Goal: Transaction & Acquisition: Book appointment/travel/reservation

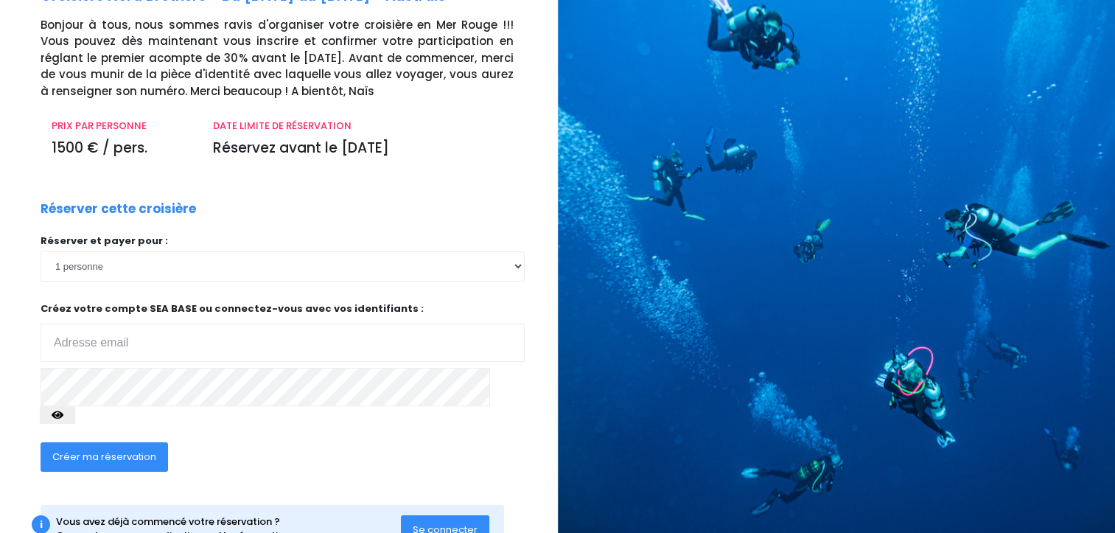
scroll to position [133, 0]
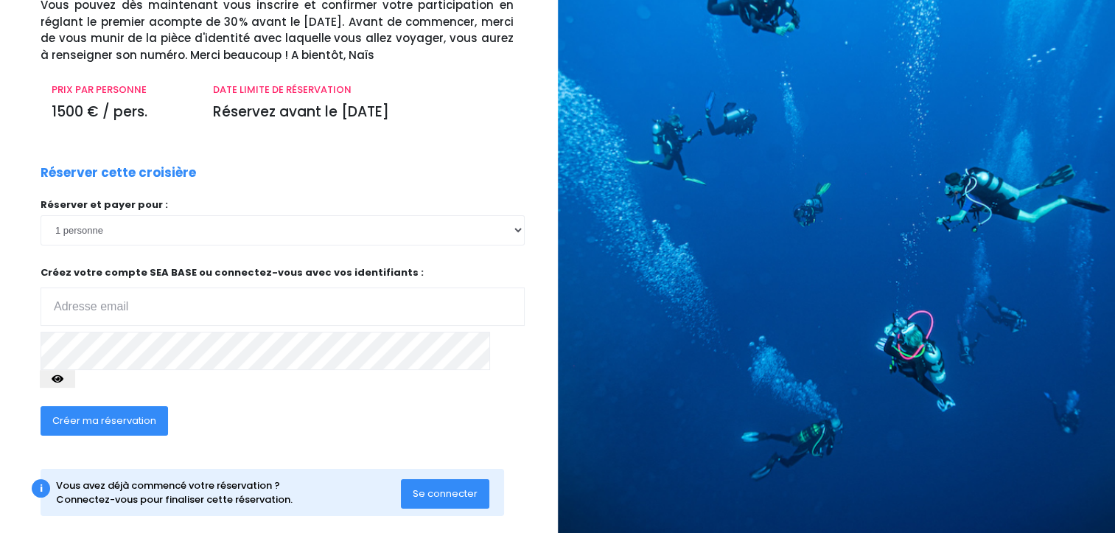
click at [453, 487] on span "Se connecter" at bounding box center [445, 494] width 65 height 14
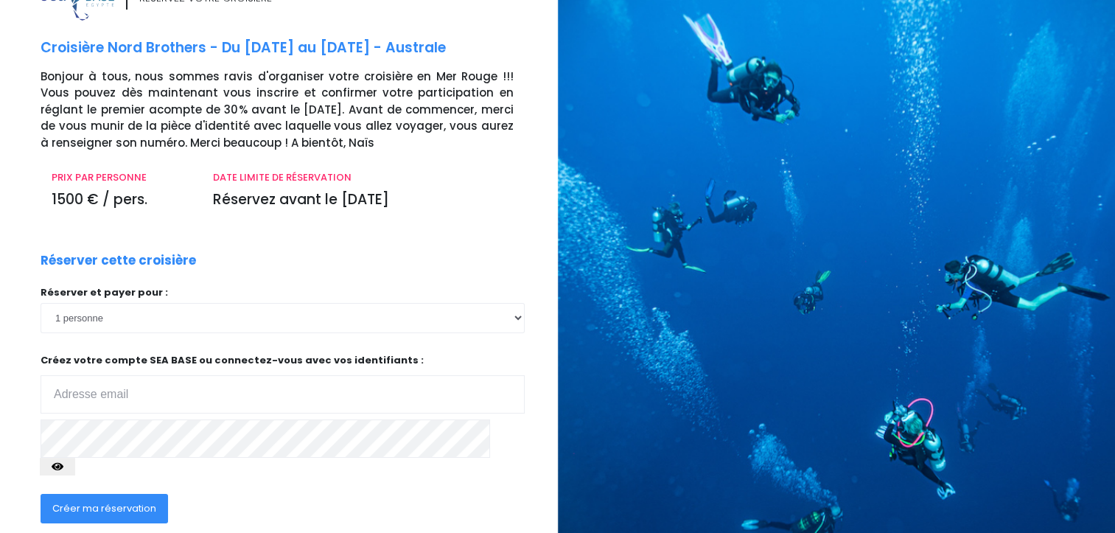
scroll to position [0, 0]
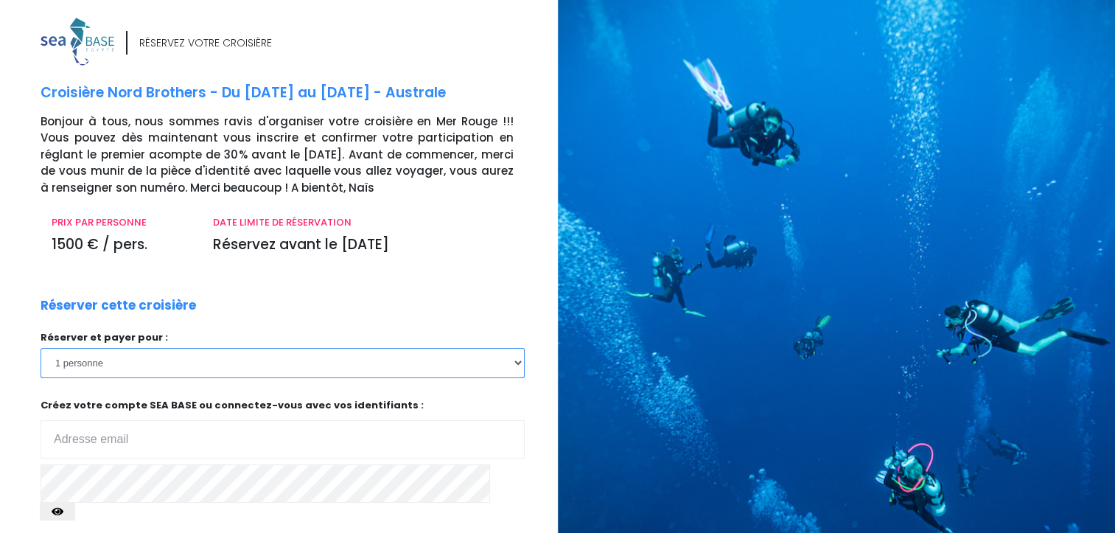
click at [511, 368] on select "1 personne 2 personnes 3 personnes 4 personnes 5 personnes 6 personnes 7 person…" at bounding box center [283, 362] width 484 height 29
select select "3"
click at [41, 348] on select "1 personne 2 personnes 3 personnes 4 personnes 5 personnes 6 personnes 7 person…" at bounding box center [283, 362] width 484 height 29
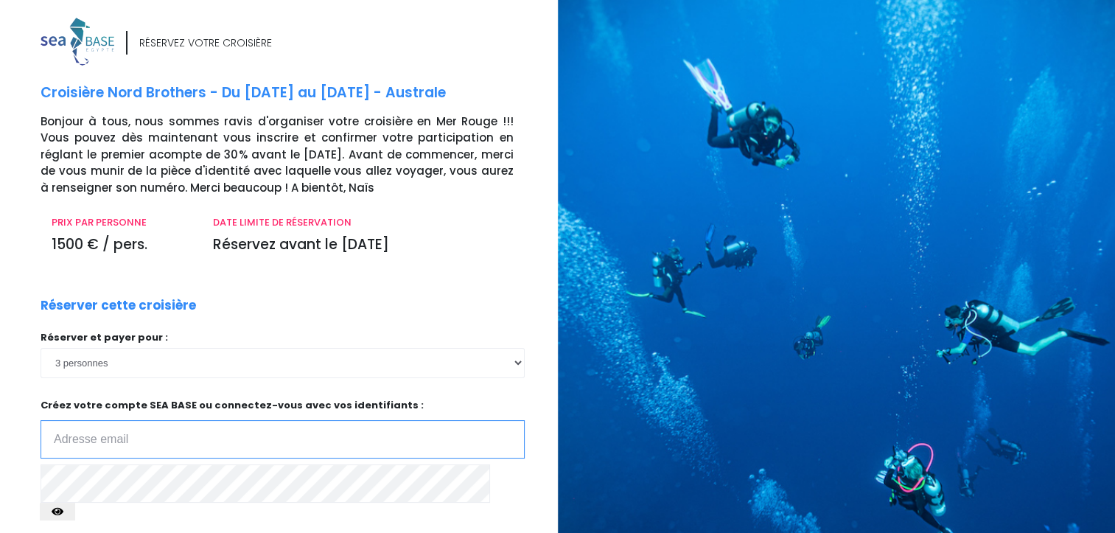
click at [358, 428] on input "email" at bounding box center [283, 439] width 484 height 38
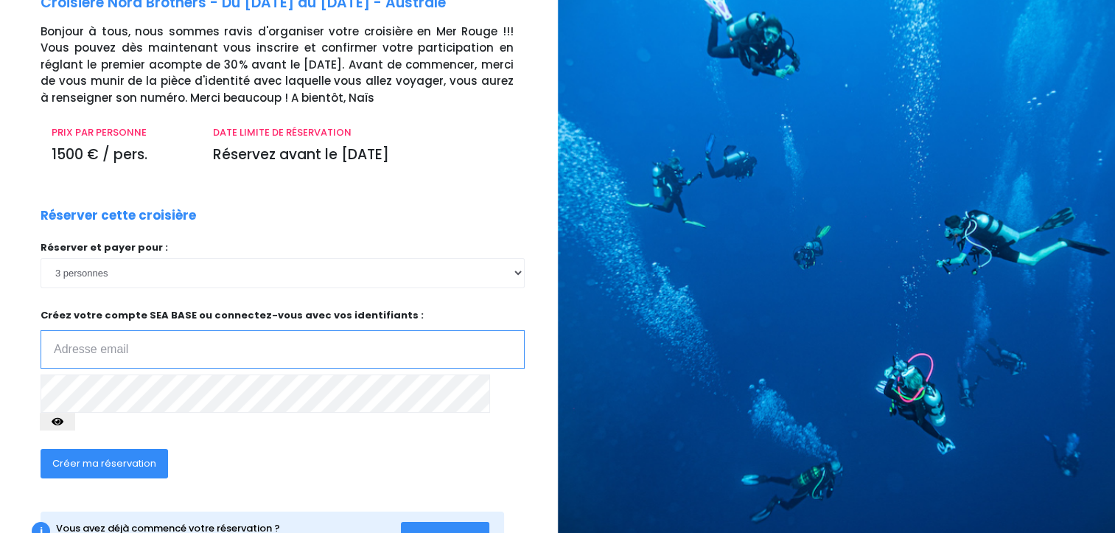
scroll to position [133, 0]
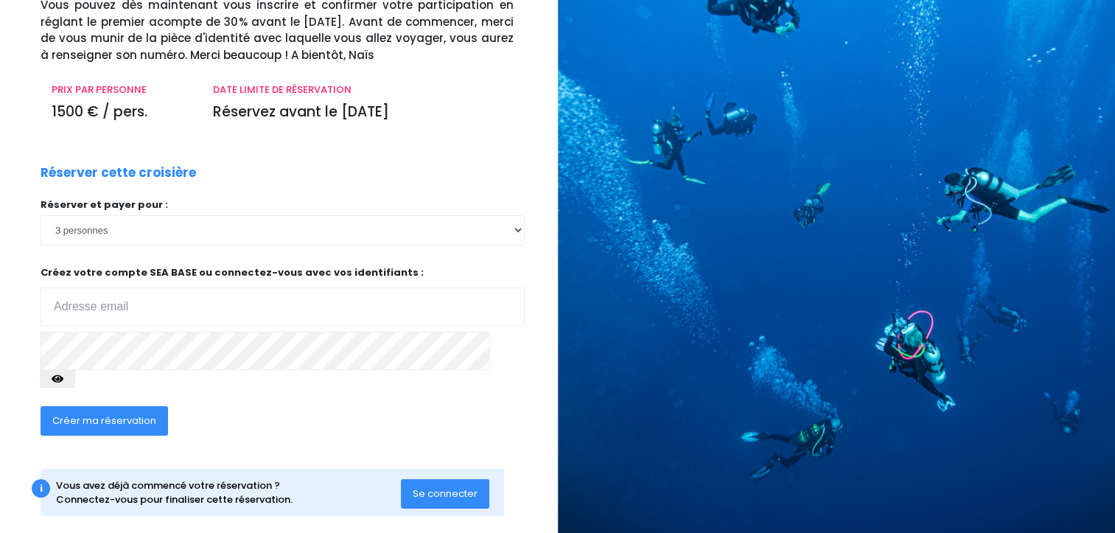
drag, startPoint x: 369, startPoint y: 462, endPoint x: 250, endPoint y: 445, distance: 120.5
click at [250, 445] on div "RÉSERVEZ VOTRE CROISIÈRE Croisière Nord Brothers - Du 17/10/26 au 24/10/26 - Au…" at bounding box center [293, 215] width 529 height 661
click at [119, 414] on span "Créer ma réservation" at bounding box center [104, 421] width 104 height 14
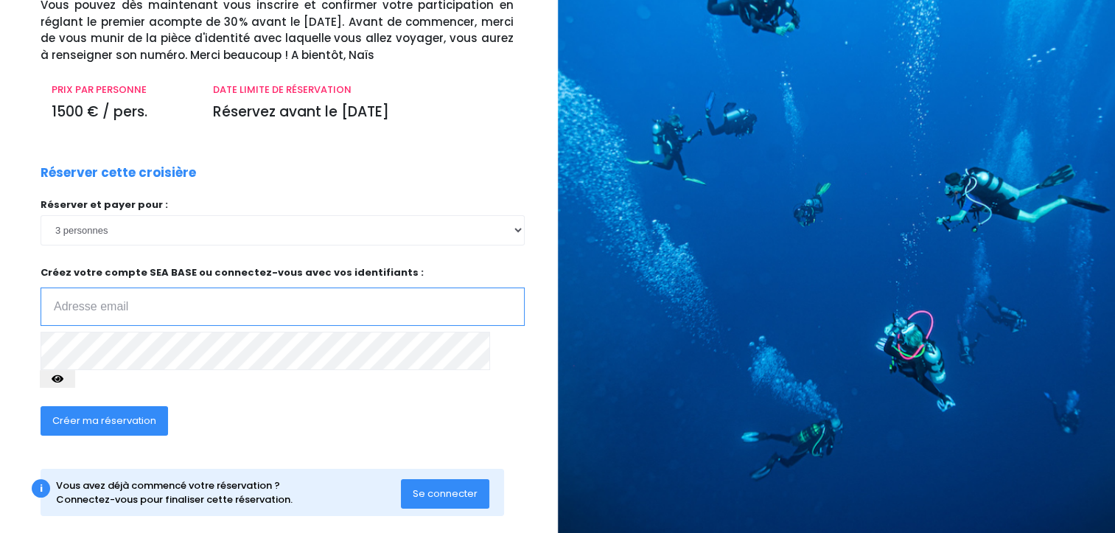
click at [109, 312] on input "email" at bounding box center [283, 307] width 484 height 38
type input "[EMAIL_ADDRESS][DOMAIN_NAME]"
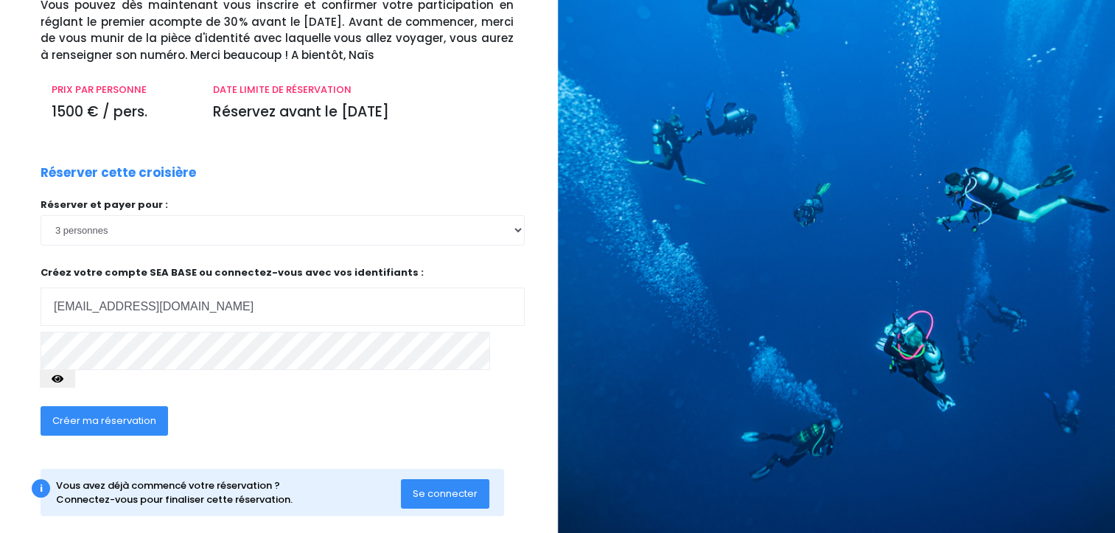
click at [139, 414] on span "Créer ma réservation" at bounding box center [104, 421] width 104 height 14
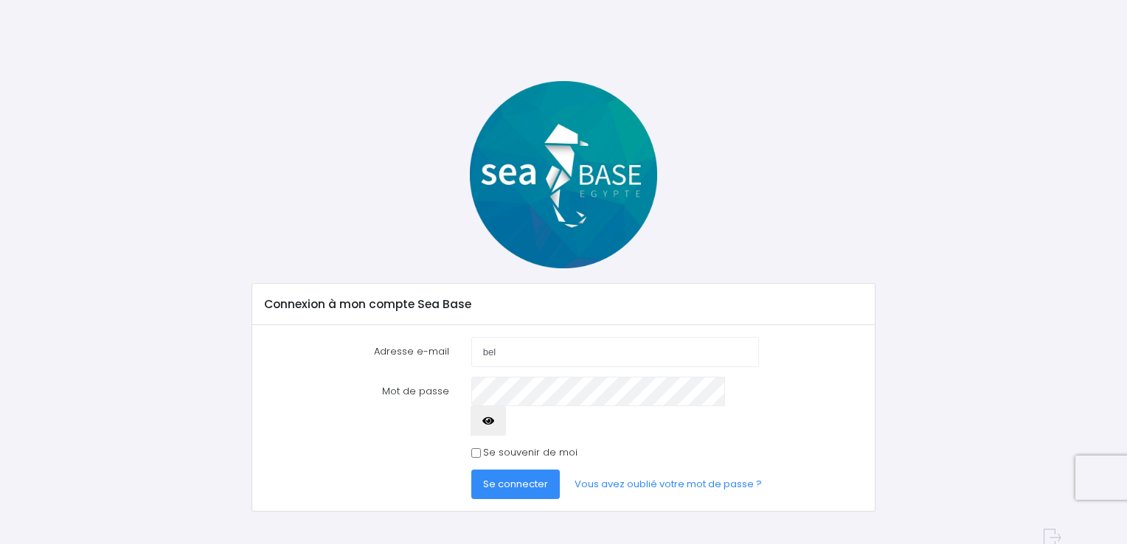
type input "[EMAIL_ADDRESS][PERSON_NAME][DOMAIN_NAME]"
click at [526, 477] on span "Se connecter" at bounding box center [515, 484] width 65 height 14
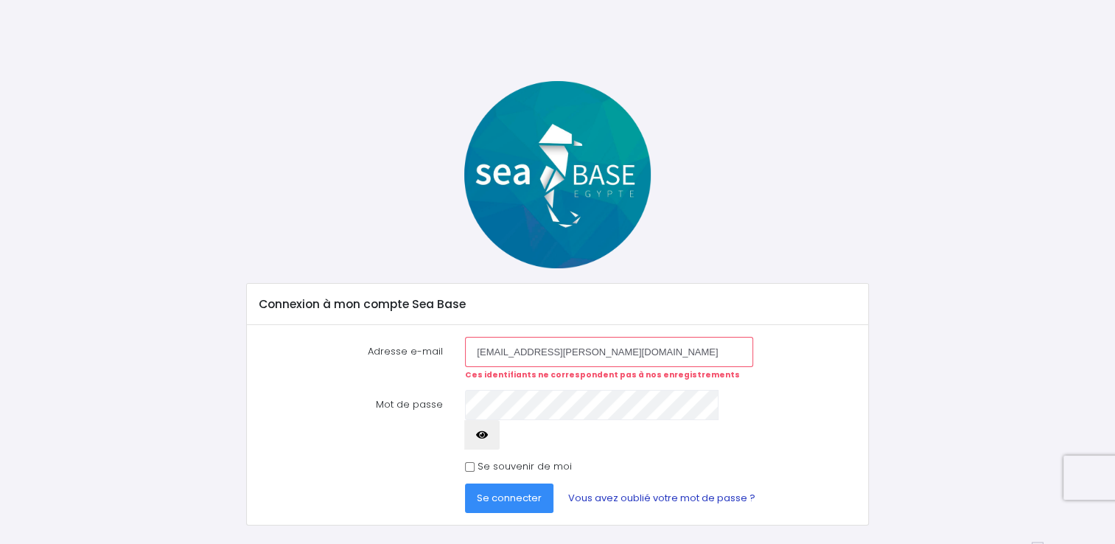
click at [575, 484] on link "Vous avez oublié votre mot de passe ?" at bounding box center [662, 498] width 211 height 29
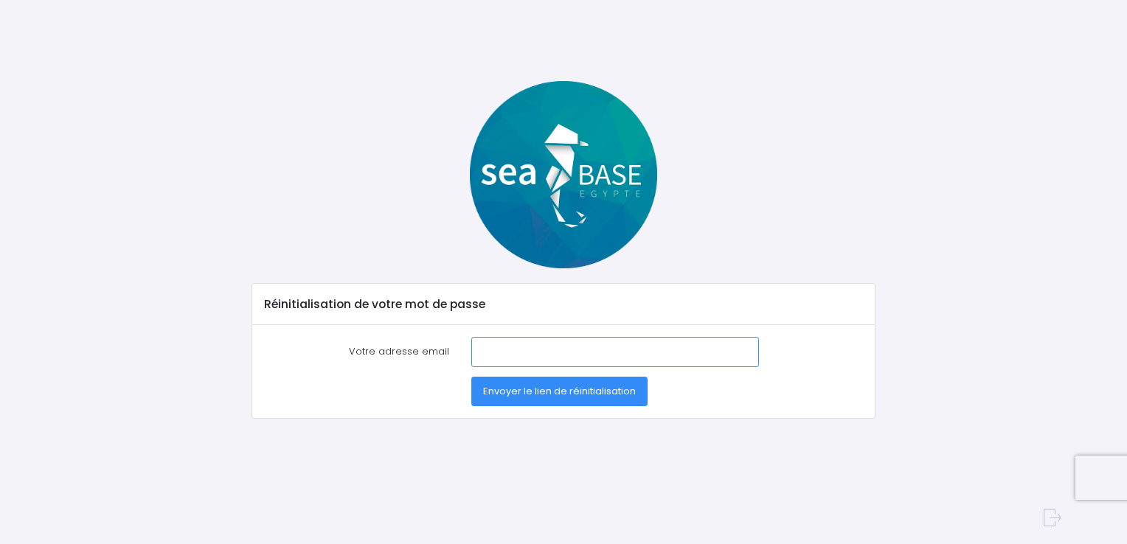
click at [507, 347] on input "Votre adresse email" at bounding box center [615, 351] width 288 height 29
type input "[EMAIL_ADDRESS][DOMAIN_NAME]"
click at [525, 389] on span "Envoyer le lien de réinitialisation" at bounding box center [559, 391] width 153 height 14
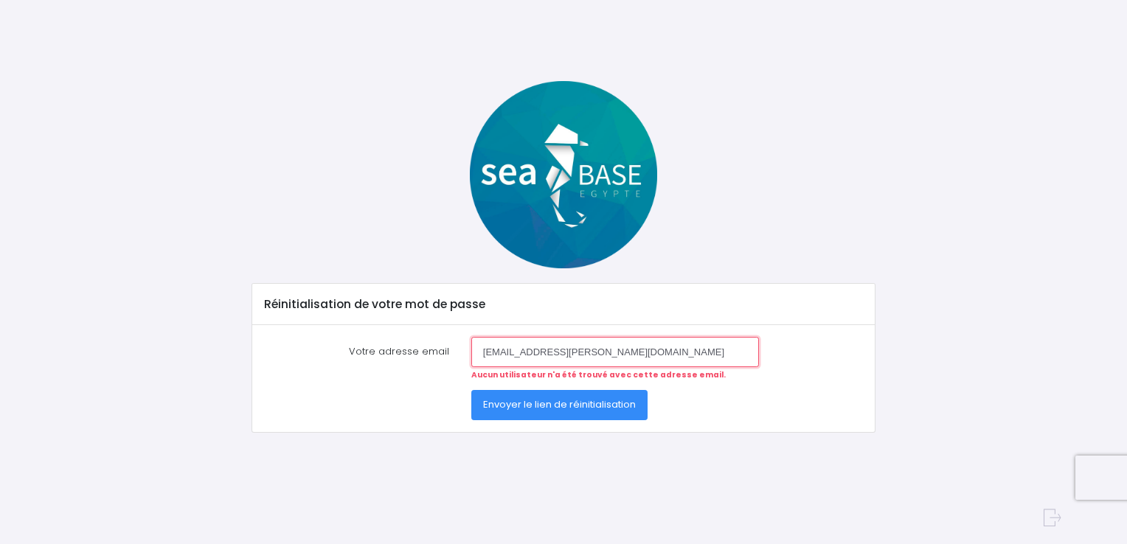
click at [630, 351] on input "[EMAIL_ADDRESS][PERSON_NAME][DOMAIN_NAME]" at bounding box center [615, 351] width 288 height 29
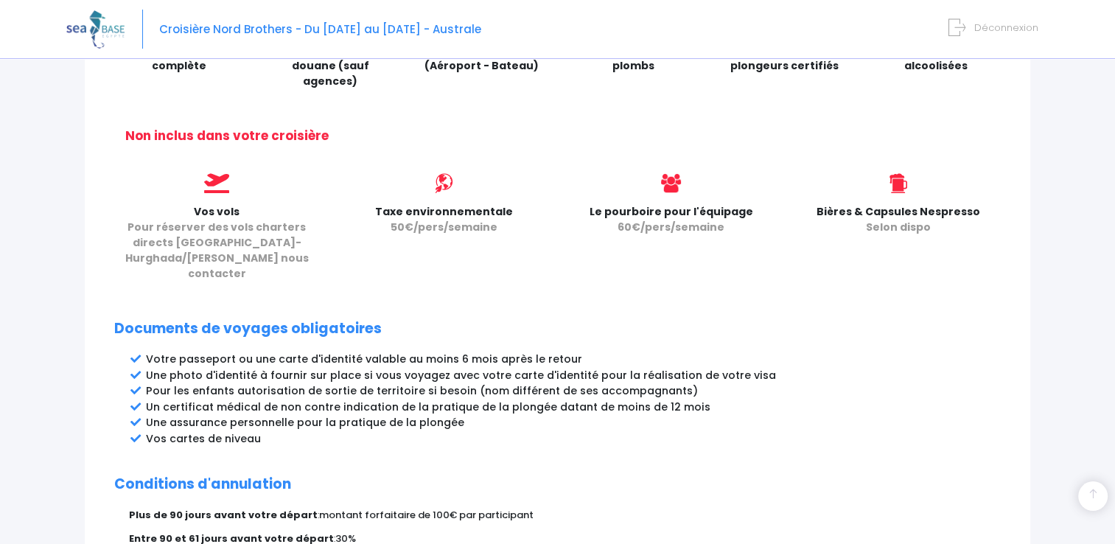
scroll to position [755, 0]
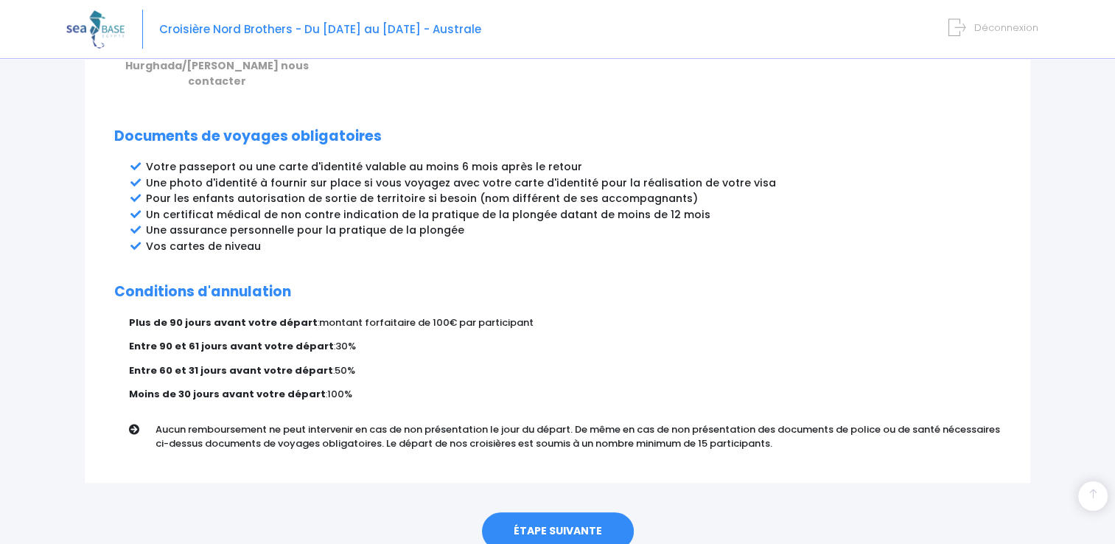
click at [571, 512] on link "ÉTAPE SUIVANTE" at bounding box center [558, 531] width 152 height 38
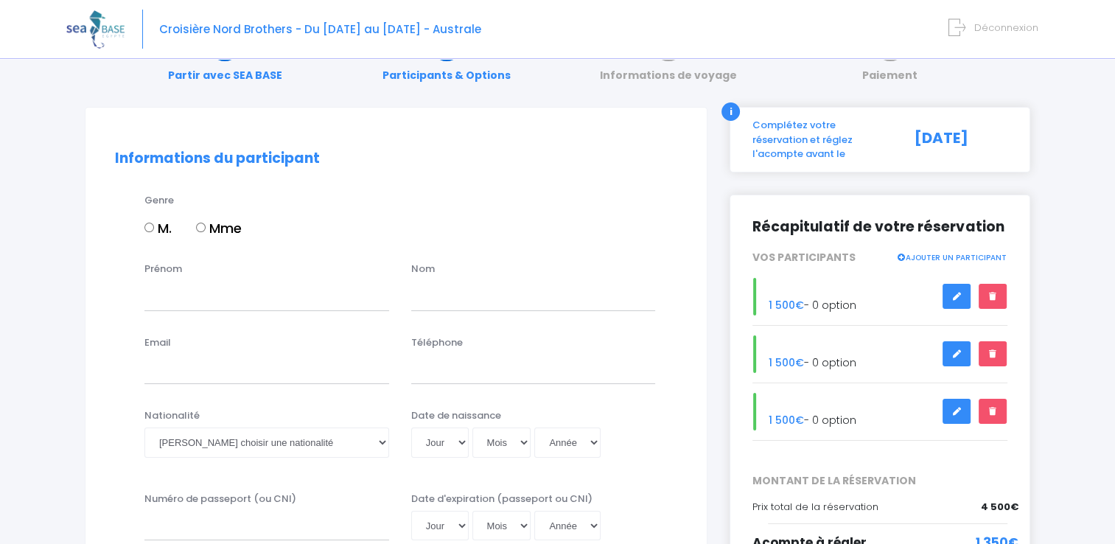
scroll to position [49, 0]
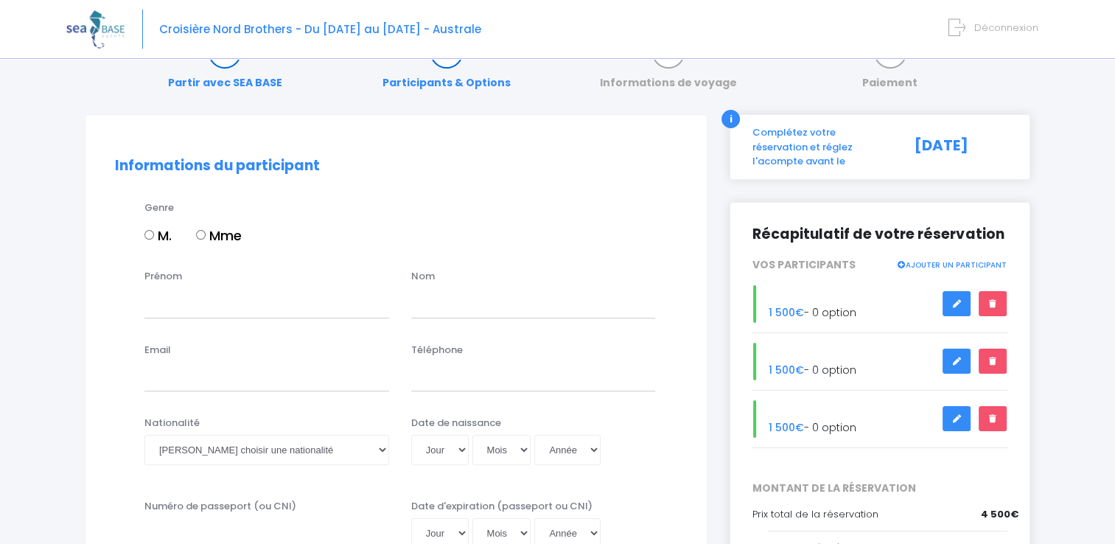
click at [147, 230] on input "M." at bounding box center [150, 235] width 10 height 10
radio input "true"
click at [167, 305] on input "Prénom" at bounding box center [267, 302] width 245 height 29
type input "Antonio"
click at [470, 311] on input "text" at bounding box center [533, 302] width 245 height 29
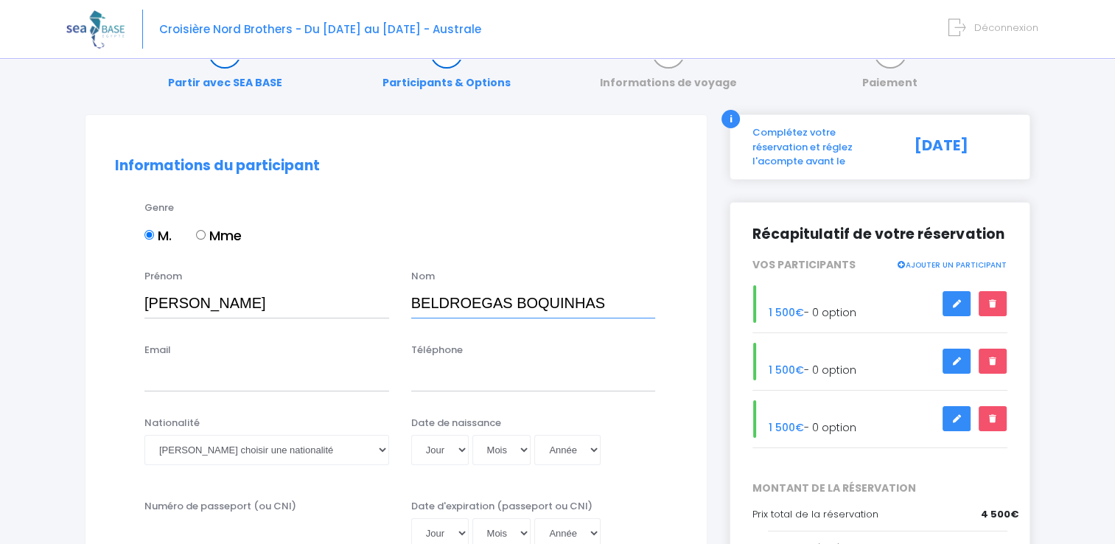
type input "BELDROEGAS BOQUINHAS"
click at [184, 379] on input "Email" at bounding box center [267, 376] width 245 height 29
type input "antonio.beldroegas@topneus.be"
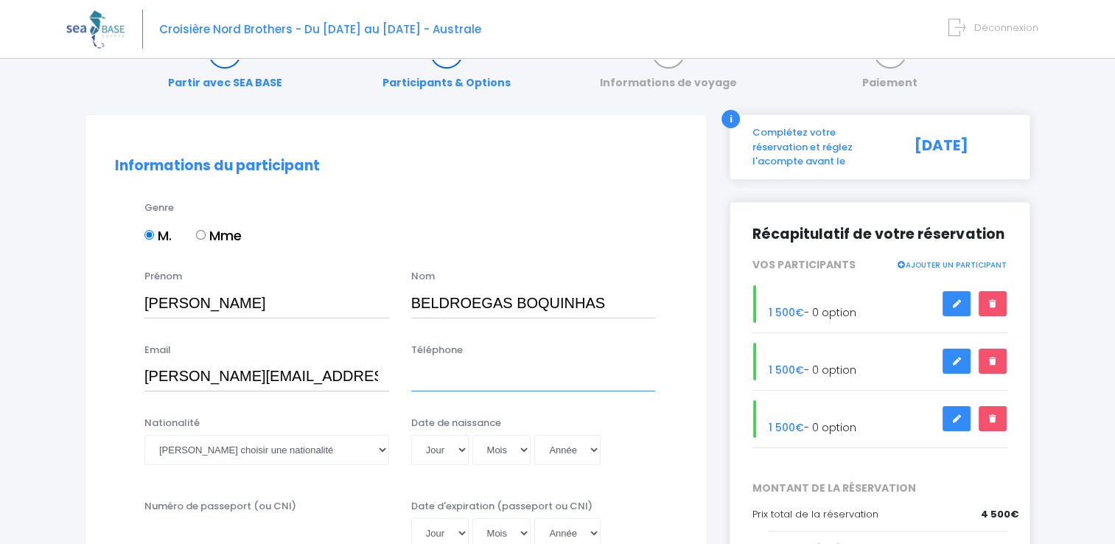
type input "0478598621"
select select "Belgique"
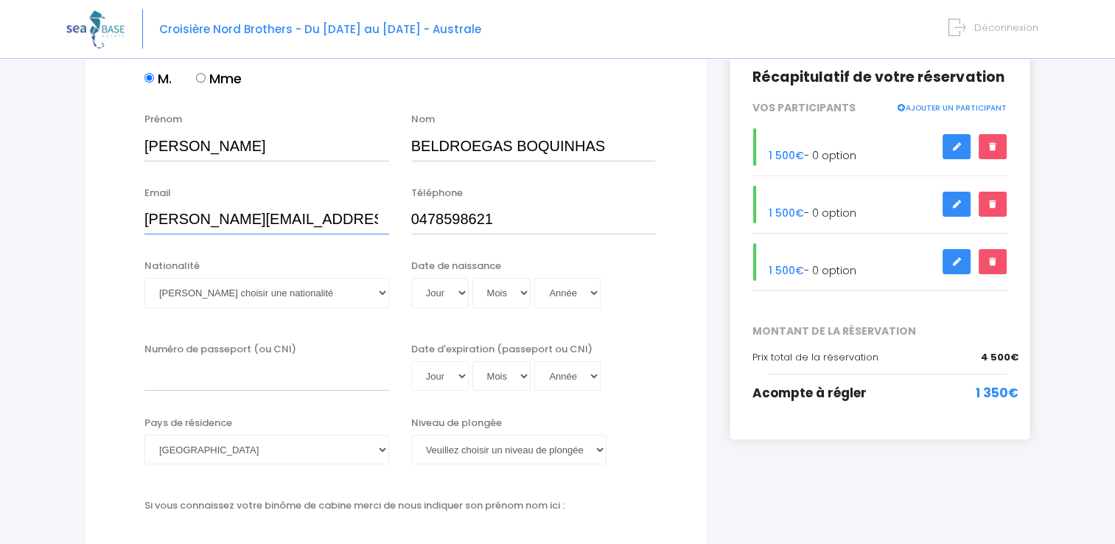
scroll to position [274, 0]
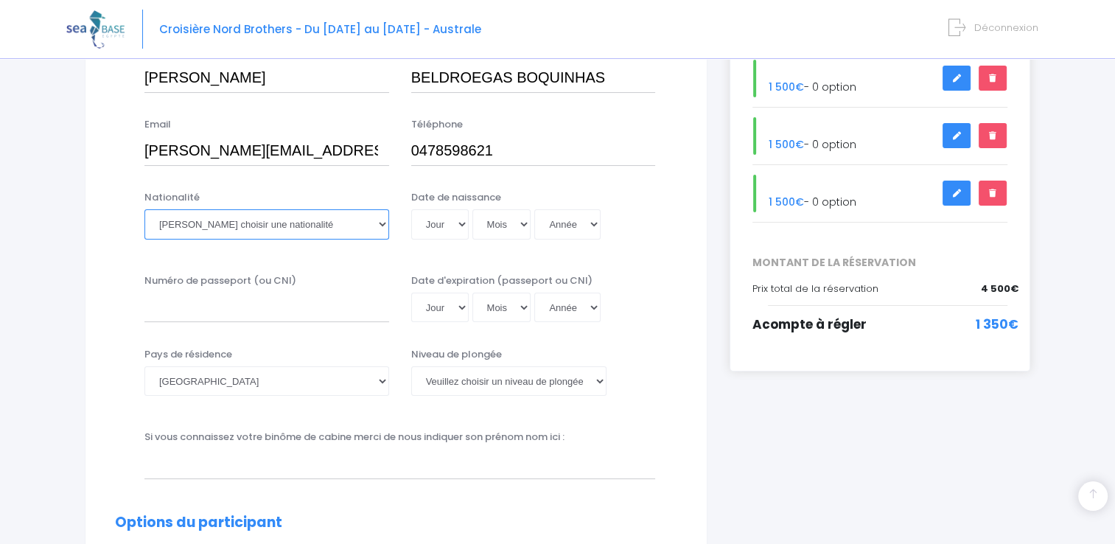
click at [382, 218] on select "Veuillez choisir une nationalité Afghane Albanaise Algerienne Allemande America…" at bounding box center [267, 223] width 245 height 29
select select "Belge"
click at [145, 209] on select "Veuillez choisir une nationalité Afghane Albanaise Algerienne Allemande America…" at bounding box center [267, 223] width 245 height 29
click at [460, 223] on select "Jour 01 02 03 04 05 06 07 08 09 10 11 12 13 14 15 16 17 18 19 20 21 22 23 24 25…" at bounding box center [440, 223] width 58 height 29
select select "09"
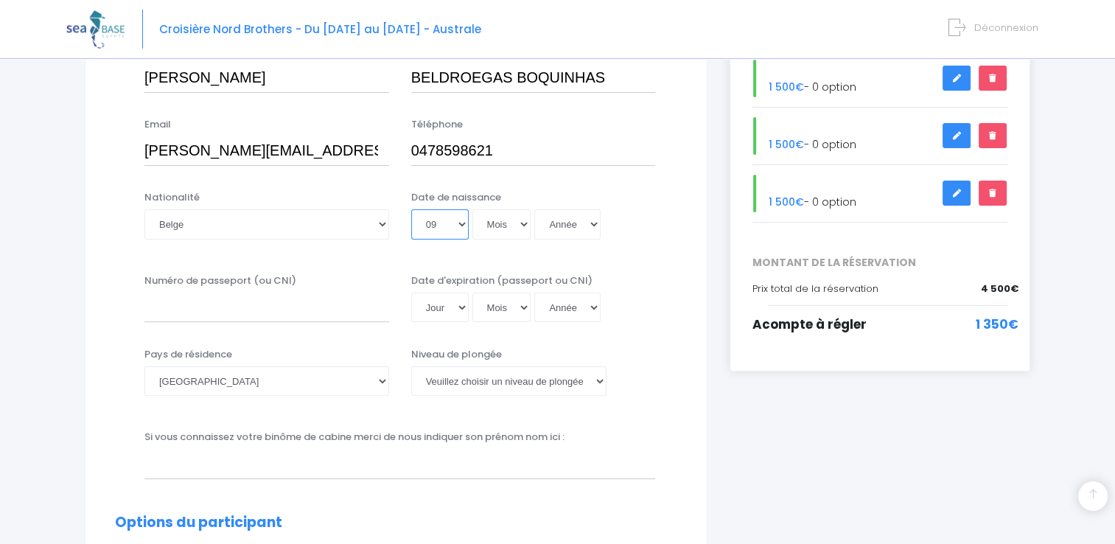
click at [411, 209] on select "Jour 01 02 03 04 05 06 07 08 09 10 11 12 13 14 15 16 17 18 19 20 21 22 23 24 25…" at bounding box center [440, 223] width 58 height 29
click at [522, 222] on select "Mois 01 02 03 04 05 06 07 08 09 10 11 12" at bounding box center [502, 223] width 59 height 29
select select "05"
click at [473, 209] on select "Mois 01 02 03 04 05 06 07 08 09 10 11 12" at bounding box center [502, 223] width 59 height 29
click at [593, 226] on select "Année 2045 2044 2043 2042 2041 2040 2039 2038 2037 2036 2035 2034 2033 2032 203…" at bounding box center [568, 223] width 66 height 29
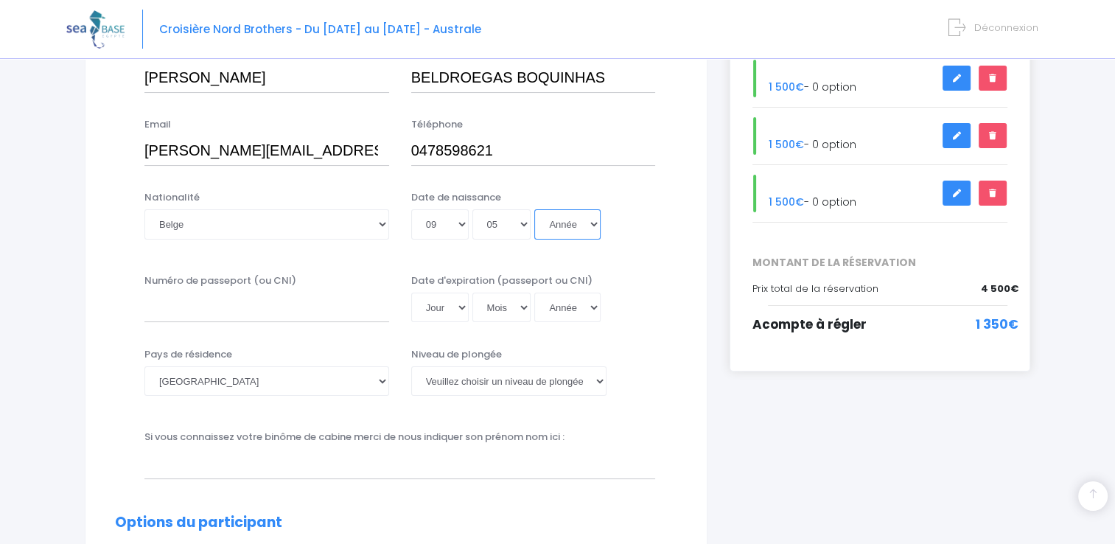
select select "1948"
click at [535, 209] on select "Année 2045 2044 2043 2042 2041 2040 2039 2038 2037 2036 2035 2034 2033 2032 203…" at bounding box center [568, 223] width 66 height 29
type input "1948-05-09"
click at [592, 307] on select "Année 2045 2044 2043 2042 2041 2040 2039 2038 2037 2036 2035 2034 2033 2032 203…" at bounding box center [568, 307] width 66 height 29
select select "1969"
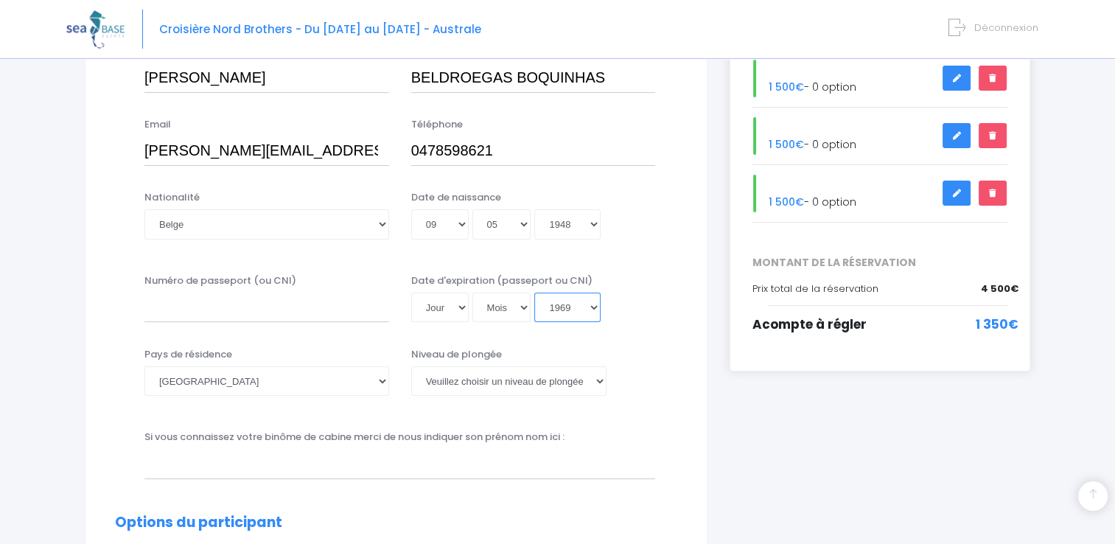
click at [535, 293] on select "Année 2045 2044 2043 2042 2041 2040 2039 2038 2037 2036 2035 2034 2033 2032 203…" at bounding box center [568, 307] width 66 height 29
click at [599, 383] on select "Veuillez choisir un niveau de plongée Non plongeur Junior OW diver Adventure OW…" at bounding box center [508, 380] width 195 height 29
select select "MF2"
click at [411, 366] on select "Veuillez choisir un niveau de plongée Non plongeur Junior OW diver Adventure OW…" at bounding box center [508, 380] width 195 height 29
click at [197, 469] on input "text" at bounding box center [400, 463] width 511 height 29
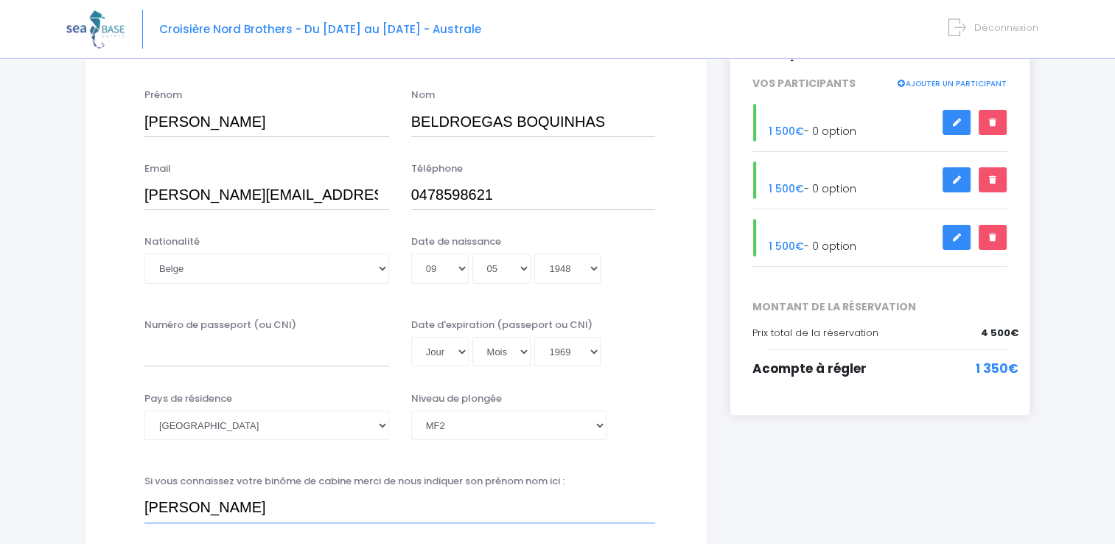
scroll to position [212, 0]
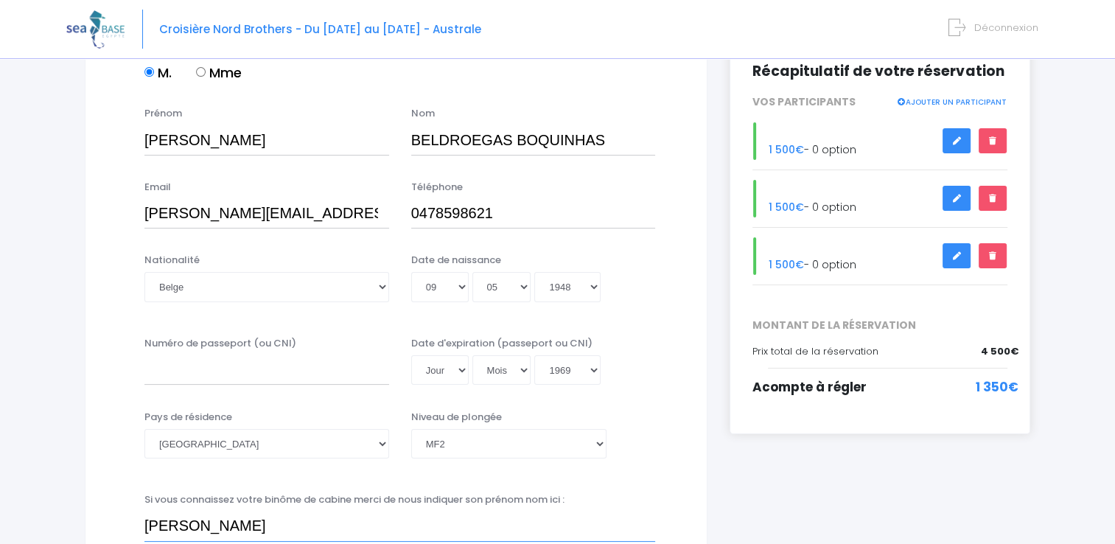
type input "[PERSON_NAME]"
click at [172, 373] on input "Numéro de passeport (ou CNI)" at bounding box center [267, 369] width 245 height 29
type input "[PHONE_NUMBER]"
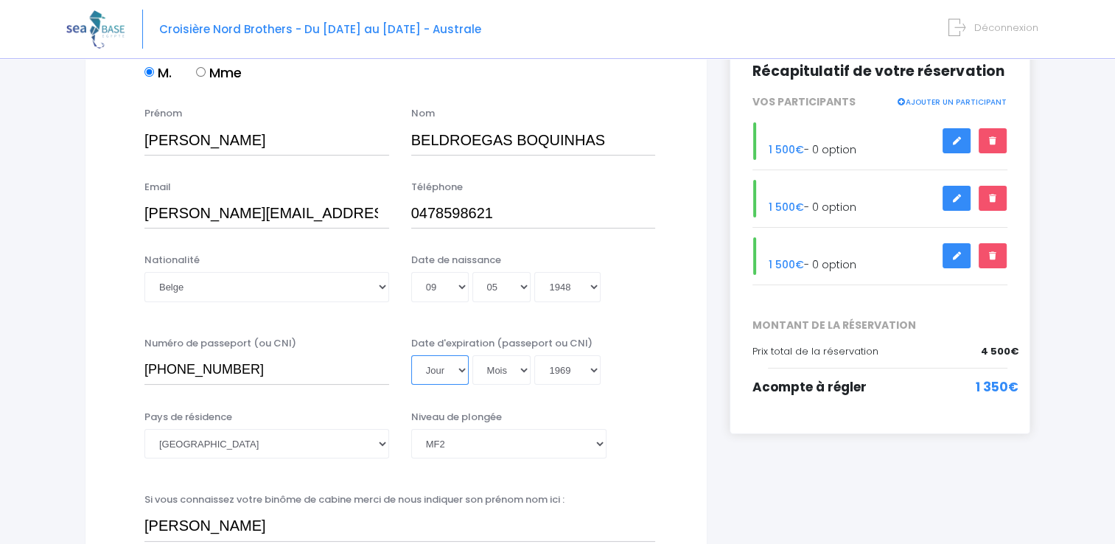
click at [462, 371] on select "Jour 01 02 03 04 05 06 07 08 09 10 11 12 13 14 15 16 17 18 19 20 21 22 23 24 25…" at bounding box center [440, 369] width 58 height 29
select select "18"
click at [411, 355] on select "Jour 01 02 03 04 05 06 07 08 09 10 11 12 13 14 15 16 17 18 19 20 21 22 23 24 25…" at bounding box center [440, 369] width 58 height 29
click at [523, 366] on select "Mois 01 02 03 04 05 06 07 08 09 10 11 12" at bounding box center [502, 369] width 59 height 29
select select "06"
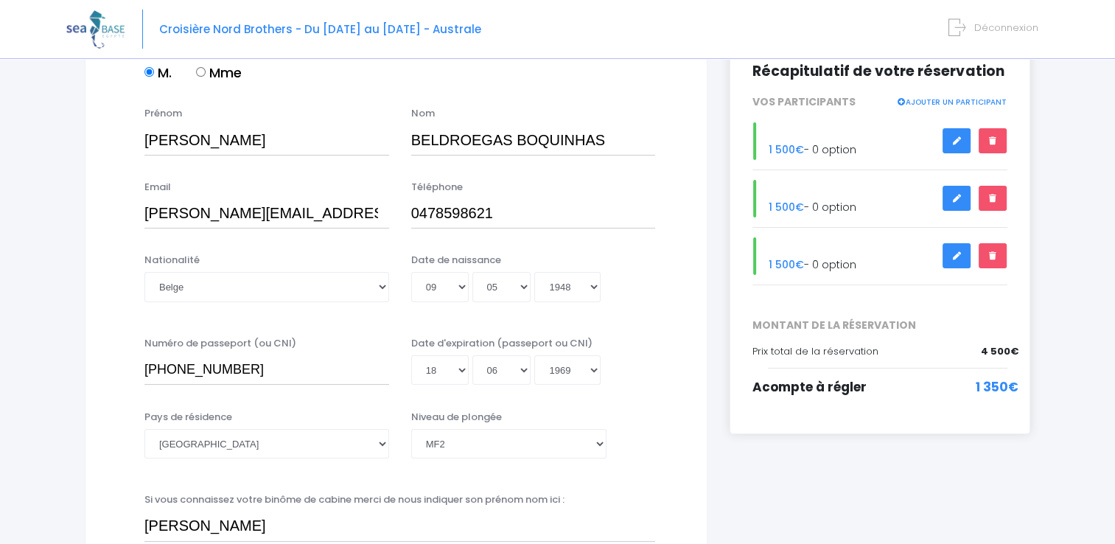
click at [473, 385] on select "Mois 01 02 03 04 05 06 07 08 09 10 11 12" at bounding box center [502, 369] width 59 height 29
type input "1969-06-18"
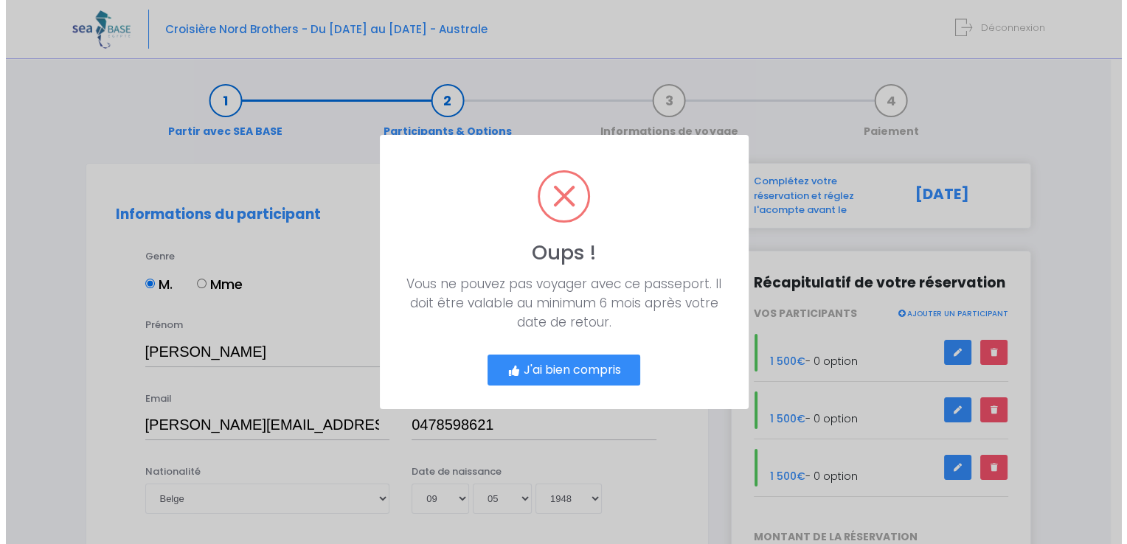
scroll to position [0, 0]
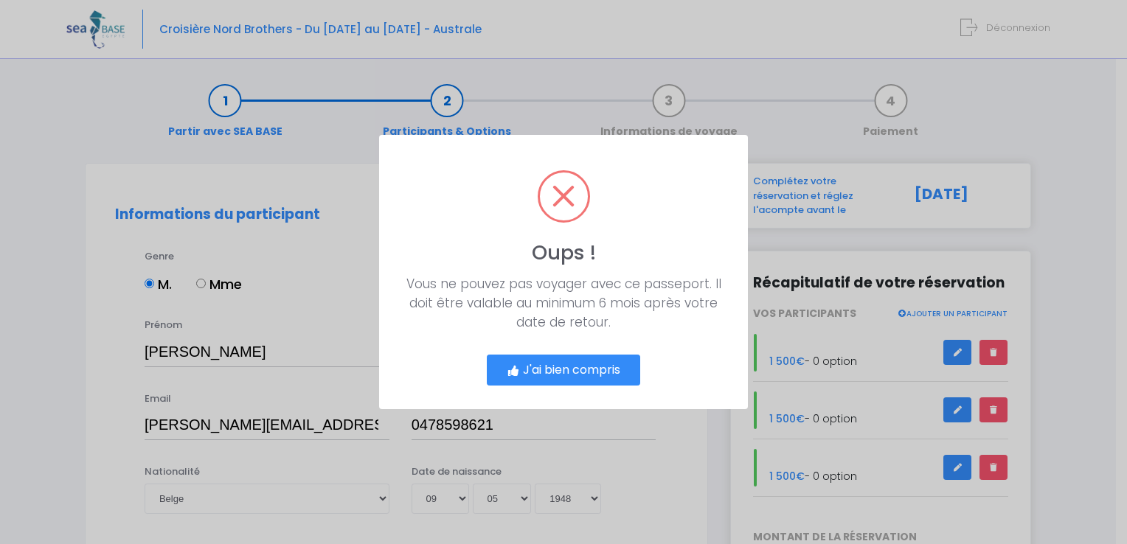
click at [563, 373] on button "J'ai bien compris" at bounding box center [563, 370] width 153 height 31
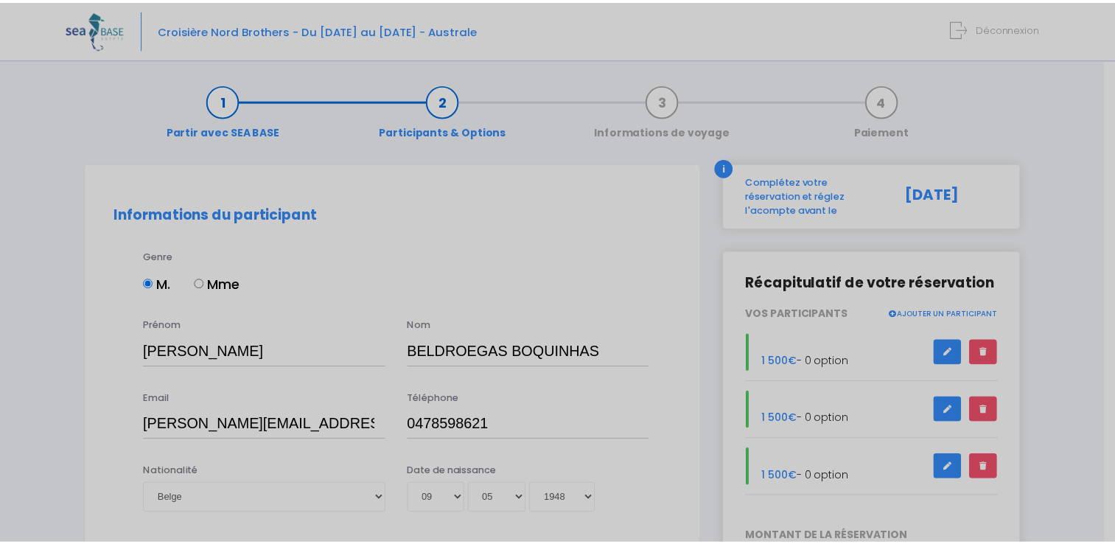
scroll to position [309, 0]
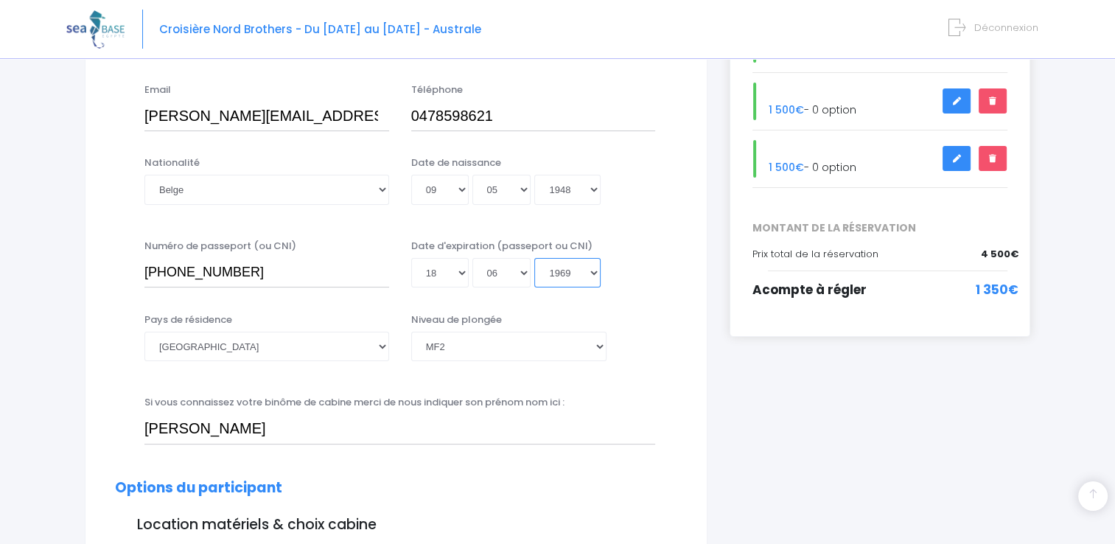
click at [590, 274] on select "Année 2045 2044 2043 2042 2041 2040 2039 2038 2037 2036 2035 2034 2033 2032 203…" at bounding box center [568, 272] width 66 height 29
select select "2035"
click at [535, 258] on select "Année 2045 2044 2043 2042 2041 2040 2039 2038 2037 2036 2035 2034 2033 2032 203…" at bounding box center [568, 272] width 66 height 29
type input "[DATE]"
click at [655, 296] on div "Numéro de passeport (ou CNI) 594-4314185-31 Date d'expiration (passeport ou CNI…" at bounding box center [396, 268] width 585 height 59
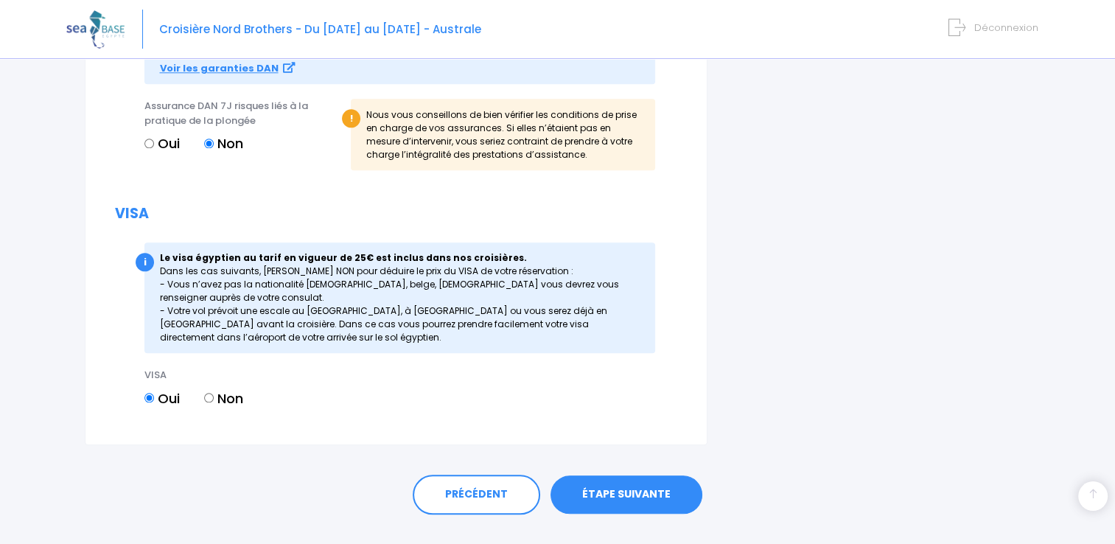
scroll to position [1523, 0]
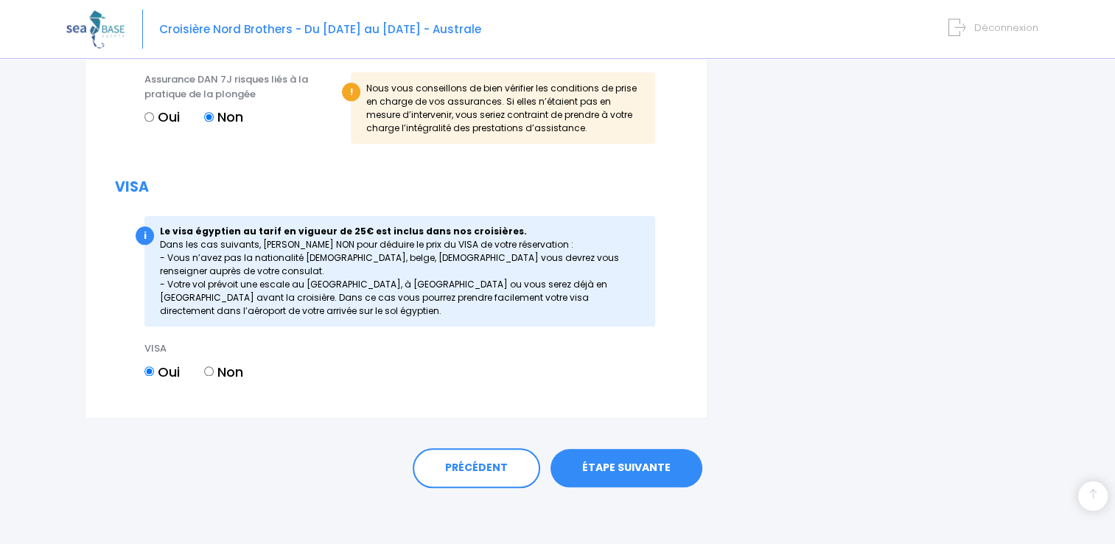
click at [619, 459] on link "ÉTAPE SUIVANTE" at bounding box center [627, 468] width 152 height 38
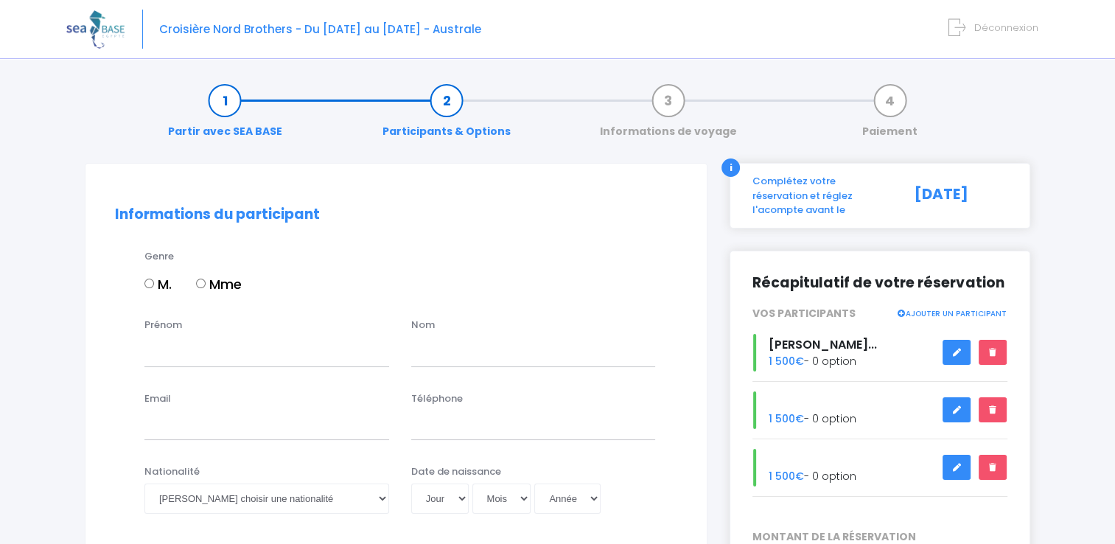
click at [203, 279] on input "Mme" at bounding box center [201, 284] width 10 height 10
radio input "true"
click at [174, 352] on input "Prénom" at bounding box center [267, 351] width 245 height 29
type input "Virginie"
click at [448, 357] on input "text" at bounding box center [533, 351] width 245 height 29
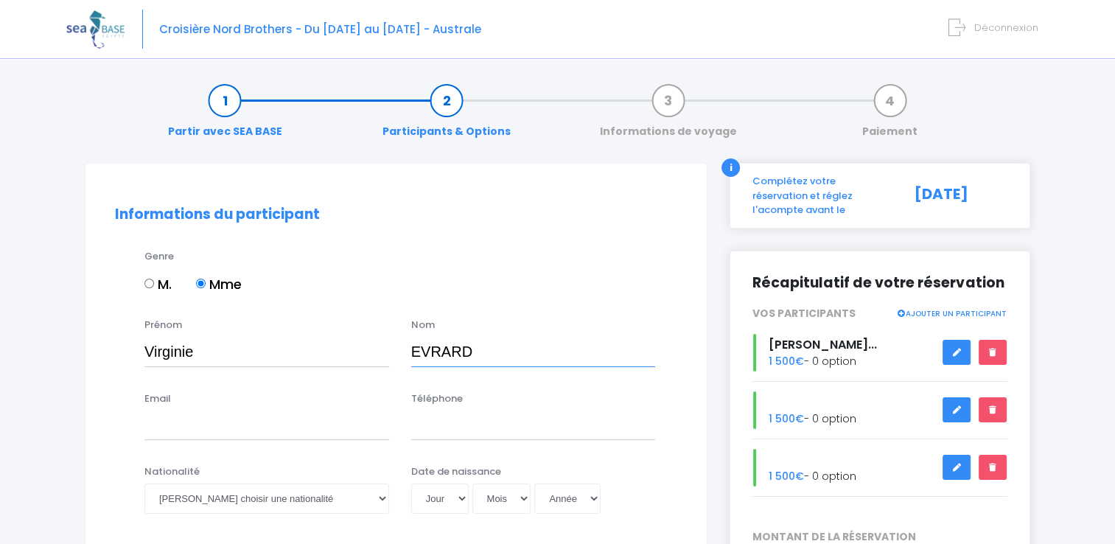
type input "EVRARD"
click at [188, 424] on input "Email" at bounding box center [267, 425] width 245 height 29
type input "[PERSON_NAME][EMAIL_ADDRESS][DOMAIN_NAME]"
type input "0486316081"
select select "[GEOGRAPHIC_DATA]"
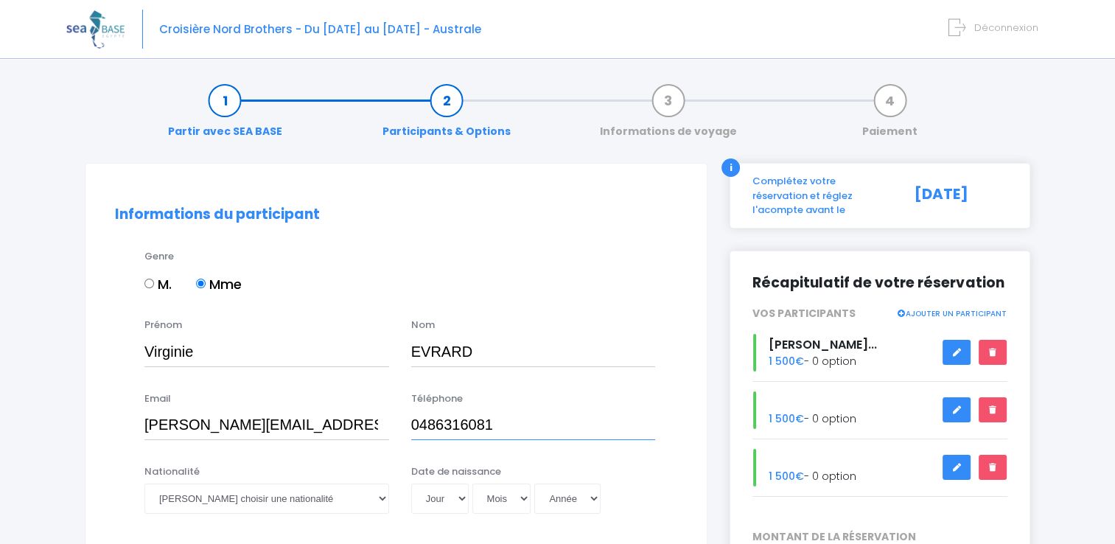
click at [420, 428] on input "0486316081" at bounding box center [533, 425] width 245 height 29
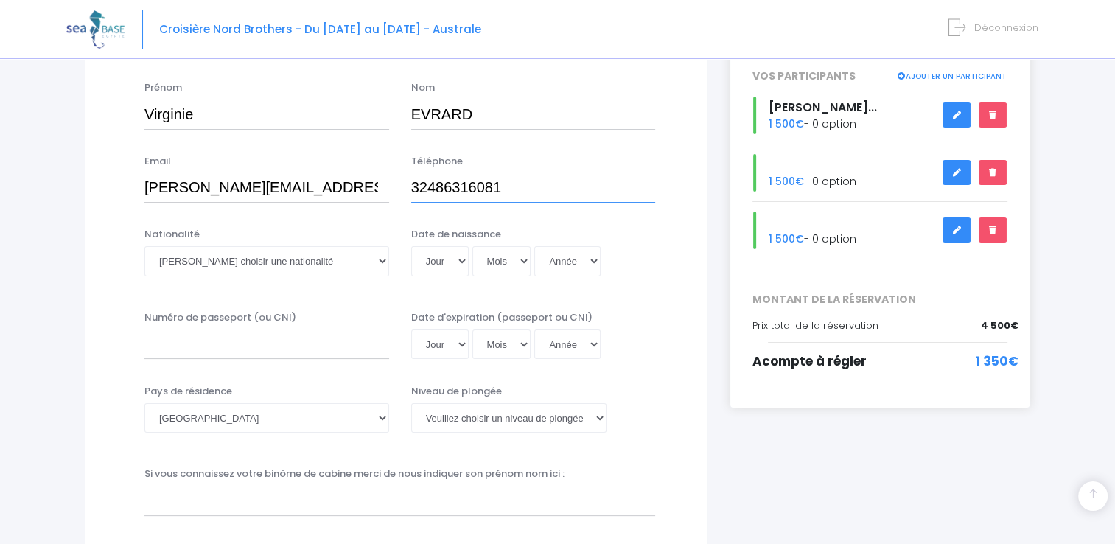
scroll to position [252, 0]
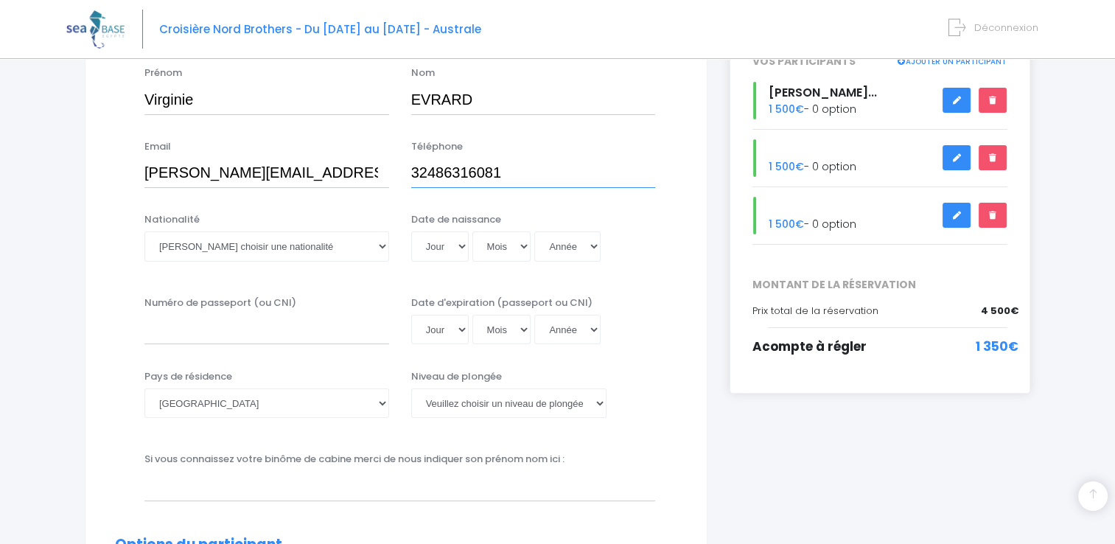
type input "32486316081"
click at [383, 249] on select "Veuillez choisir une nationalité [DEMOGRAPHIC_DATA] Algerienne Allemande [GEOGR…" at bounding box center [267, 246] width 245 height 29
select select "Belge"
click at [145, 232] on select "Veuillez choisir une nationalité [DEMOGRAPHIC_DATA] Algerienne Allemande [GEOGR…" at bounding box center [267, 246] width 245 height 29
click at [464, 248] on select "Jour 01 02 03 04 05 06 07 08 09 10 11 12 13 14 15 16 17 18 19 20 21 22 23 24 25…" at bounding box center [440, 246] width 58 height 29
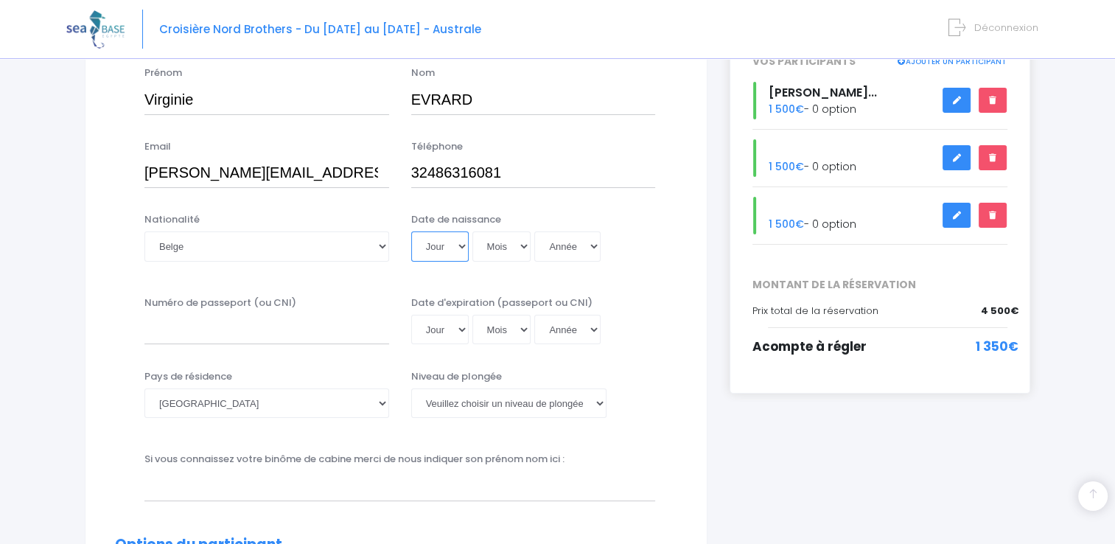
select select "23"
click at [411, 232] on select "Jour 01 02 03 04 05 06 07 08 09 10 11 12 13 14 15 16 17 18 19 20 21 22 23 24 25…" at bounding box center [440, 246] width 58 height 29
click at [523, 245] on select "Mois 01 02 03 04 05 06 07 08 09 10 11 12" at bounding box center [502, 246] width 59 height 29
select select "05"
click at [473, 232] on select "Mois 01 02 03 04 05 06 07 08 09 10 11 12" at bounding box center [502, 246] width 59 height 29
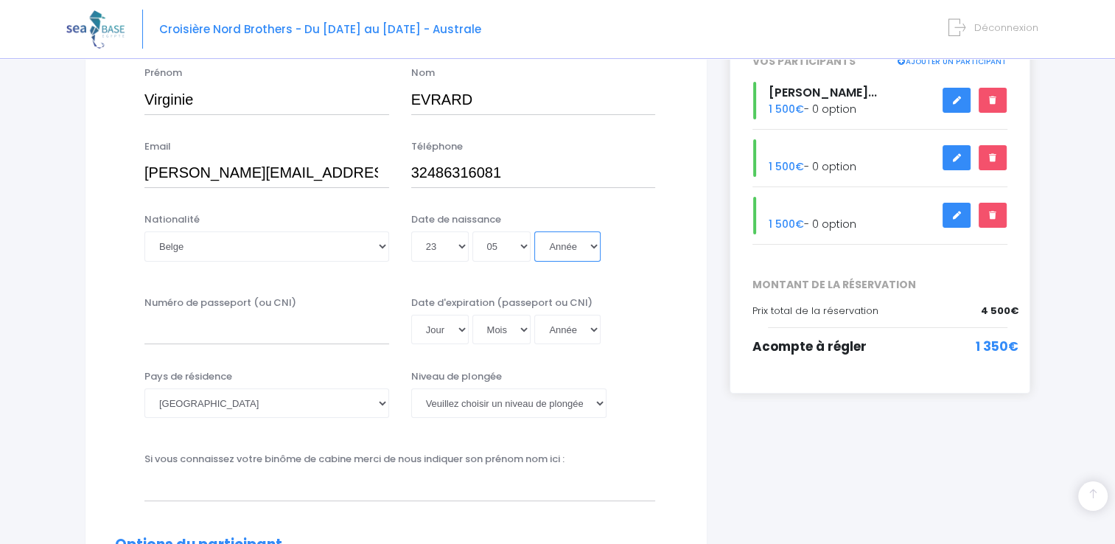
click at [593, 246] on select "Année 2045 2044 2043 2042 2041 2040 2039 2038 2037 2036 2035 2034 2033 2032 203…" at bounding box center [568, 246] width 66 height 29
select select "1975"
click at [535, 232] on select "Année 2045 2044 2043 2042 2041 2040 2039 2038 2037 2036 2035 2034 2033 2032 203…" at bounding box center [568, 246] width 66 height 29
type input "1975-05-23"
click at [176, 330] on input "Numéro de passeport (ou CNI)" at bounding box center [267, 329] width 245 height 29
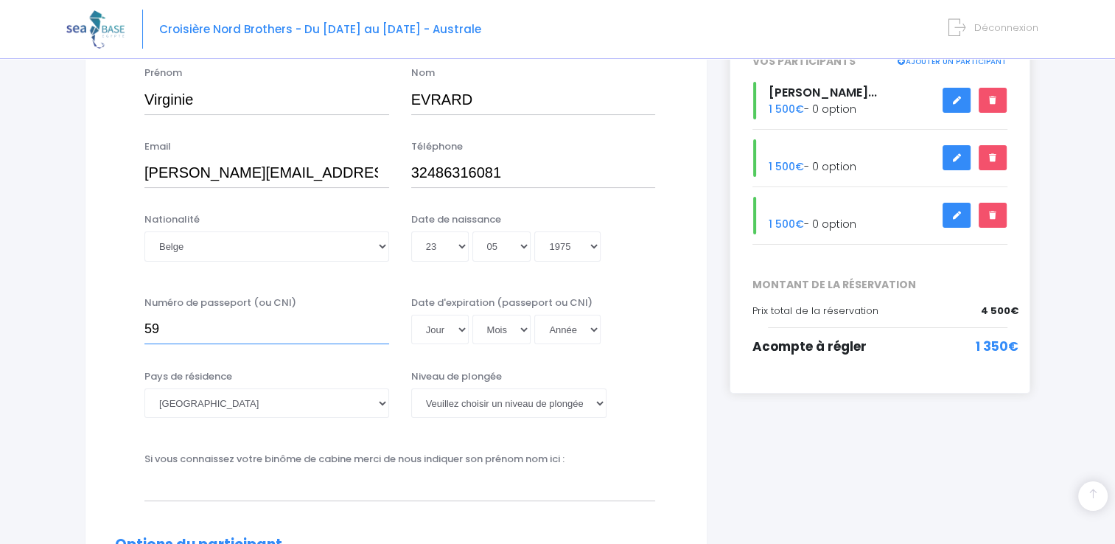
type input "5"
type input "592-51377654-33"
click at [460, 329] on select "Jour 01 02 03 04 05 06 07 08 09 10 11 12 13 14 15 16 17 18 19 20 21 22 23 24 25…" at bounding box center [440, 329] width 58 height 29
select select "03"
click at [411, 315] on select "Jour 01 02 03 04 05 06 07 08 09 10 11 12 13 14 15 16 17 18 19 20 21 22 23 24 25…" at bounding box center [440, 329] width 58 height 29
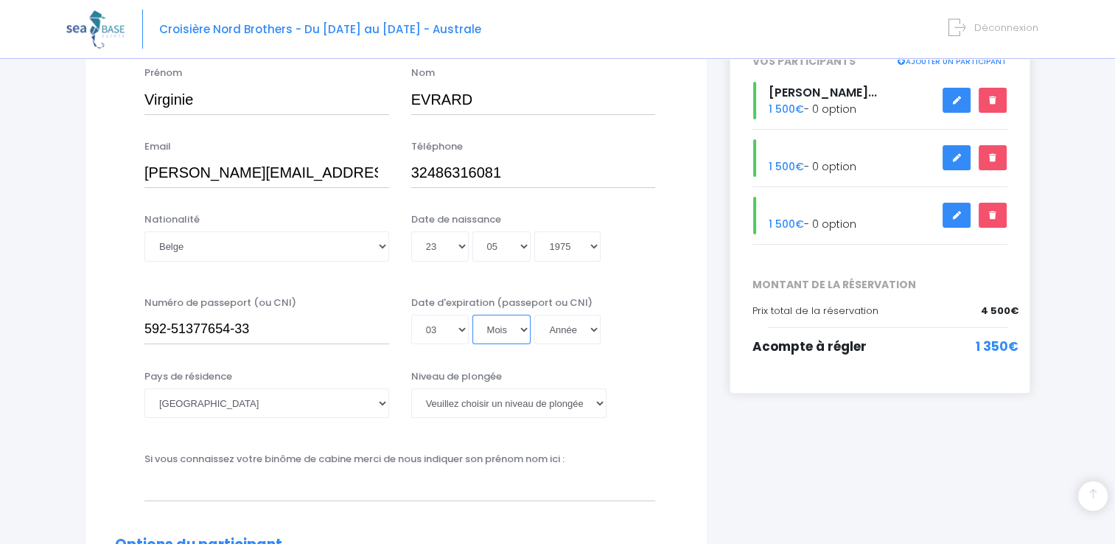
click at [522, 330] on select "Mois 01 02 03 04 05 06 07 08 09 10 11 12" at bounding box center [502, 329] width 59 height 29
select select "01"
click at [473, 315] on select "Mois 01 02 03 04 05 06 07 08 09 10 11 12" at bounding box center [502, 329] width 59 height 29
click at [594, 327] on select "Année 2045 2044 2043 2042 2041 2040 2039 2038 2037 2036 2035 2034 2033 2032 203…" at bounding box center [568, 329] width 66 height 29
select select "2025"
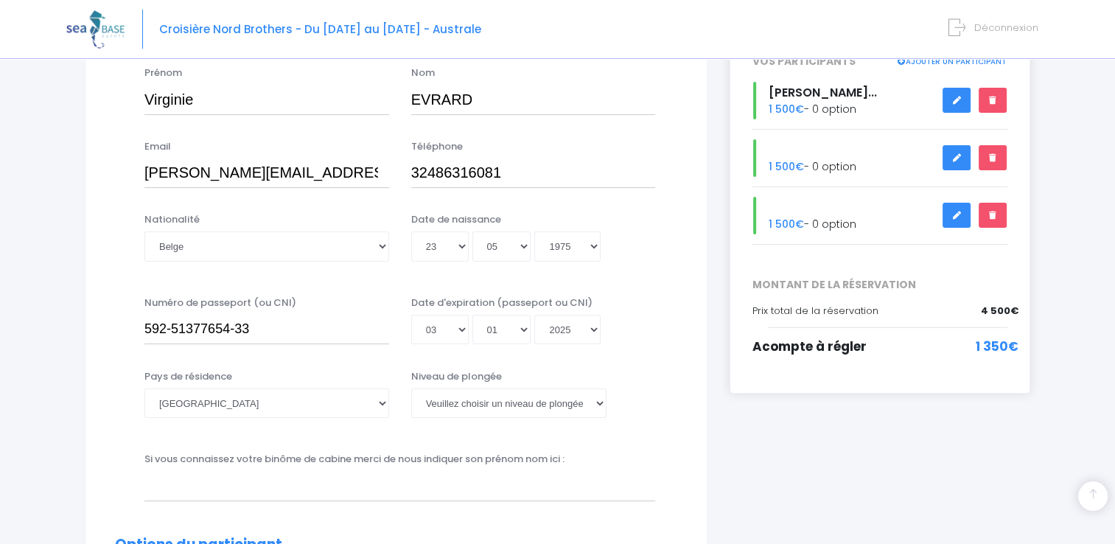
click at [535, 344] on select "Année 2045 2044 2043 2042 2041 2040 2039 2038 2037 2036 2035 2034 2033 2032 203…" at bounding box center [568, 329] width 66 height 29
type input "2025-01-03"
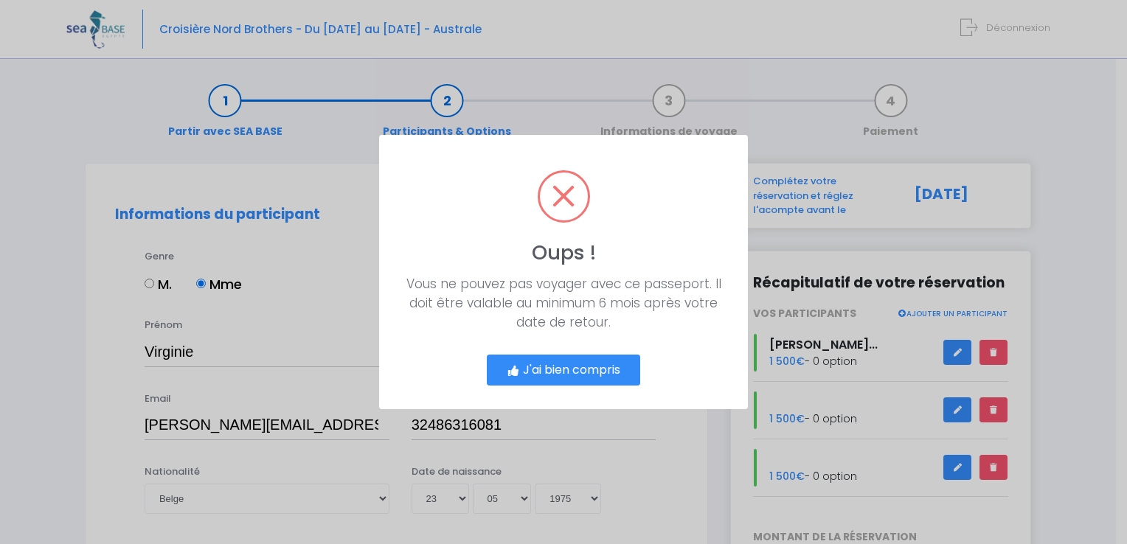
click at [569, 374] on button "J'ai bien compris" at bounding box center [563, 370] width 153 height 31
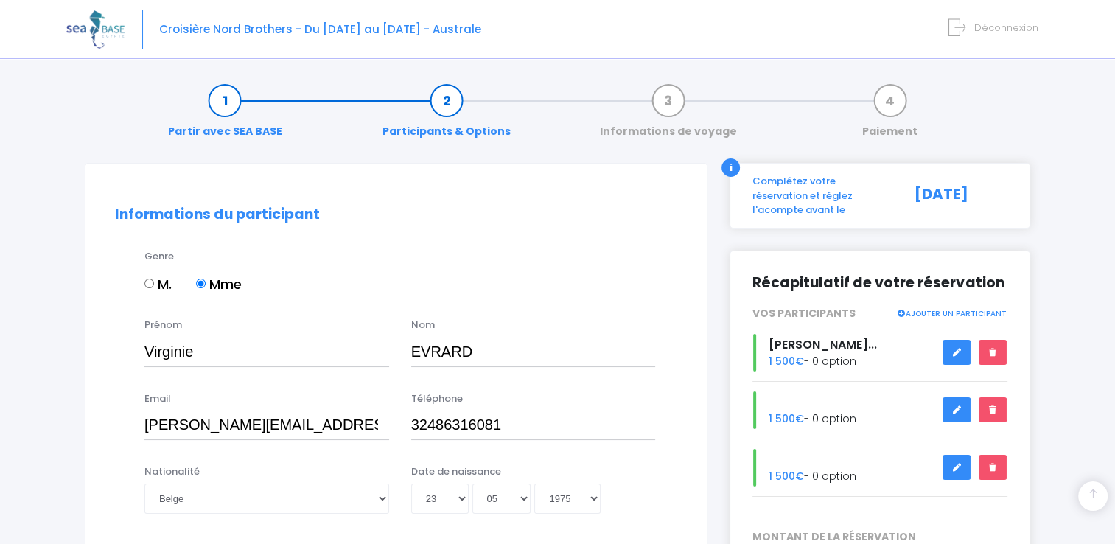
scroll to position [309, 0]
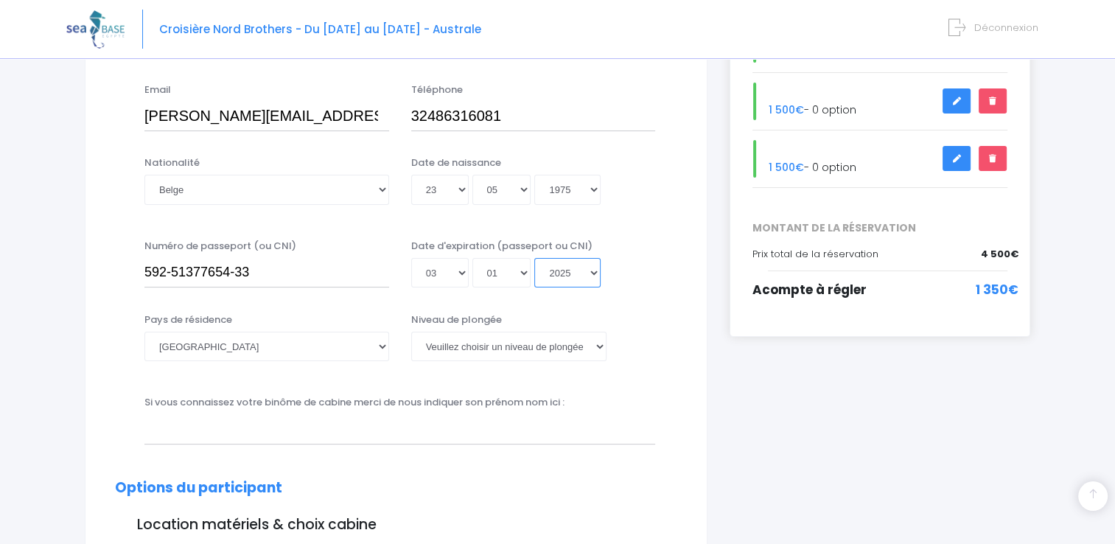
click at [596, 271] on select "Année 2045 2044 2043 2042 2041 2040 2039 2038 2037 2036 2035 2034 2033 2032 203…" at bounding box center [568, 272] width 66 height 29
select select "2027"
click at [535, 288] on select "Année 2045 2044 2043 2042 2041 2040 2039 2038 2037 2036 2035 2034 2033 2032 203…" at bounding box center [568, 272] width 66 height 29
type input "2027-01-03"
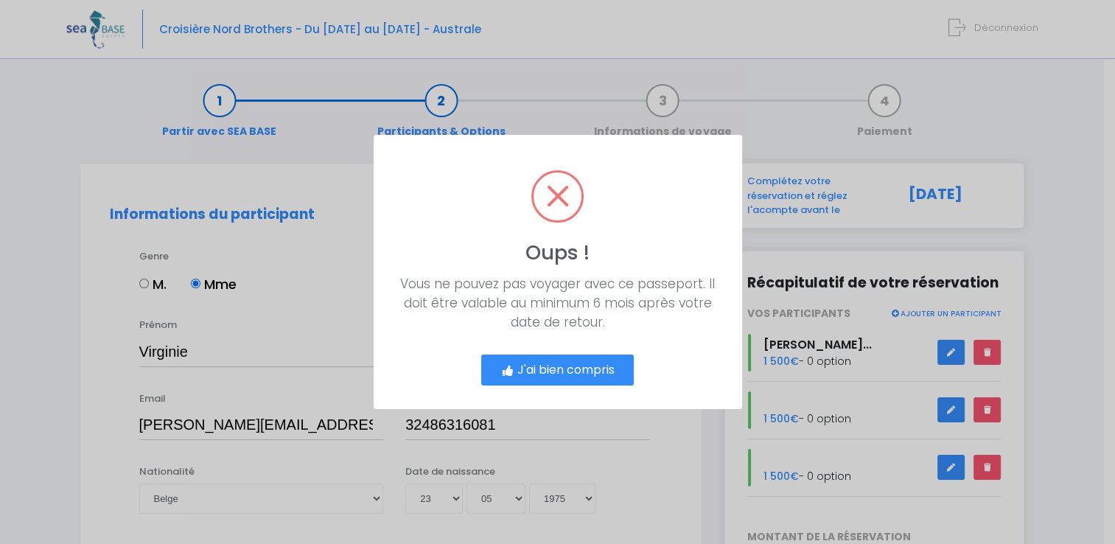
scroll to position [0, 0]
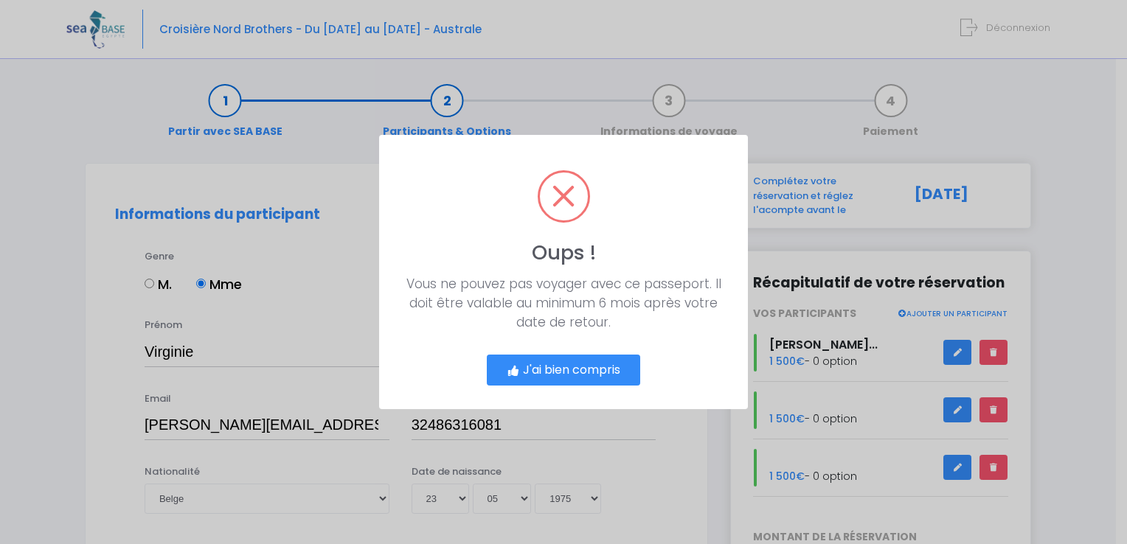
click at [596, 356] on button "J'ai bien compris" at bounding box center [563, 370] width 153 height 31
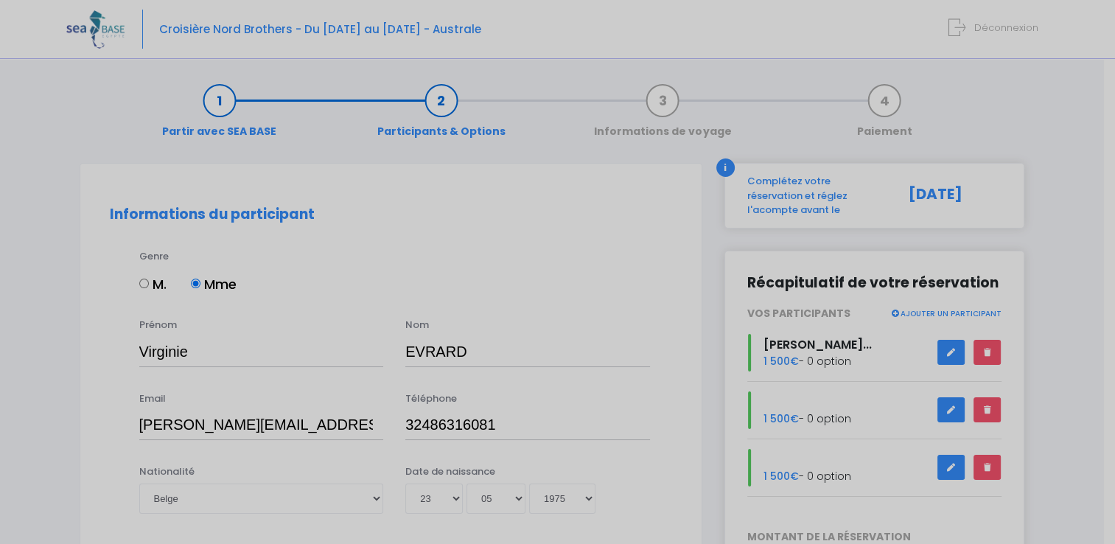
scroll to position [309, 0]
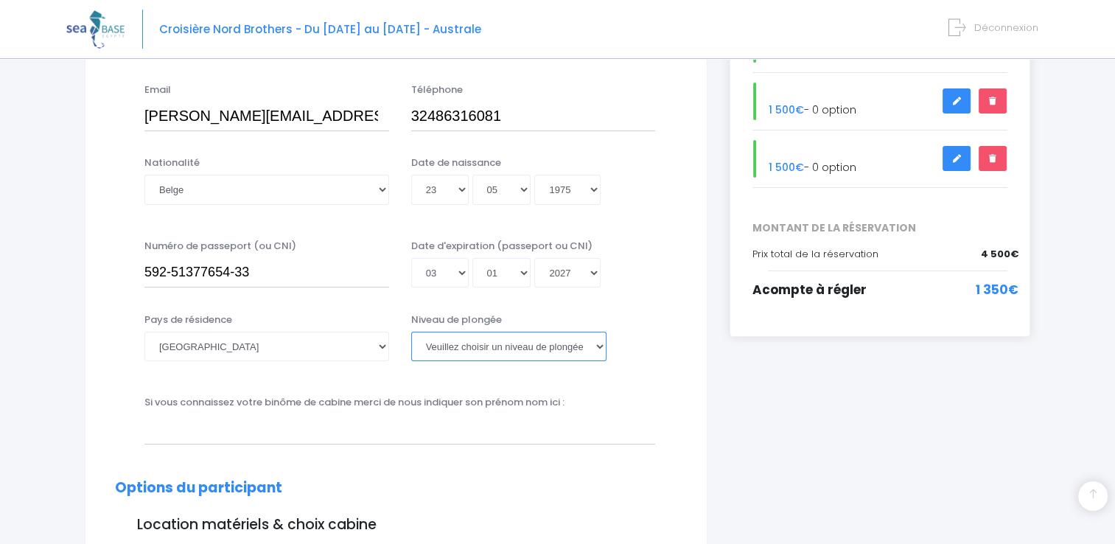
click at [596, 347] on select "Veuillez choisir un niveau de plongée Non plongeur Junior OW diver Adventure OW…" at bounding box center [508, 346] width 195 height 29
select select "MF1"
click at [411, 332] on select "Veuillez choisir un niveau de plongée Non plongeur Junior OW diver Adventure OW…" at bounding box center [508, 346] width 195 height 29
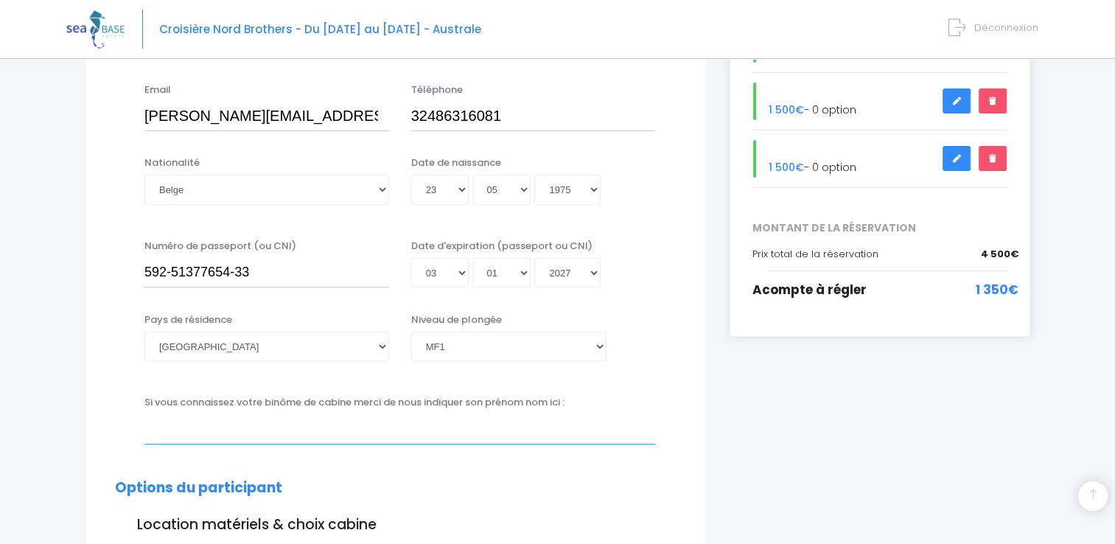
click at [198, 440] on input "text" at bounding box center [400, 428] width 511 height 29
type input "Antonio Beldroegas"
click at [468, 484] on h2 "Options du participant" at bounding box center [396, 488] width 563 height 17
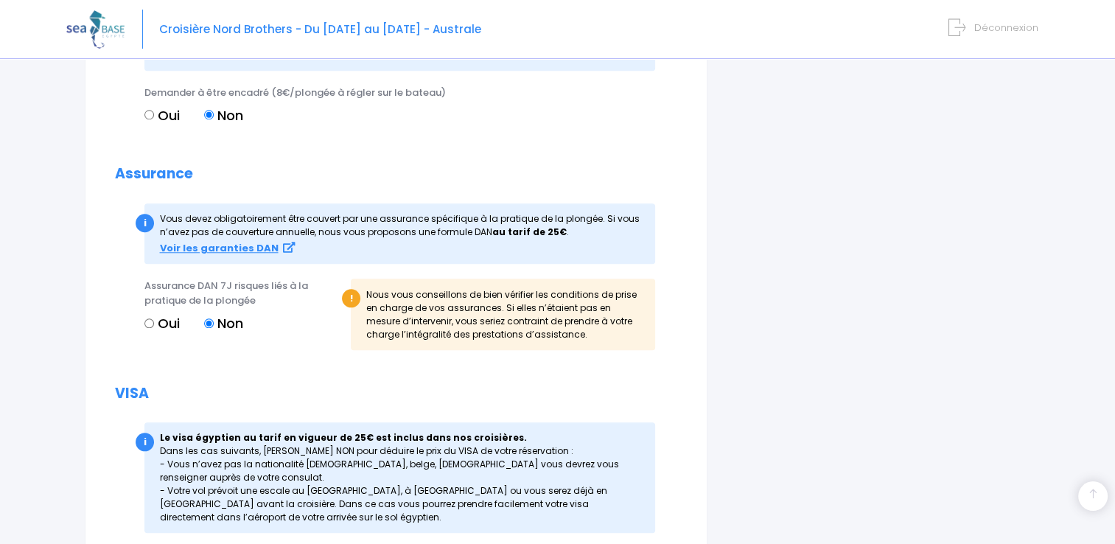
scroll to position [1523, 0]
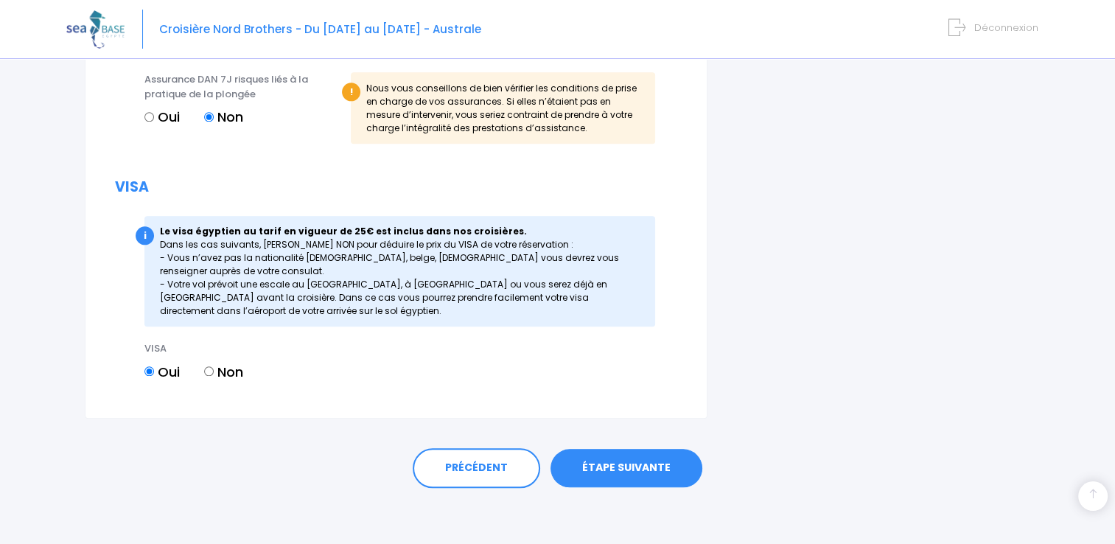
click at [630, 467] on link "ÉTAPE SUIVANTE" at bounding box center [627, 468] width 152 height 38
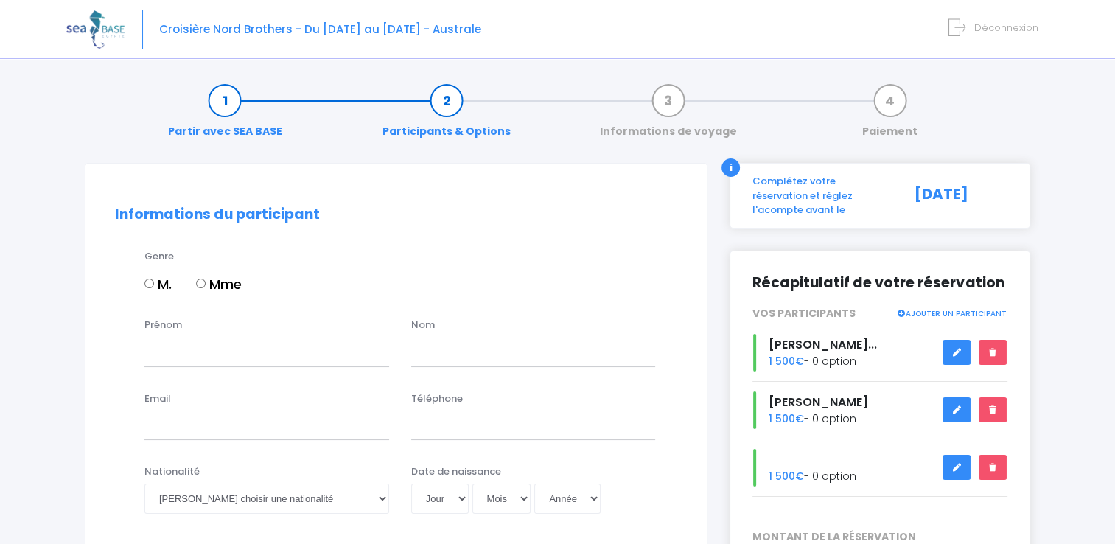
click at [149, 285] on input "M." at bounding box center [150, 284] width 10 height 10
radio input "true"
click at [164, 356] on input "Prénom" at bounding box center [267, 351] width 245 height 29
type input "[PERSON_NAME]"
type input "Beldroegas"
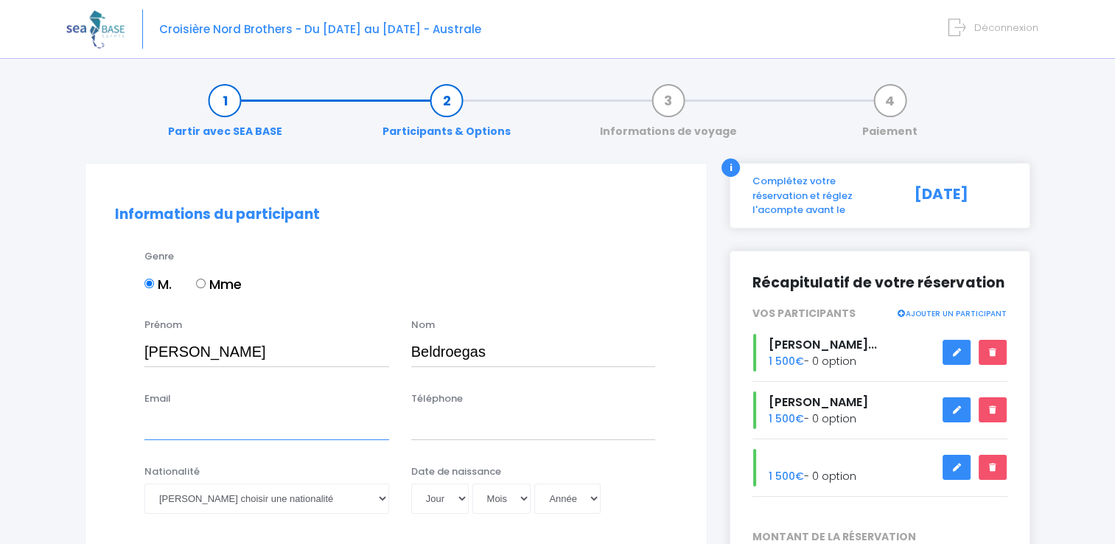
type input "[PERSON_NAME][EMAIL_ADDRESS][DOMAIN_NAME]"
type input "0486316081"
select select "[GEOGRAPHIC_DATA]"
type input "[PERSON_NAME]"
drag, startPoint x: 324, startPoint y: 431, endPoint x: 130, endPoint y: 422, distance: 194.1
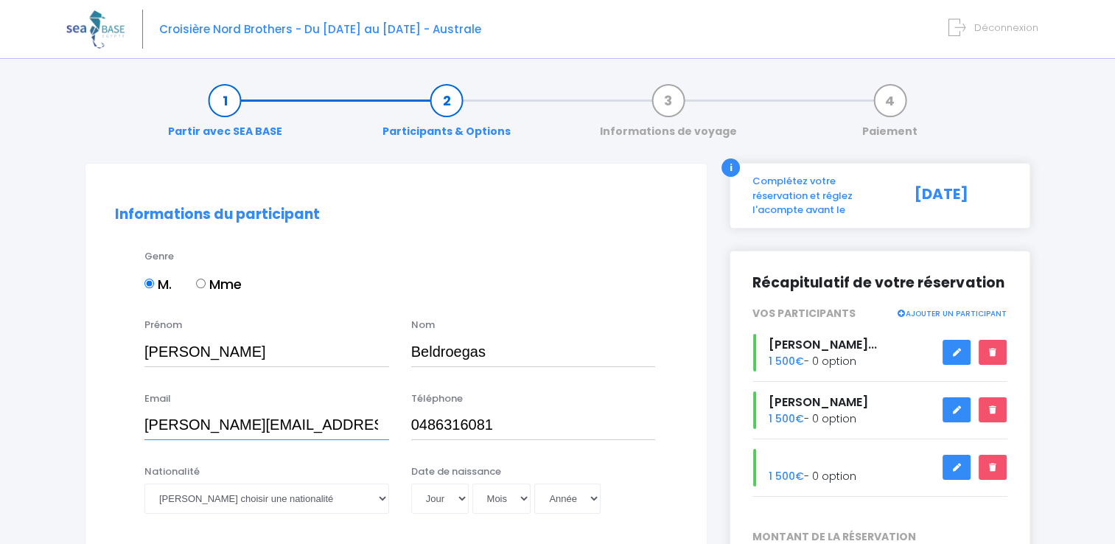
click at [130, 422] on div "Email [PERSON_NAME][EMAIL_ADDRESS][DOMAIN_NAME] Téléphone 0486316081" at bounding box center [396, 420] width 585 height 58
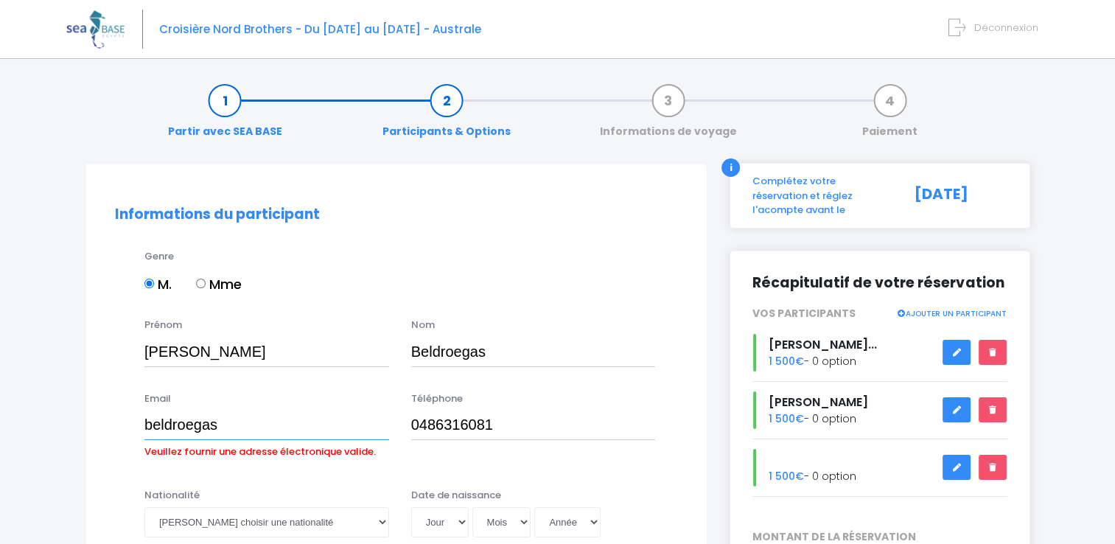
type input "[EMAIL_ADDRESS][DOMAIN_NAME]"
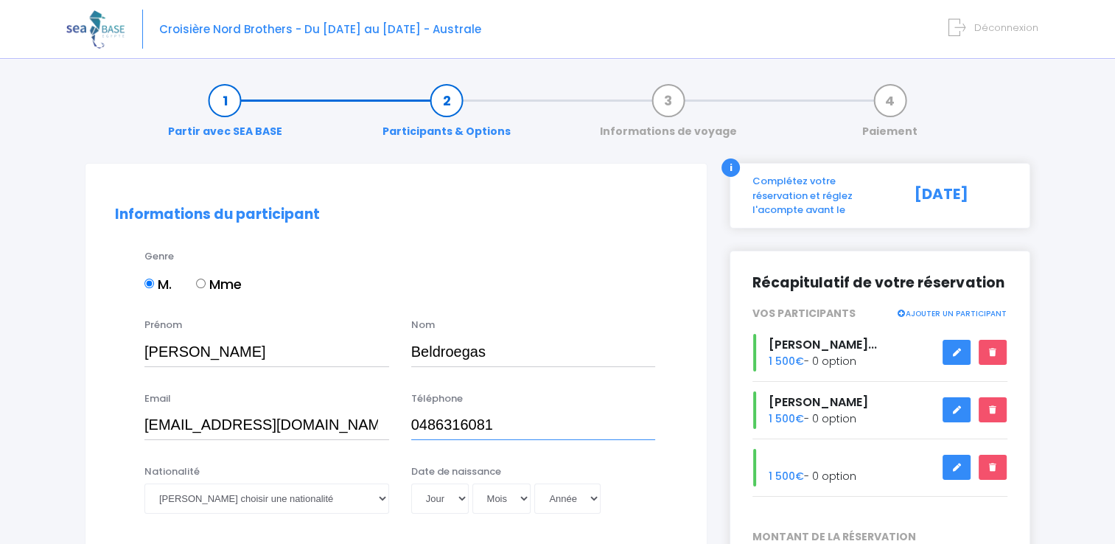
click at [420, 425] on input "0486316081" at bounding box center [533, 425] width 245 height 29
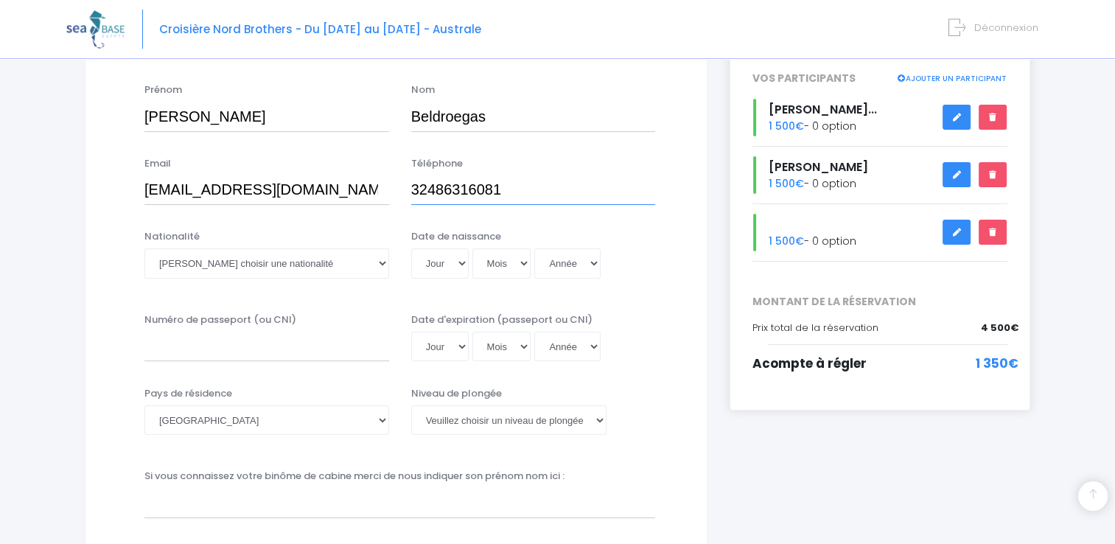
scroll to position [280, 0]
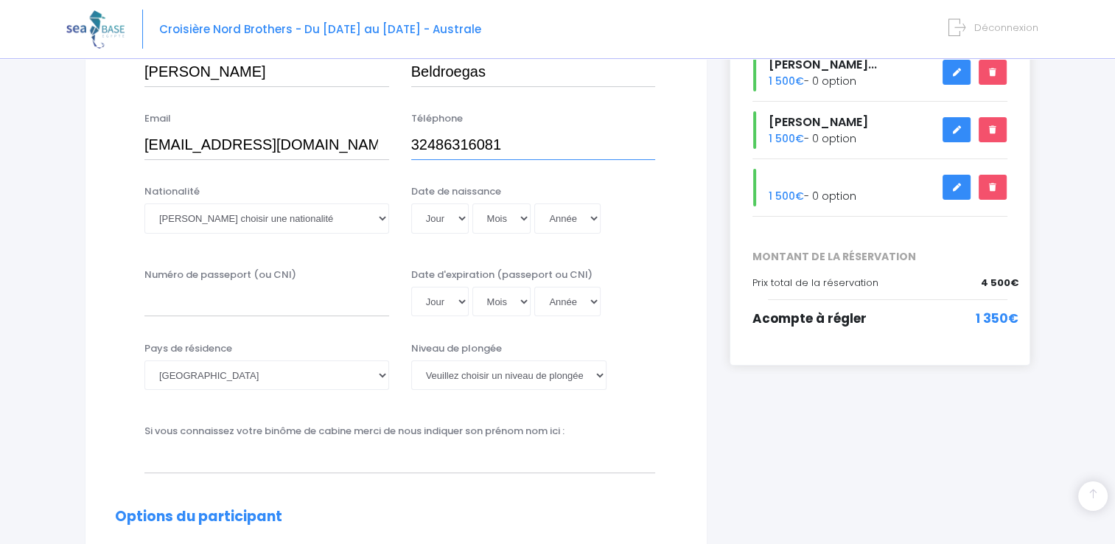
type input "32486316081"
click at [378, 220] on select "Veuillez choisir une nationalité [DEMOGRAPHIC_DATA] Algerienne Allemande [GEOGR…" at bounding box center [267, 217] width 245 height 29
select select "Belge"
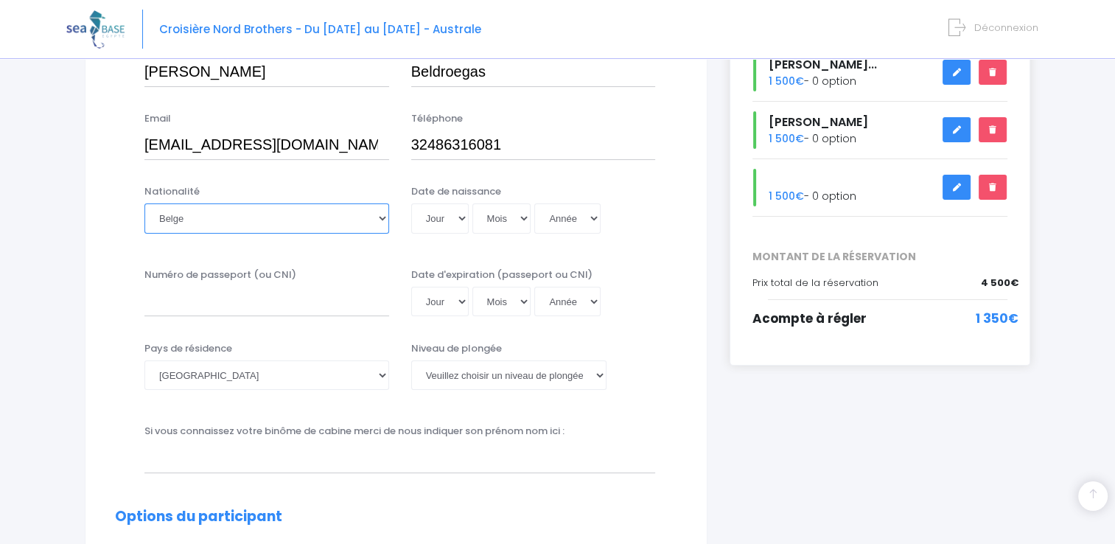
click at [145, 203] on select "Veuillez choisir une nationalité [DEMOGRAPHIC_DATA] Algerienne Allemande [GEOGR…" at bounding box center [267, 217] width 245 height 29
click at [463, 219] on select "Jour 01 02 03 04 05 06 07 08 09 10 11 12 13 14 15 16 17 18 19 20 21 22 23 24 25…" at bounding box center [440, 217] width 58 height 29
select select "23"
click at [411, 203] on select "Jour 01 02 03 04 05 06 07 08 09 10 11 12 13 14 15 16 17 18 19 20 21 22 23 24 25…" at bounding box center [440, 217] width 58 height 29
click at [521, 217] on select "Mois 01 02 03 04 05 06 07 08 09 10 11 12" at bounding box center [502, 217] width 59 height 29
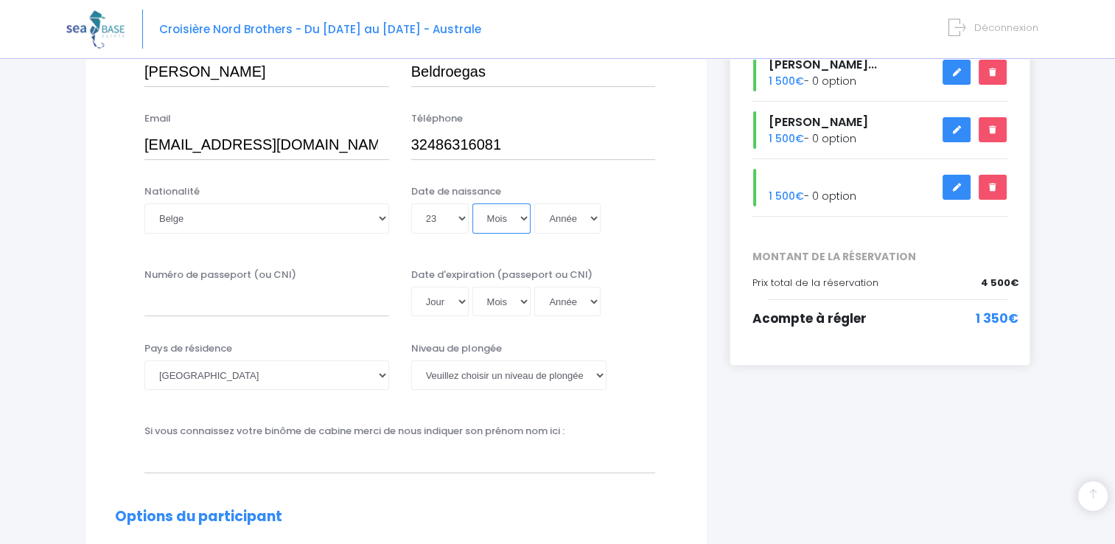
select select "05"
click at [473, 203] on select "Mois 01 02 03 04 05 06 07 08 09 10 11 12" at bounding box center [502, 217] width 59 height 29
click at [591, 223] on select "Année 2045 2044 2043 2042 2041 2040 2039 2038 2037 2036 2035 2034 2033 2032 203…" at bounding box center [568, 217] width 66 height 29
select select "2010"
click at [535, 203] on select "Année 2045 2044 2043 2042 2041 2040 2039 2038 2037 2036 2035 2034 2033 2032 203…" at bounding box center [568, 217] width 66 height 29
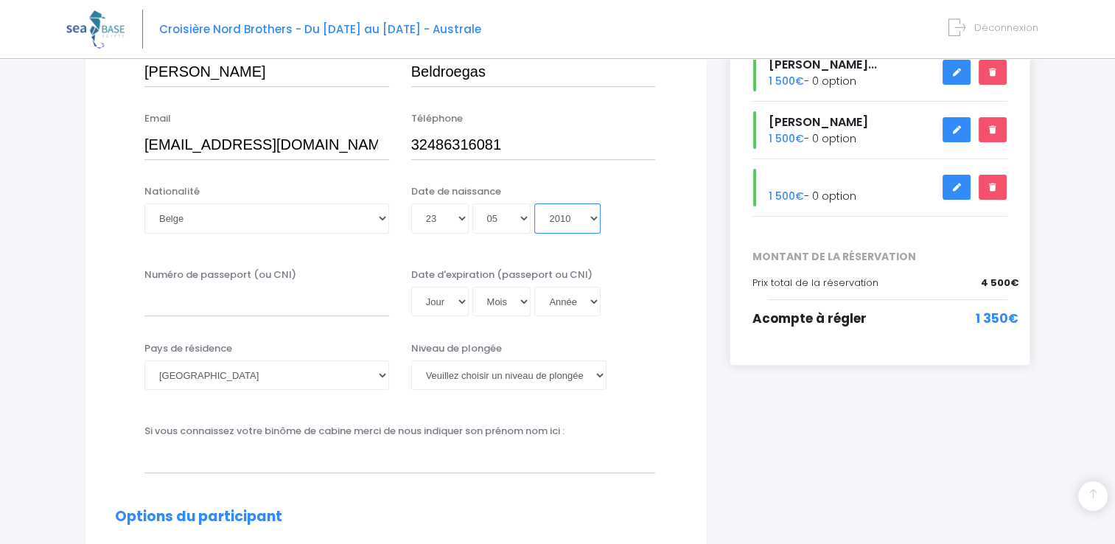
type input "2010-05-23"
click at [243, 304] on input "Numéro de passeport (ou CNI)" at bounding box center [267, 301] width 245 height 29
type input "595-407546-2"
click at [460, 301] on select "Jour 01 02 03 04 05 06 07 08 09 10 11 12 13 14 15 16 17 18 19 20 21 22 23 24 25…" at bounding box center [440, 301] width 58 height 29
click at [594, 302] on select "Année 2045 2044 2043 2042 2041 2040 2039 2038 2037 2036 2035 2034 2033 2032 203…" at bounding box center [568, 301] width 66 height 29
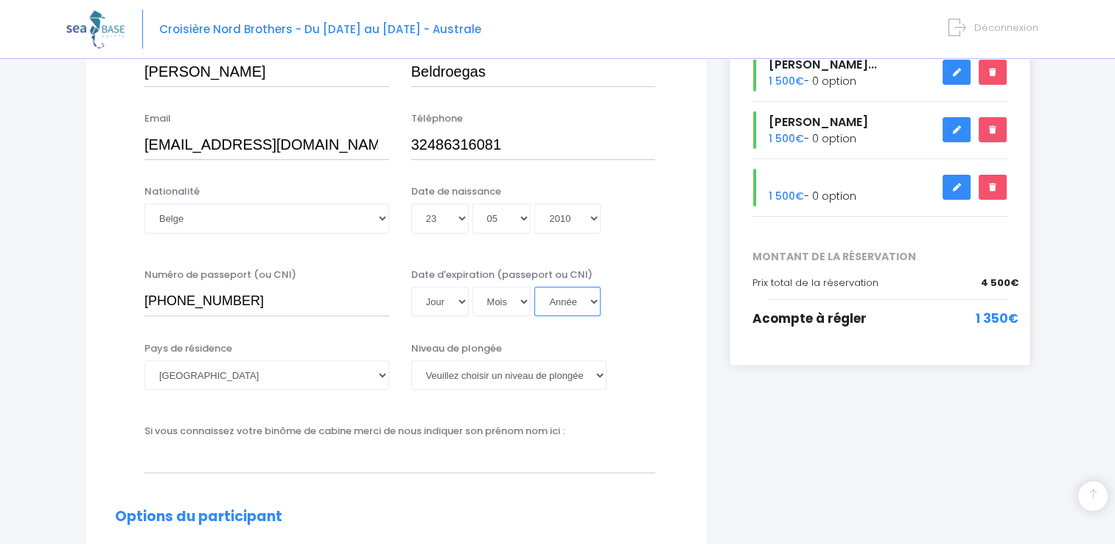
select select "2031"
click at [535, 287] on select "Année 2045 2044 2043 2042 2041 2040 2039 2038 2037 2036 2035 2034 2033 2032 203…" at bounding box center [568, 301] width 66 height 29
click at [524, 299] on select "Mois 01 02 03 04 05 06 07 08 09 10 11 12" at bounding box center [502, 301] width 59 height 29
select select "05"
click at [473, 287] on select "Mois 01 02 03 04 05 06 07 08 09 10 11 12" at bounding box center [502, 301] width 59 height 29
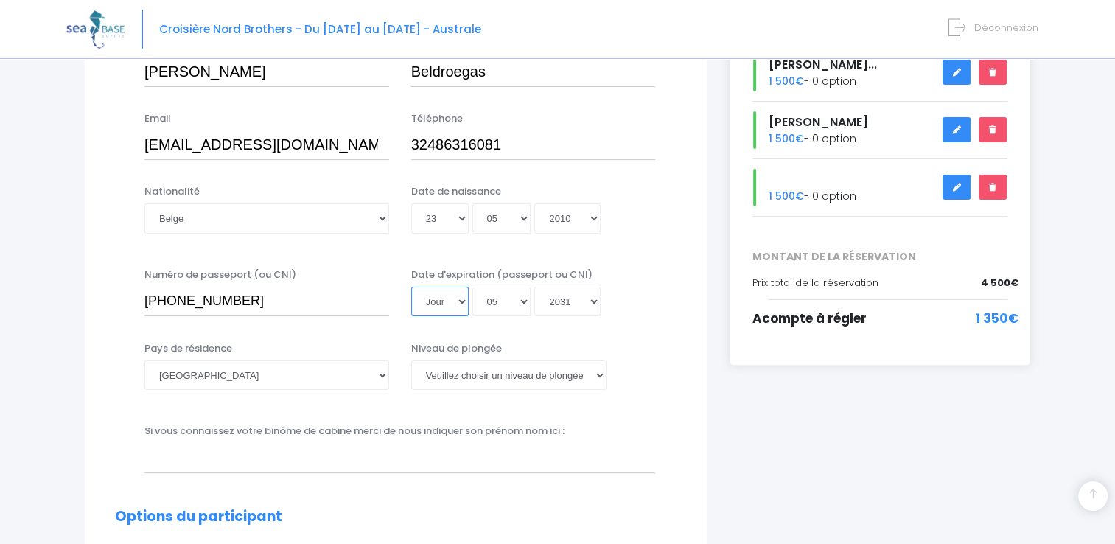
click at [457, 305] on select "Jour 01 02 03 04 05 06 07 08 09 10 11 12 13 14 15 16 17 18 19 20 21 22 23 24 25…" at bounding box center [440, 301] width 58 height 29
select select "12"
click at [411, 287] on select "Jour 01 02 03 04 05 06 07 08 09 10 11 12 13 14 15 16 17 18 19 20 21 22 23 24 25…" at bounding box center [440, 301] width 58 height 29
type input "2031-05-12"
click at [463, 305] on select "Jour 01 02 03 04 05 06 07 08 09 10 11 12 13 14 15 16 17 18 19 20 21 22 23 24 25…" at bounding box center [440, 301] width 58 height 29
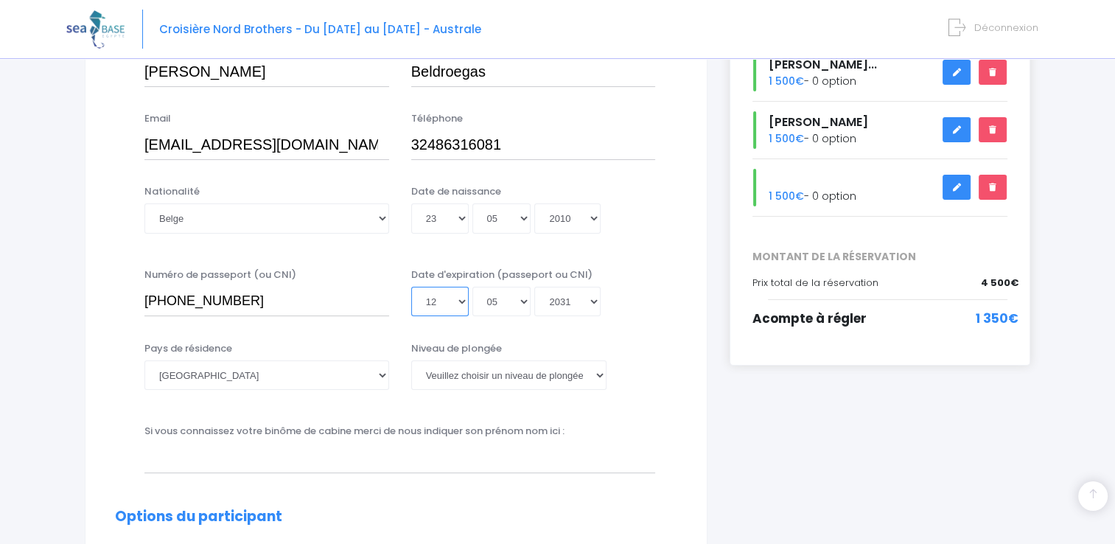
select select "13"
click at [411, 287] on select "Jour 01 02 03 04 05 06 07 08 09 10 11 12 13 14 15 16 17 18 19 20 21 22 23 24 25…" at bounding box center [440, 301] width 58 height 29
type input "2031-05-13"
click at [598, 369] on select "Veuillez choisir un niveau de plongée Non plongeur Junior OW diver Adventure OW…" at bounding box center [508, 375] width 195 height 29
select select "N2"
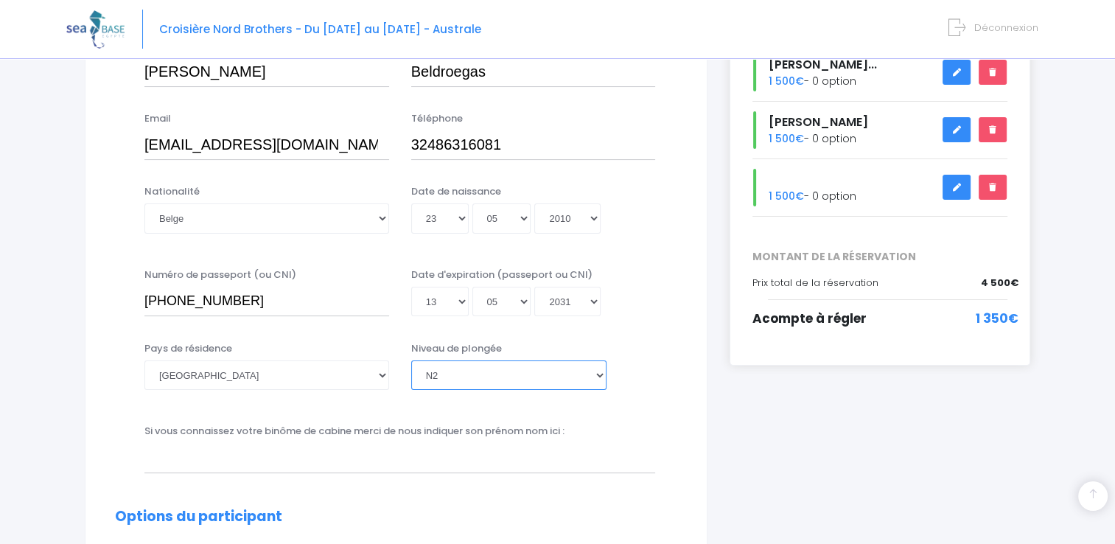
click at [411, 361] on select "Veuillez choisir un niveau de plongée Non plongeur Junior OW diver Adventure OW…" at bounding box center [508, 375] width 195 height 29
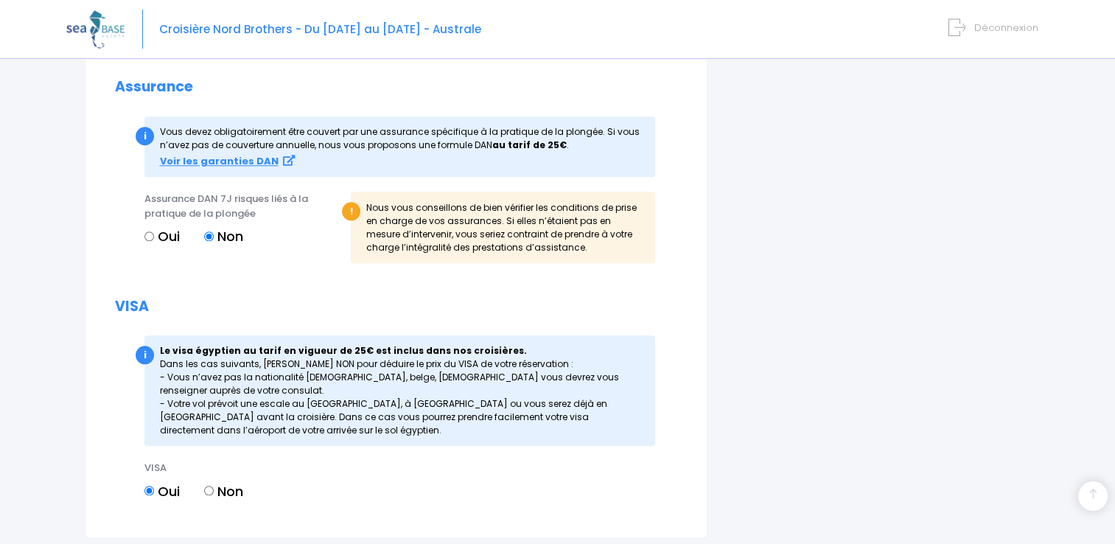
scroll to position [1523, 0]
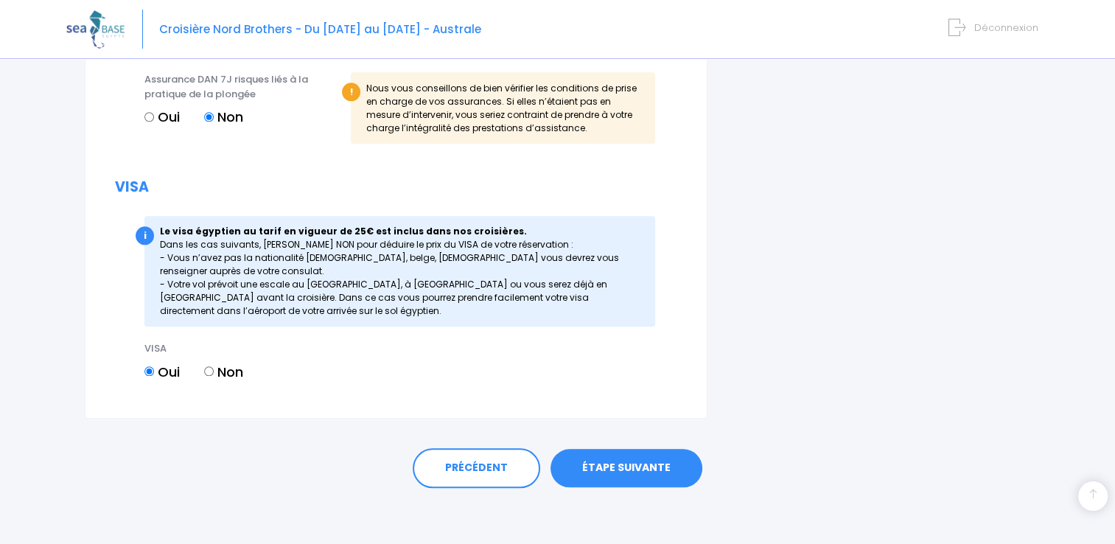
click at [634, 473] on link "ÉTAPE SUIVANTE" at bounding box center [627, 468] width 152 height 38
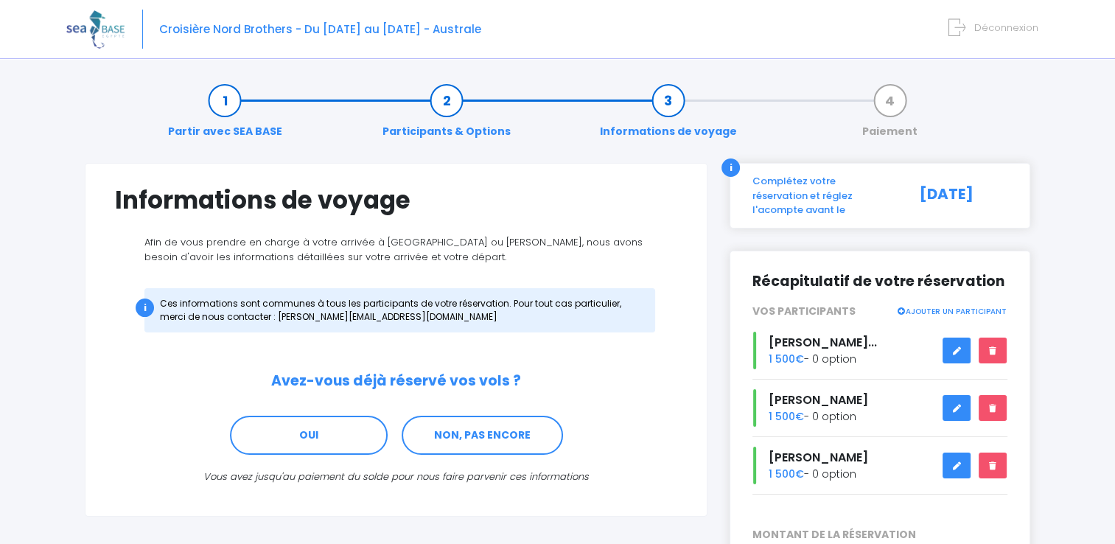
click at [956, 351] on icon at bounding box center [957, 351] width 10 height 0
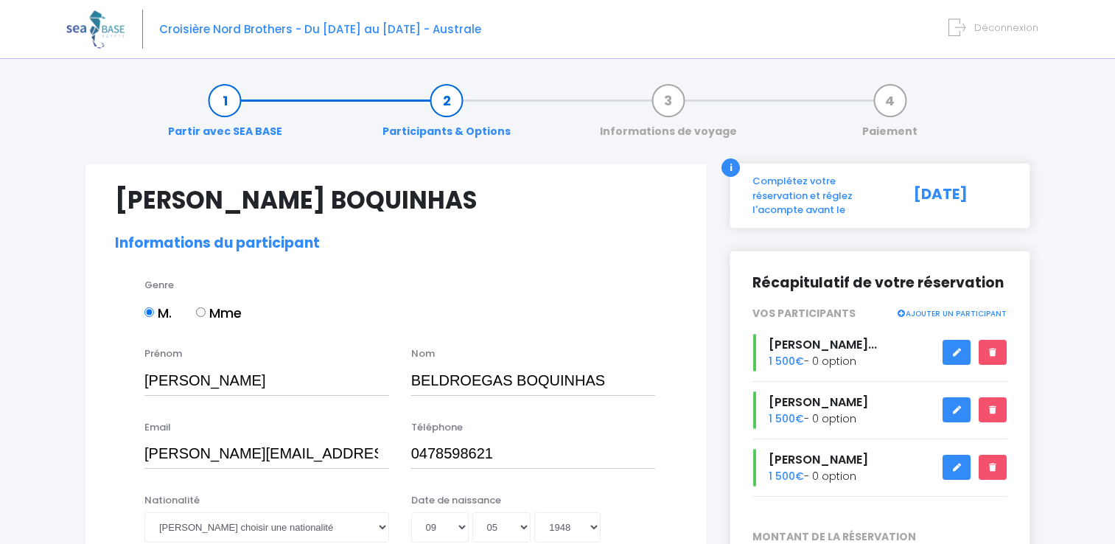
select select "France"
select select "MF2"
click at [421, 453] on input "0478598621" at bounding box center [533, 453] width 245 height 29
type input "32478598621"
drag, startPoint x: 357, startPoint y: 453, endPoint x: 139, endPoint y: 451, distance: 218.2
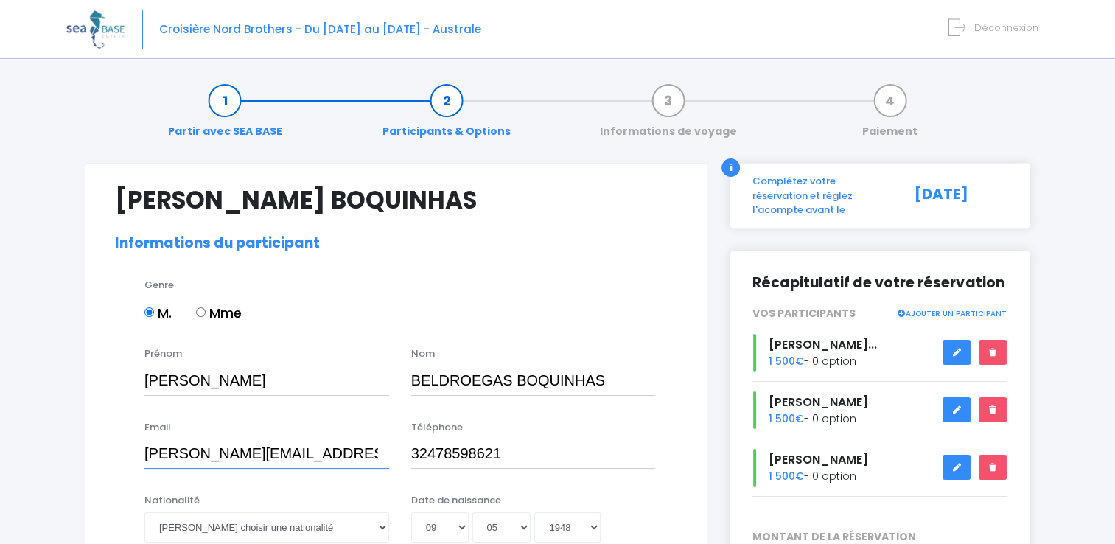
click at [139, 451] on div "Email antonio.beldroegas@topneus.be" at bounding box center [266, 444] width 267 height 49
type input "beldroegas.evrard@topneus.be"
select select "Belgique"
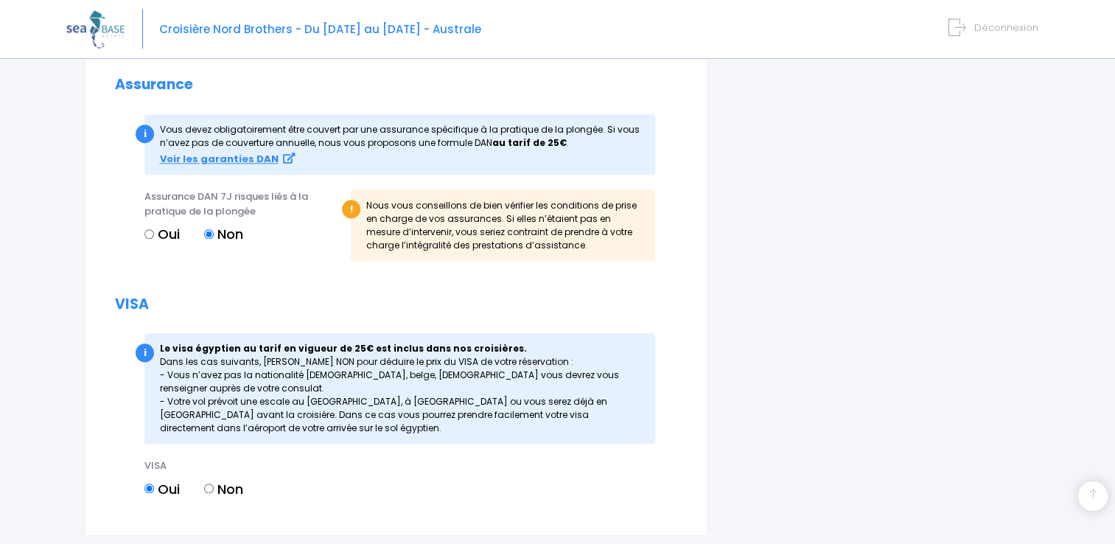
scroll to position [1552, 0]
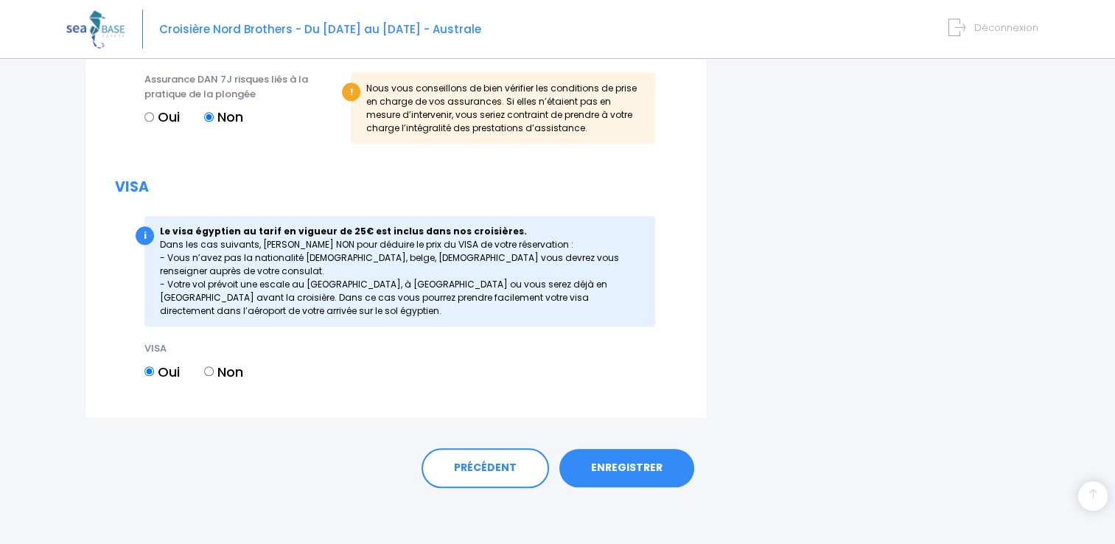
click at [649, 467] on link "ENREGISTRER" at bounding box center [627, 468] width 135 height 38
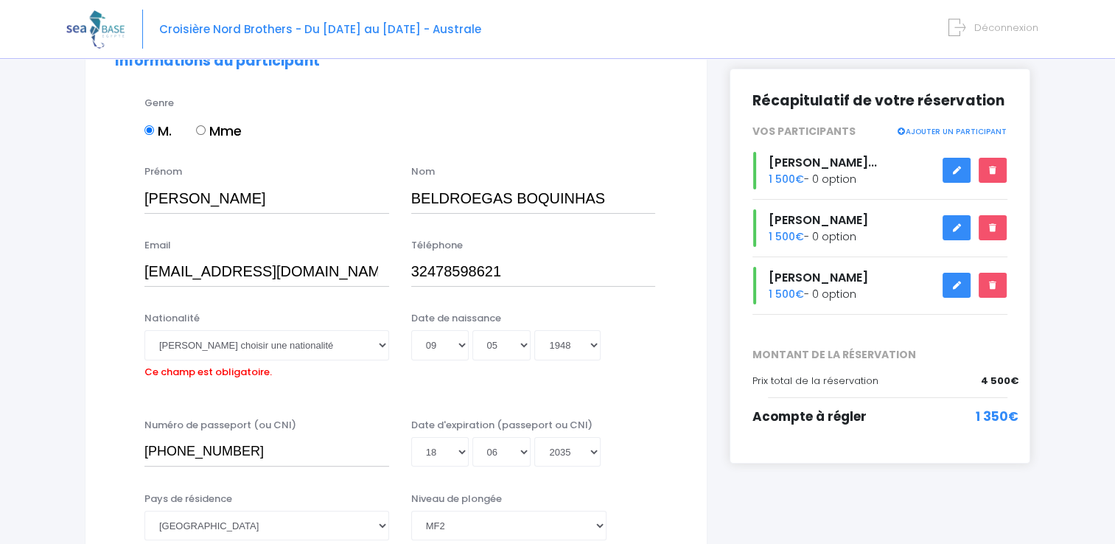
scroll to position [185, 0]
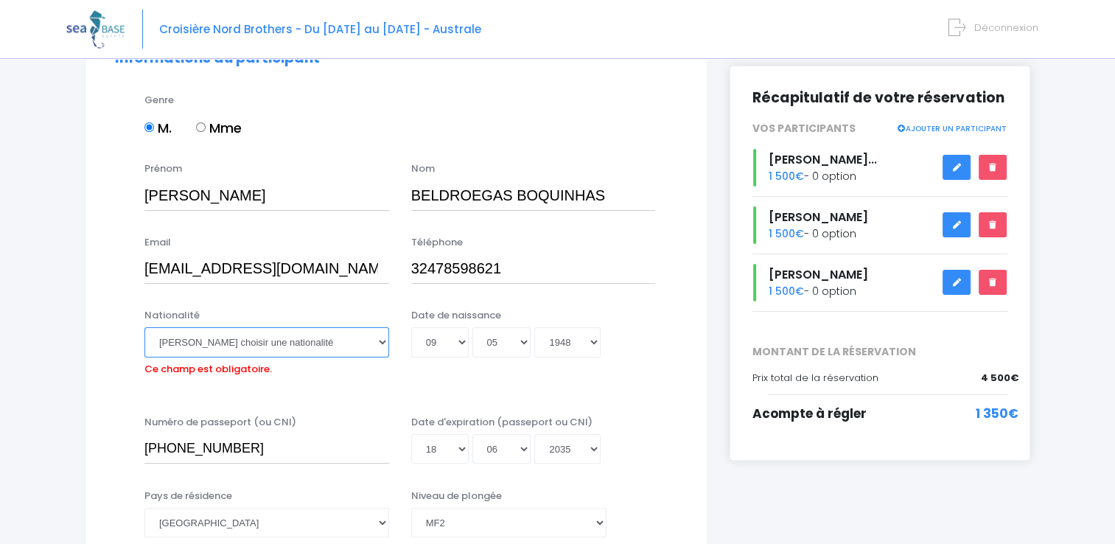
click at [380, 343] on select "Veuillez choisir une nationalité Afghane Albanaise Algerienne Allemande America…" at bounding box center [267, 341] width 245 height 29
select select "Belge"
click at [145, 327] on select "Veuillez choisir une nationalité Afghane Albanaise Algerienne Allemande America…" at bounding box center [267, 341] width 245 height 29
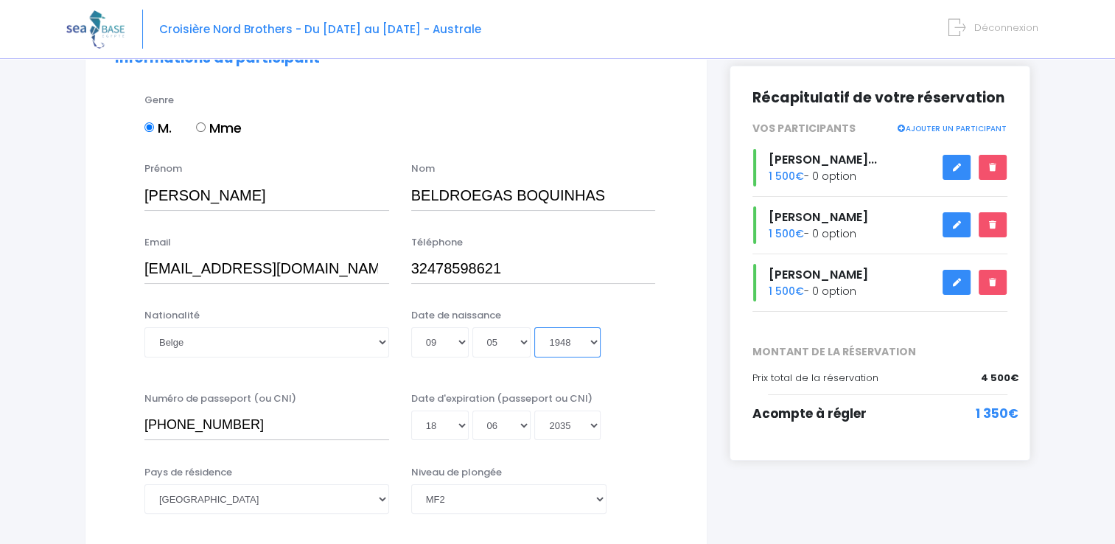
click at [598, 346] on select "Année 2045 2044 2043 2042 2041 2040 2039 2038 2037 2036 2035 2034 2033 2032 203…" at bounding box center [568, 341] width 66 height 29
select select "1969"
click at [535, 327] on select "Année 2045 2044 2043 2042 2041 2040 2039 2038 2037 2036 2035 2034 2033 2032 203…" at bounding box center [568, 341] width 66 height 29
type input "1969-05-09"
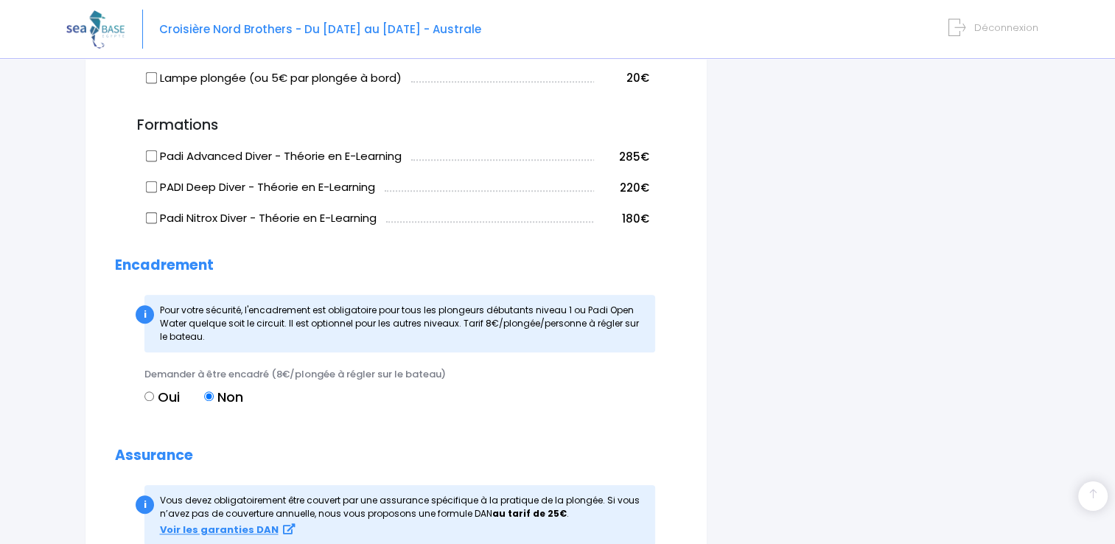
scroll to position [1552, 0]
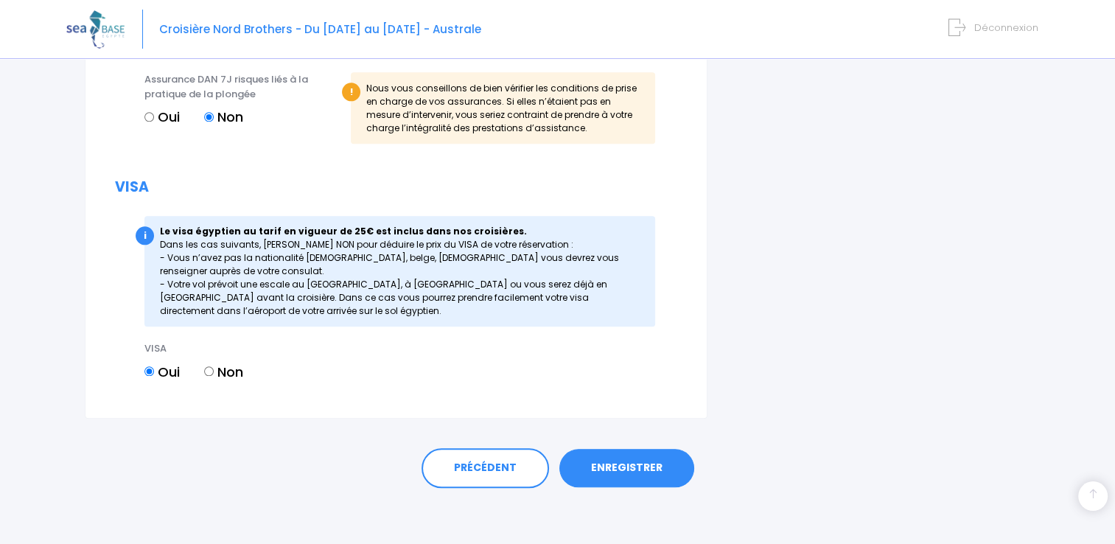
click at [608, 469] on link "ENREGISTRER" at bounding box center [627, 468] width 135 height 38
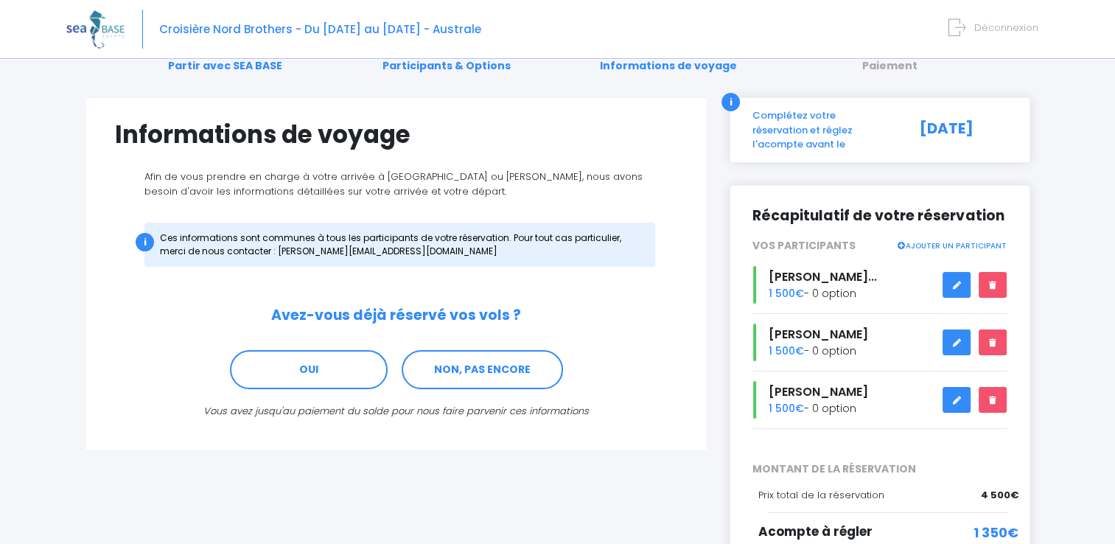
scroll to position [91, 0]
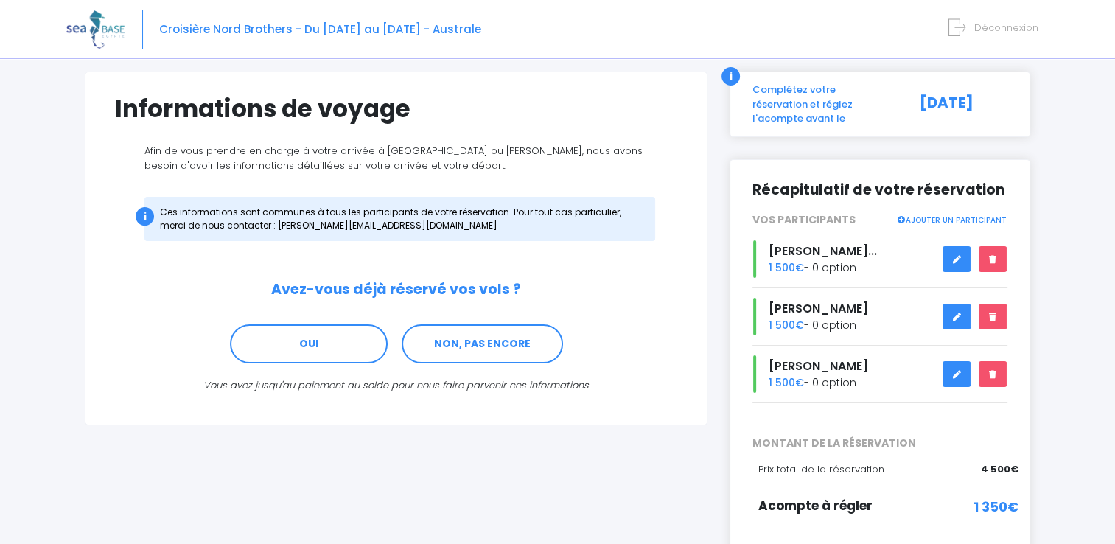
click at [953, 310] on link at bounding box center [957, 317] width 28 height 26
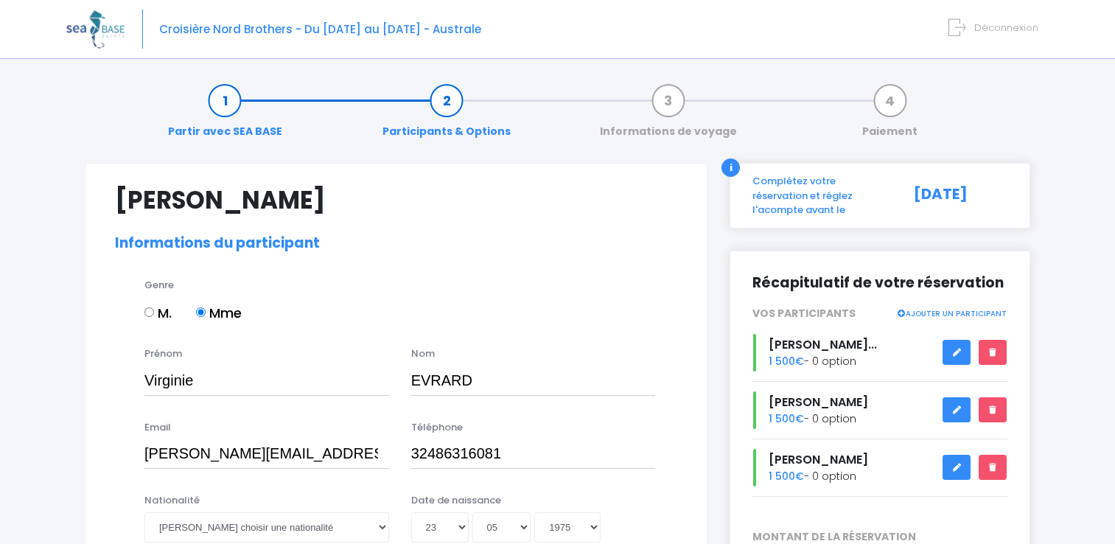
select select "[GEOGRAPHIC_DATA]"
select select "MF1"
drag, startPoint x: 321, startPoint y: 455, endPoint x: 114, endPoint y: 466, distance: 207.5
click at [114, 466] on div "Email virginie.evrard@skynet.be Téléphone 32486316081" at bounding box center [396, 449] width 585 height 58
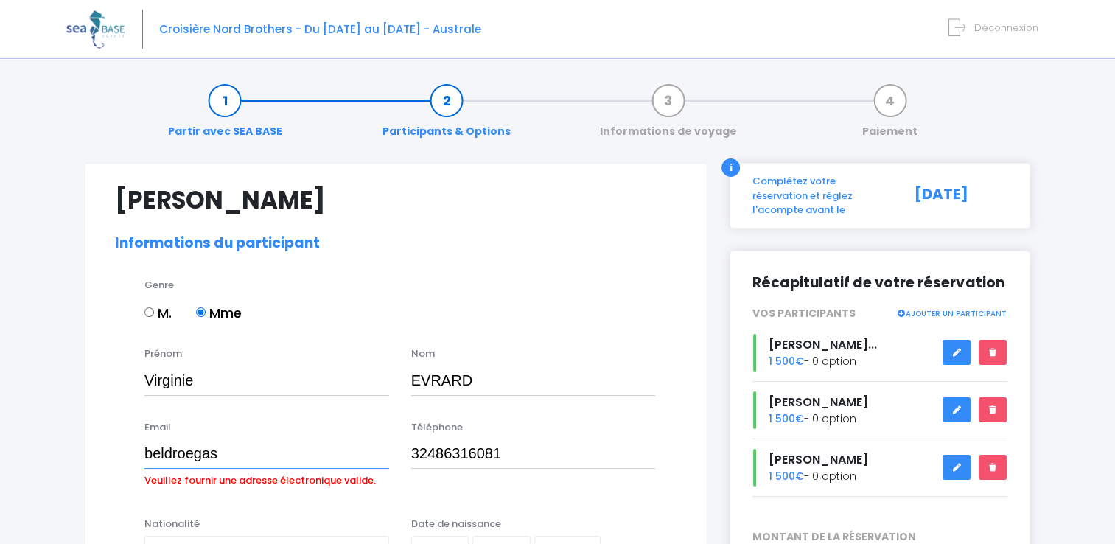
click at [223, 456] on input "beldroegas" at bounding box center [267, 453] width 245 height 29
type input "beldroegas.evrard@topneus.be"
select select "[GEOGRAPHIC_DATA]"
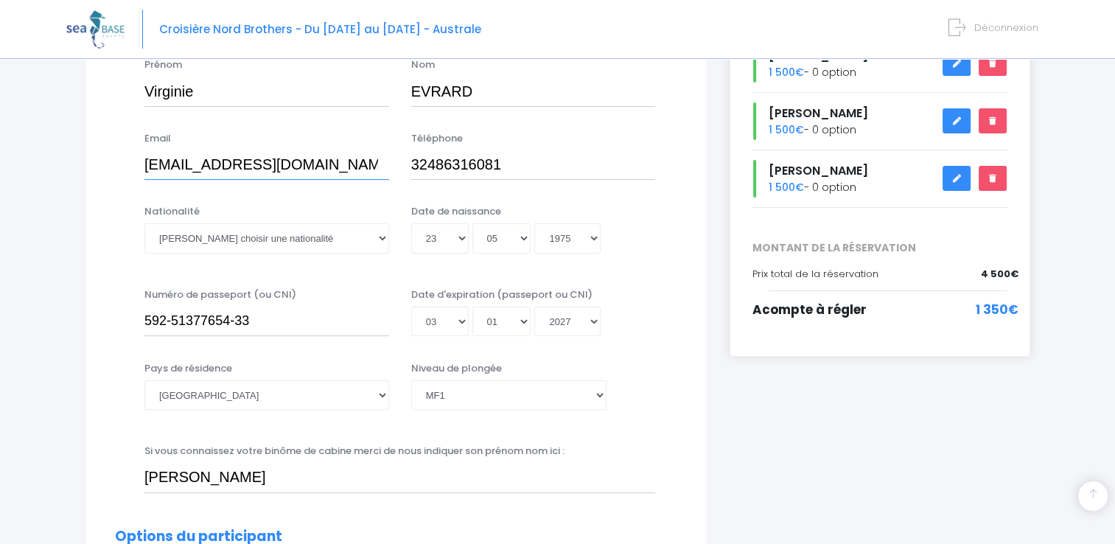
scroll to position [384, 0]
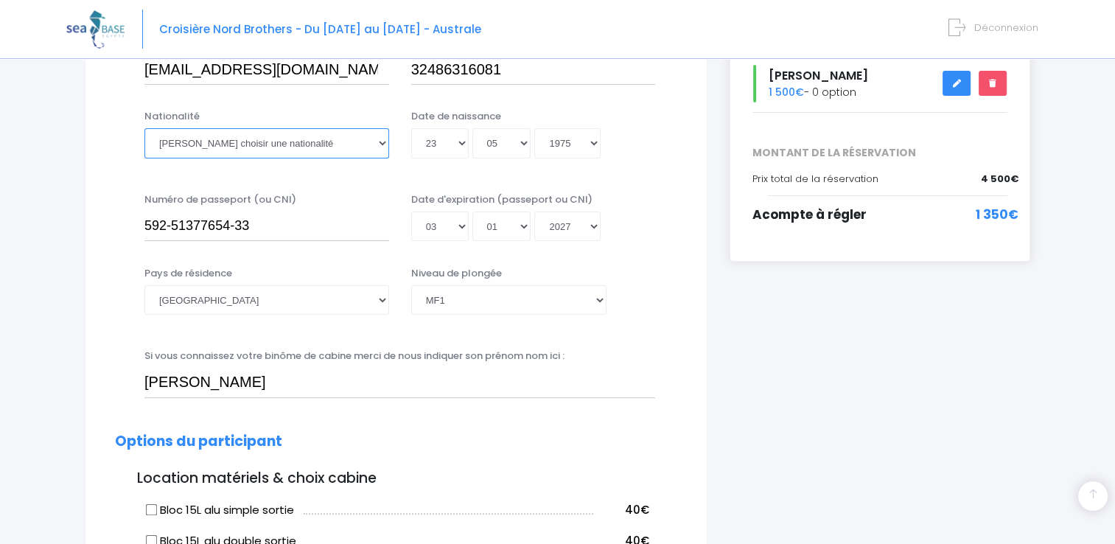
click at [385, 143] on select "Veuillez choisir une nationalité Afghane Albanaise Algerienne Allemande America…" at bounding box center [267, 142] width 245 height 29
select select "Belge"
click at [145, 128] on select "Veuillez choisir une nationalité Afghane Albanaise Algerienne Allemande America…" at bounding box center [267, 142] width 245 height 29
click at [601, 301] on select "Veuillez choisir un niveau de plongée Non plongeur Junior OW diver Adventure OW…" at bounding box center [508, 299] width 195 height 29
click at [641, 309] on div "Niveau de plongée Veuillez choisir un niveau de plongée Non plongeur Junior OW …" at bounding box center [533, 290] width 245 height 49
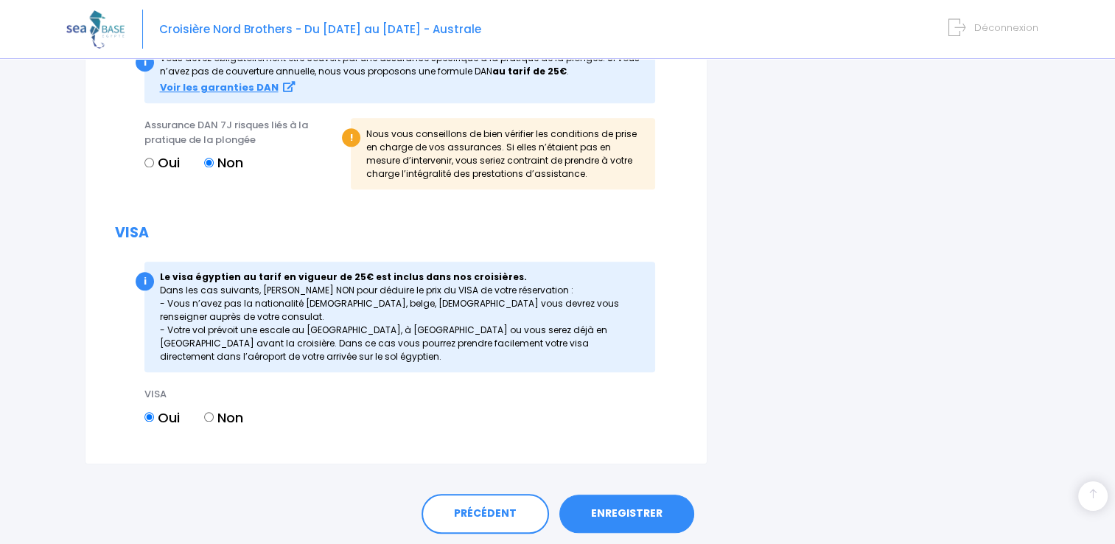
scroll to position [1552, 0]
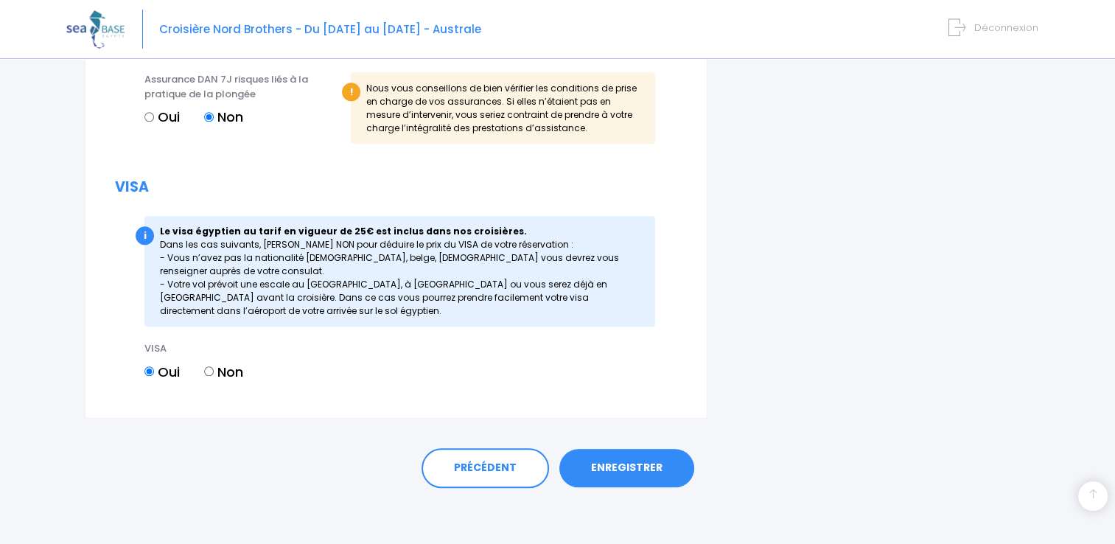
click at [613, 457] on link "ENREGISTRER" at bounding box center [627, 468] width 135 height 38
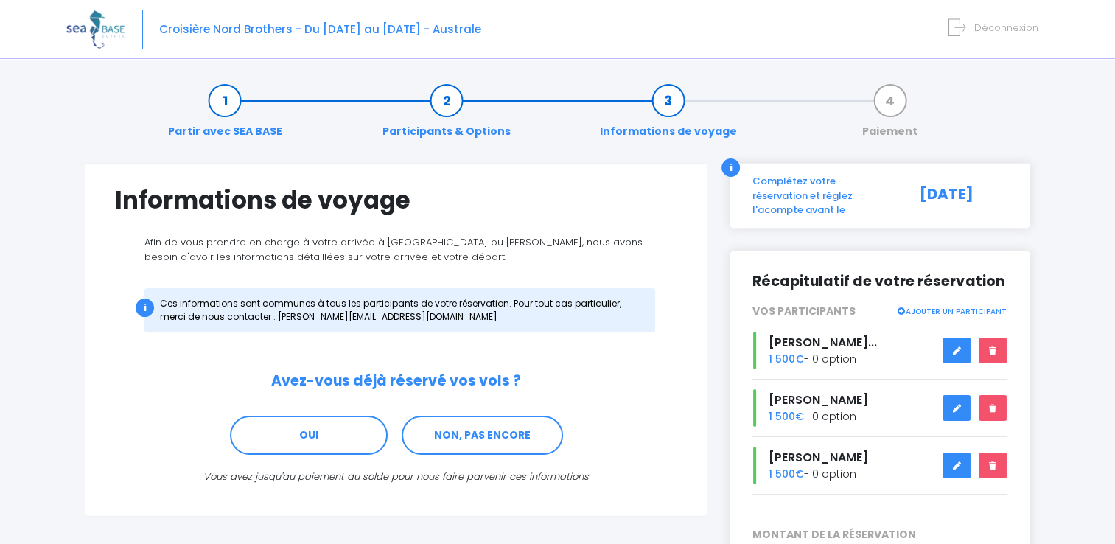
click at [952, 339] on link at bounding box center [957, 351] width 28 height 26
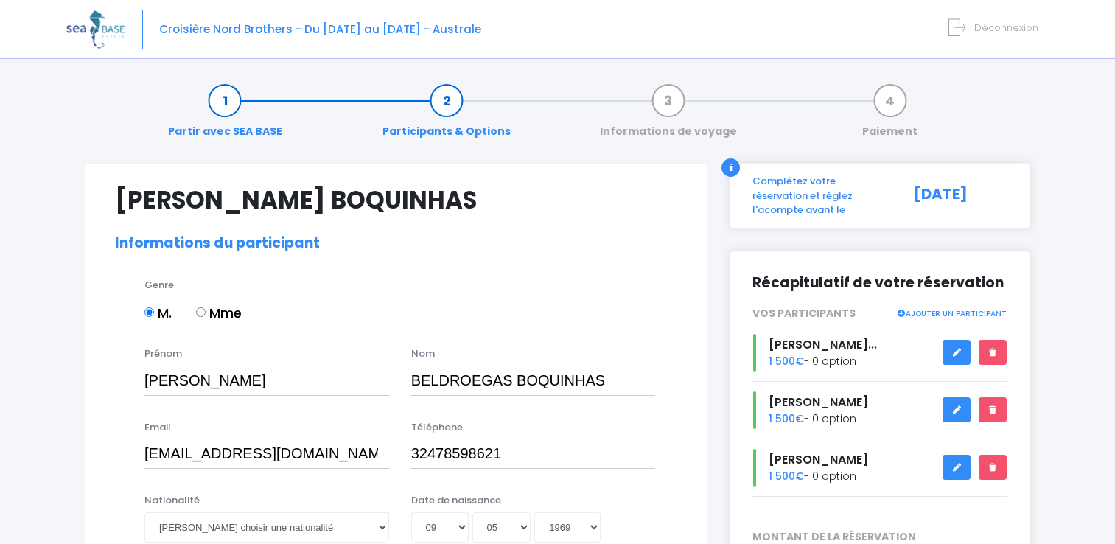
select select "[GEOGRAPHIC_DATA]"
select select "MF2"
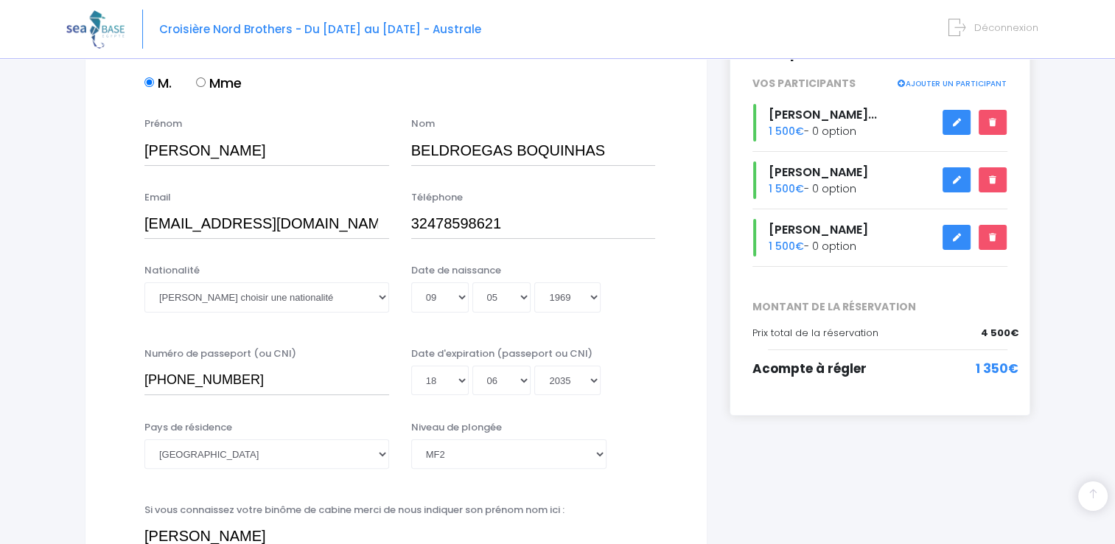
scroll to position [198, 0]
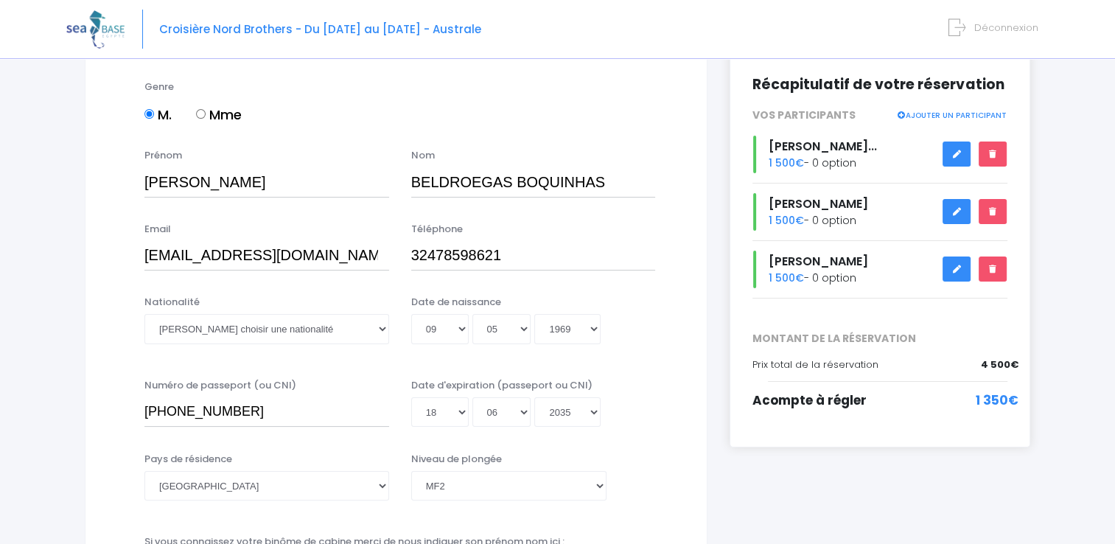
click at [958, 269] on icon at bounding box center [957, 269] width 10 height 0
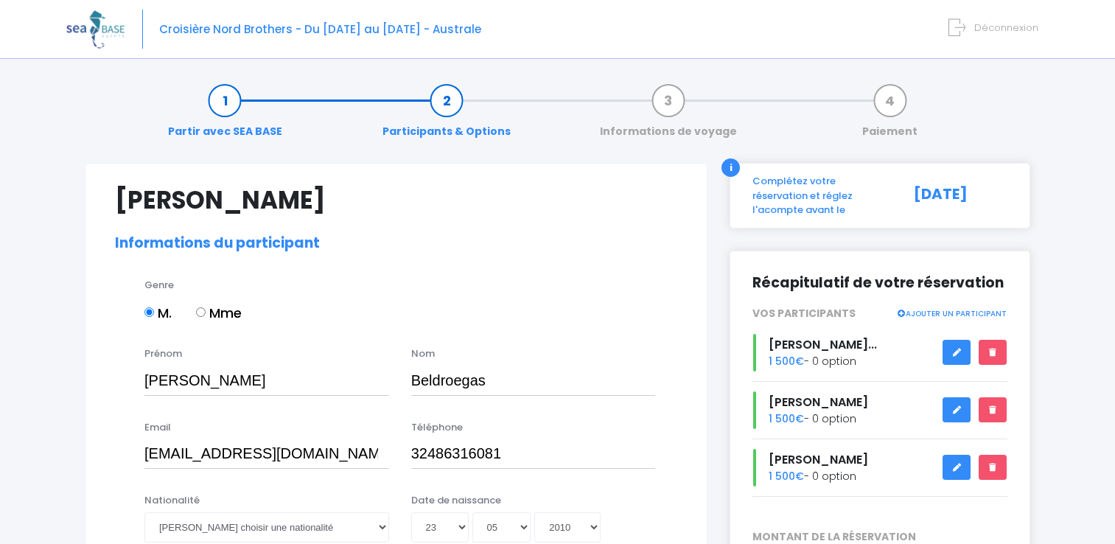
select select "[GEOGRAPHIC_DATA]"
select select "N2"
click at [490, 385] on input "Beldroegas" at bounding box center [533, 380] width 245 height 29
type input "BELDROEGAS"
click at [633, 319] on div "M. Mme" at bounding box center [411, 315] width 533 height 25
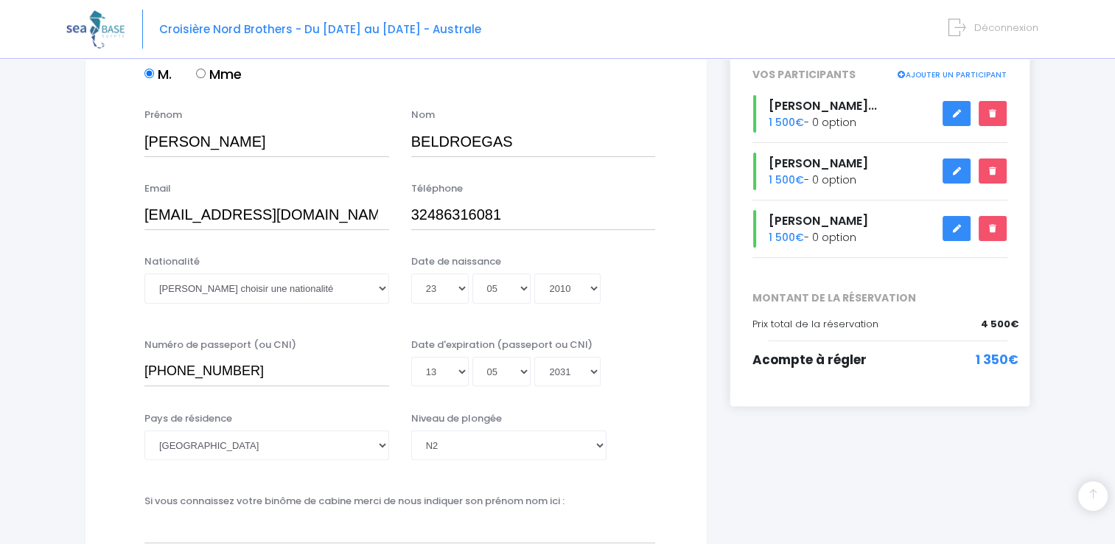
scroll to position [338, 0]
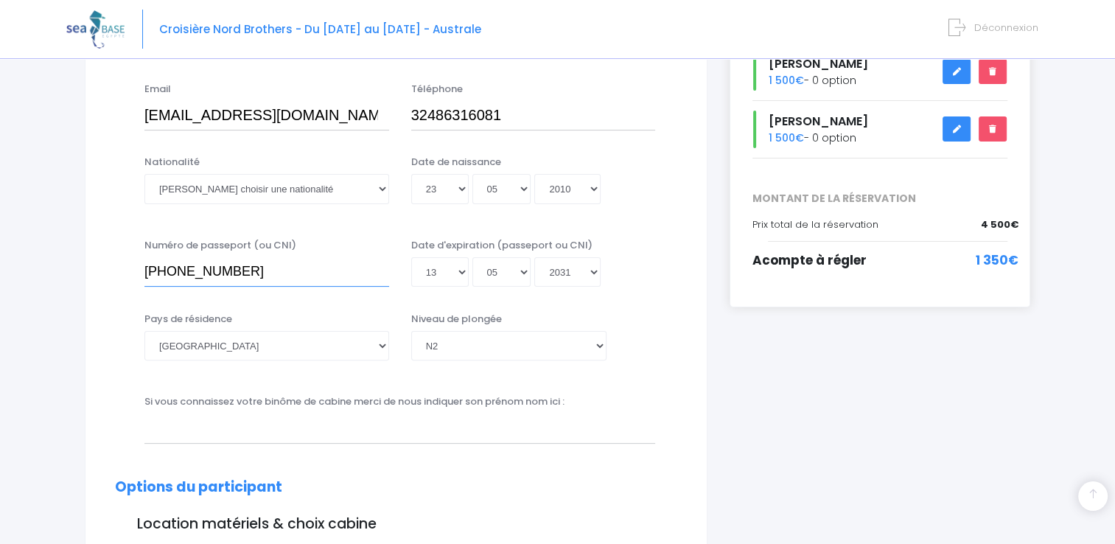
click at [220, 272] on input "595-407546-2" at bounding box center [267, 271] width 245 height 29
type input "595-407546-72"
click at [380, 348] on select "[GEOGRAPHIC_DATA] [GEOGRAPHIC_DATA] [GEOGRAPHIC_DATA] [GEOGRAPHIC_DATA] [GEOGRA…" at bounding box center [267, 345] width 245 height 29
select select "[GEOGRAPHIC_DATA]"
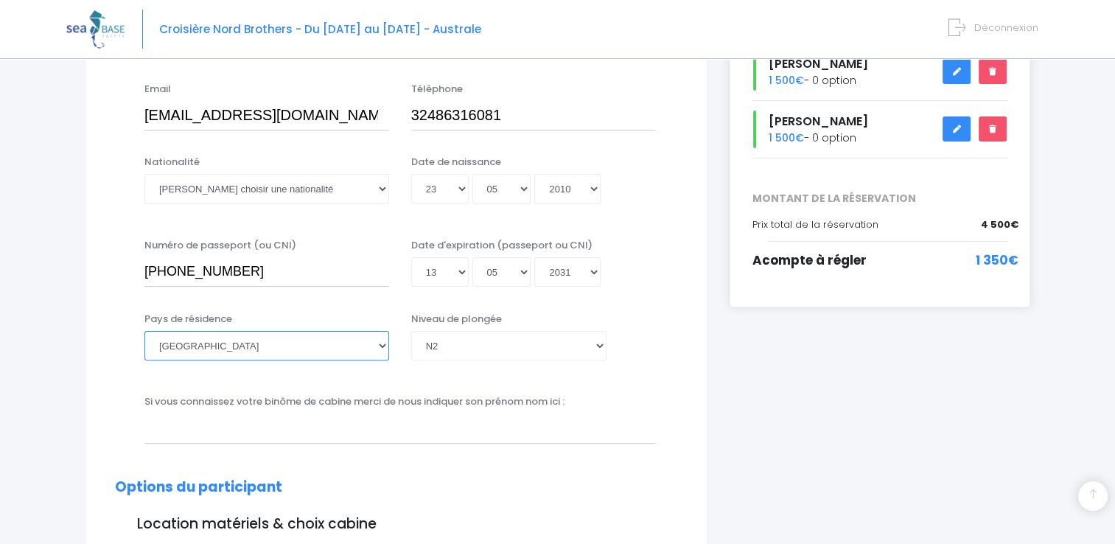
click at [145, 331] on select "[GEOGRAPHIC_DATA] [GEOGRAPHIC_DATA] [GEOGRAPHIC_DATA] [GEOGRAPHIC_DATA] [GEOGRA…" at bounding box center [267, 345] width 245 height 29
click at [380, 190] on select "Veuillez choisir une nationalité [DEMOGRAPHIC_DATA] Algerienne Allemande [GEOGR…" at bounding box center [267, 188] width 245 height 29
select select "Belge"
click at [145, 174] on select "Veuillez choisir une nationalité [DEMOGRAPHIC_DATA] Algerienne Allemande [GEOGR…" at bounding box center [267, 188] width 245 height 29
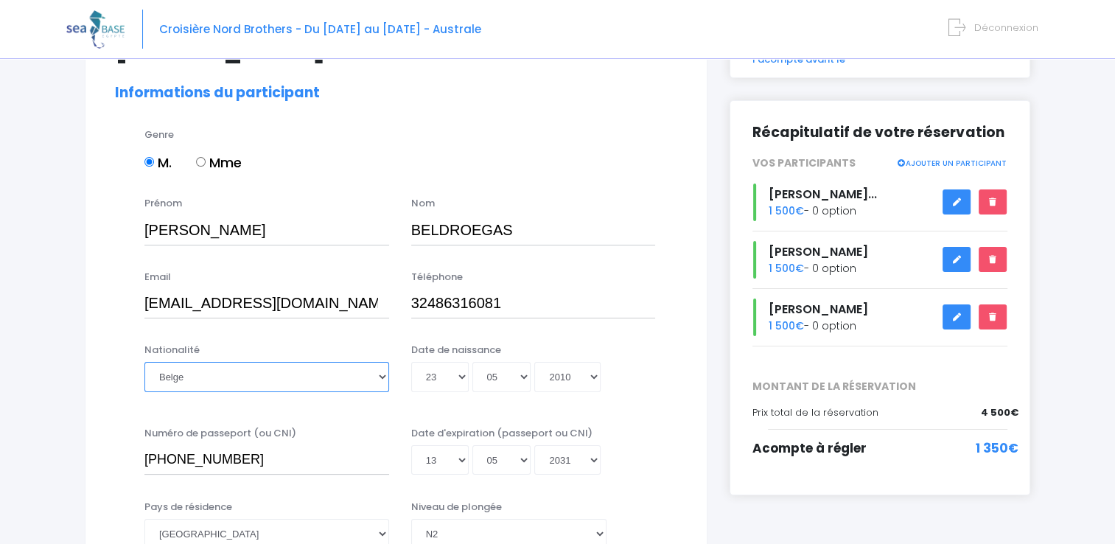
scroll to position [136, 0]
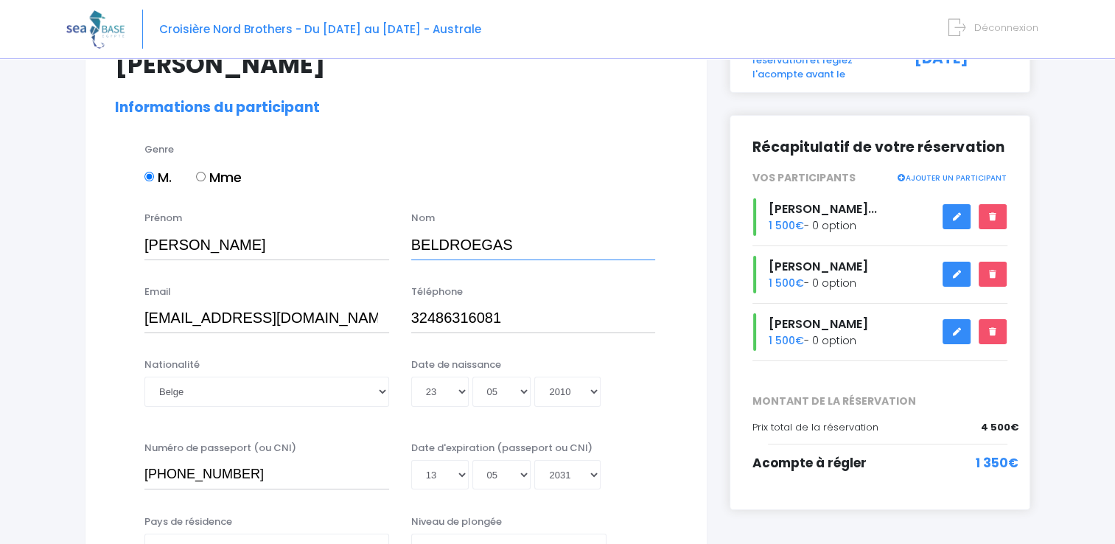
click at [581, 235] on input "BELDROEGAS" at bounding box center [533, 244] width 245 height 29
type input "BELDROEGAS BOQUINHAS"
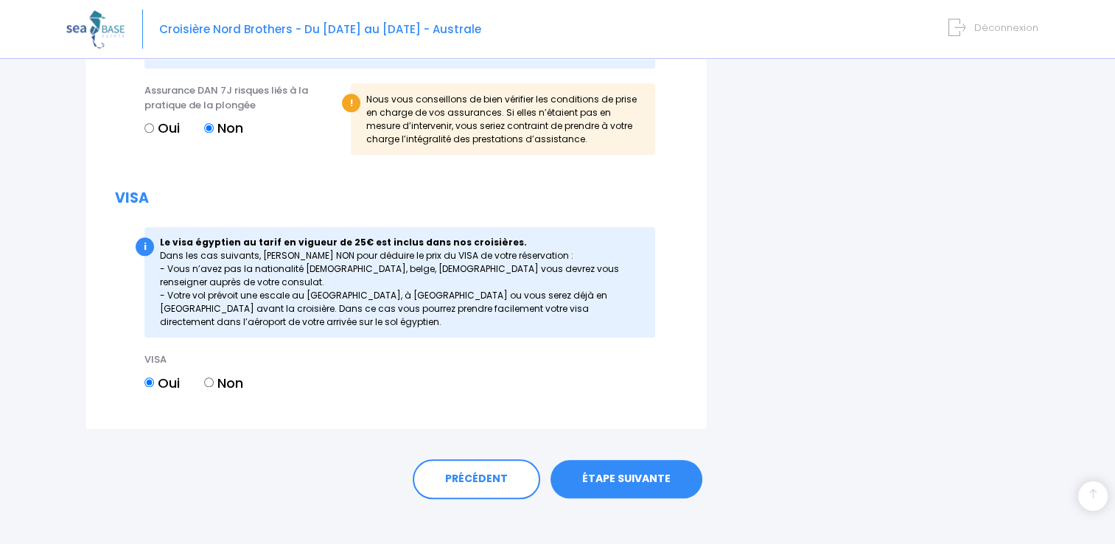
scroll to position [1544, 0]
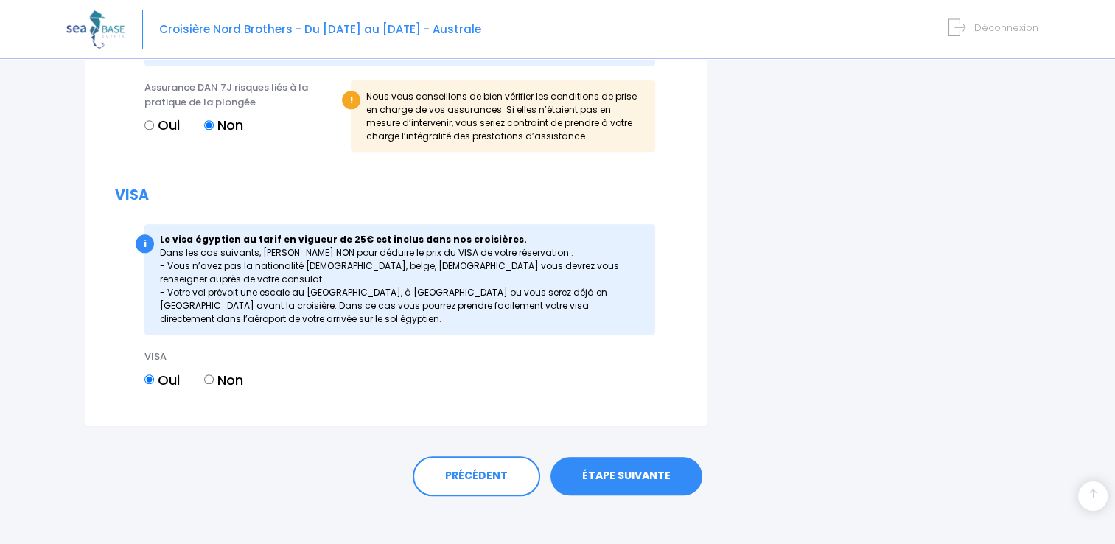
click at [610, 472] on link "ÉTAPE SUIVANTE" at bounding box center [627, 476] width 152 height 38
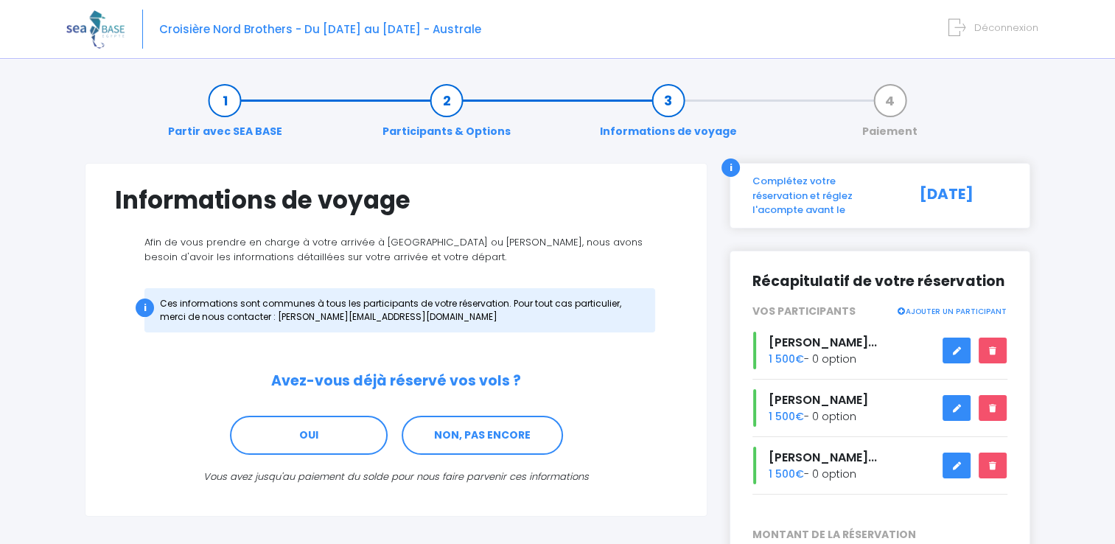
click at [441, 100] on link "Participants & Options" at bounding box center [446, 116] width 143 height 46
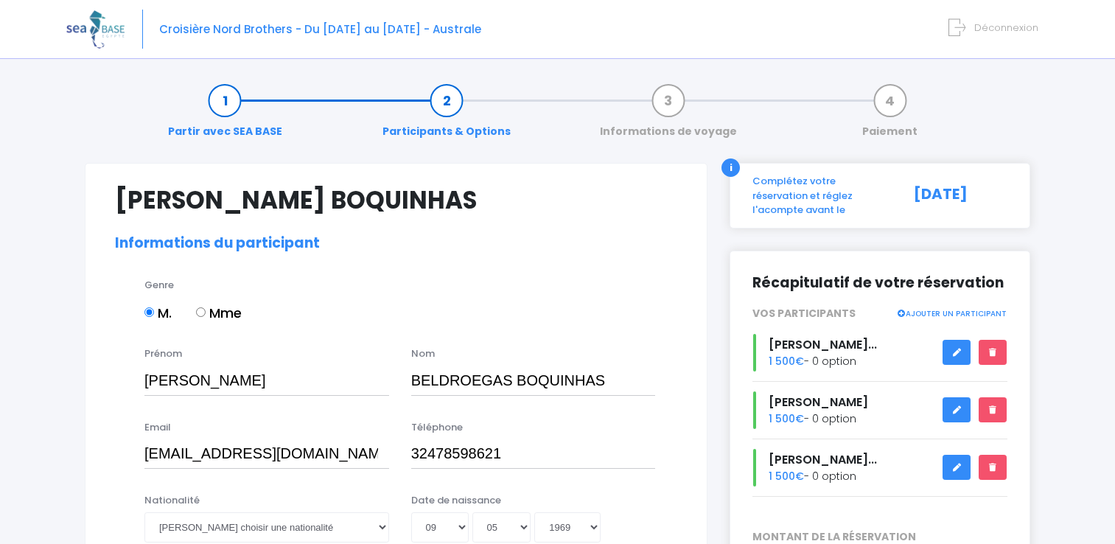
select select "[GEOGRAPHIC_DATA]"
select select "MF2"
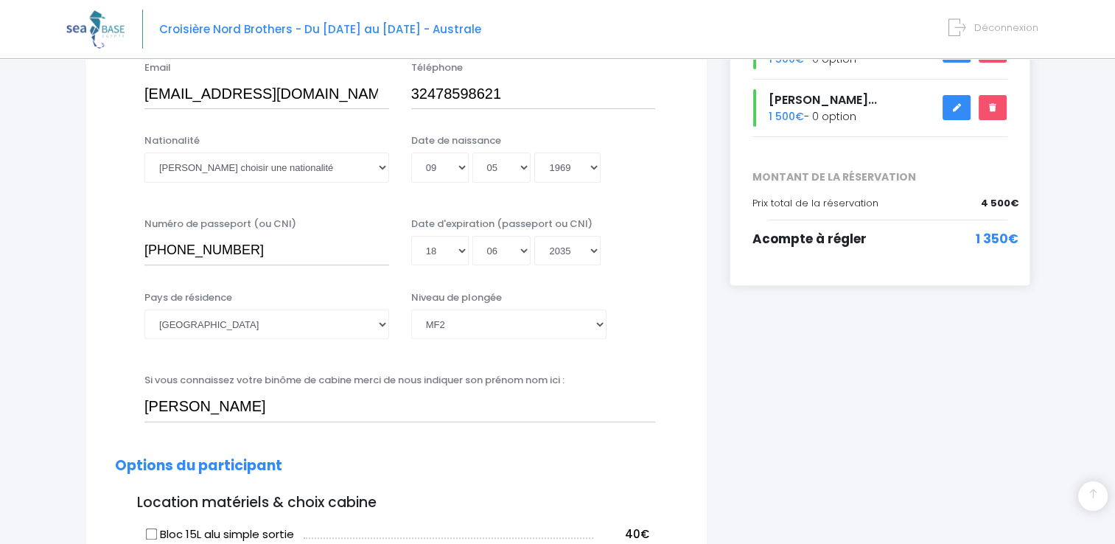
scroll to position [367, 0]
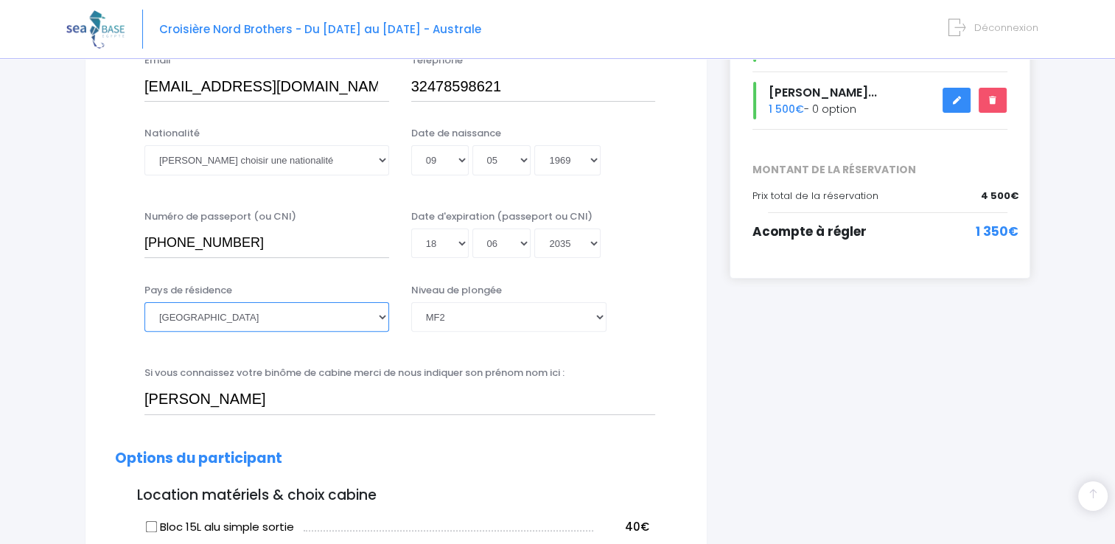
click at [383, 321] on select "[GEOGRAPHIC_DATA] [GEOGRAPHIC_DATA] [GEOGRAPHIC_DATA] [GEOGRAPHIC_DATA] [GEOGRA…" at bounding box center [267, 316] width 245 height 29
select select "[GEOGRAPHIC_DATA]"
click at [145, 302] on select "[GEOGRAPHIC_DATA] [GEOGRAPHIC_DATA] [GEOGRAPHIC_DATA] [GEOGRAPHIC_DATA] [GEOGRA…" at bounding box center [267, 316] width 245 height 29
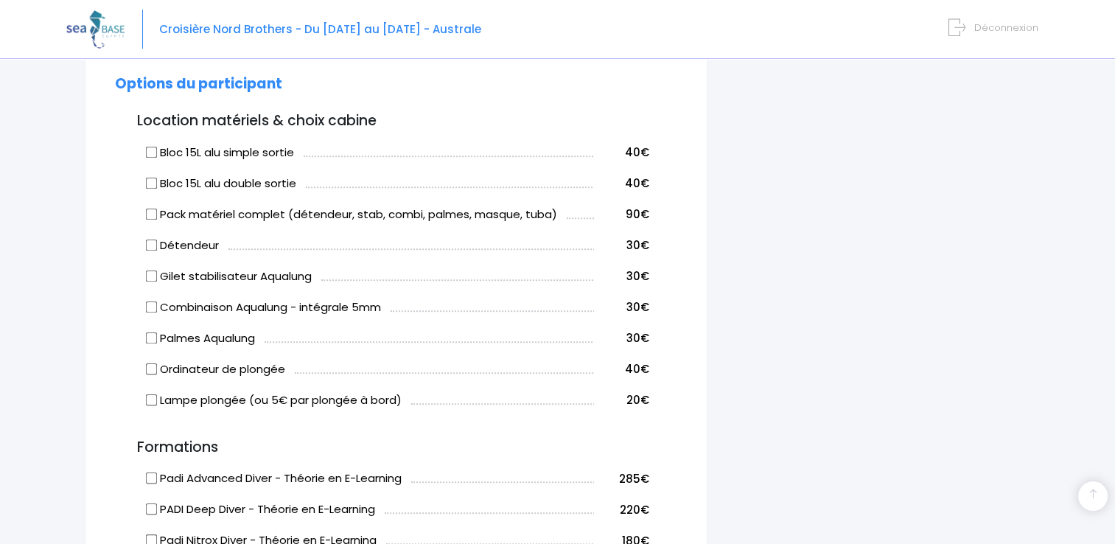
scroll to position [701, 0]
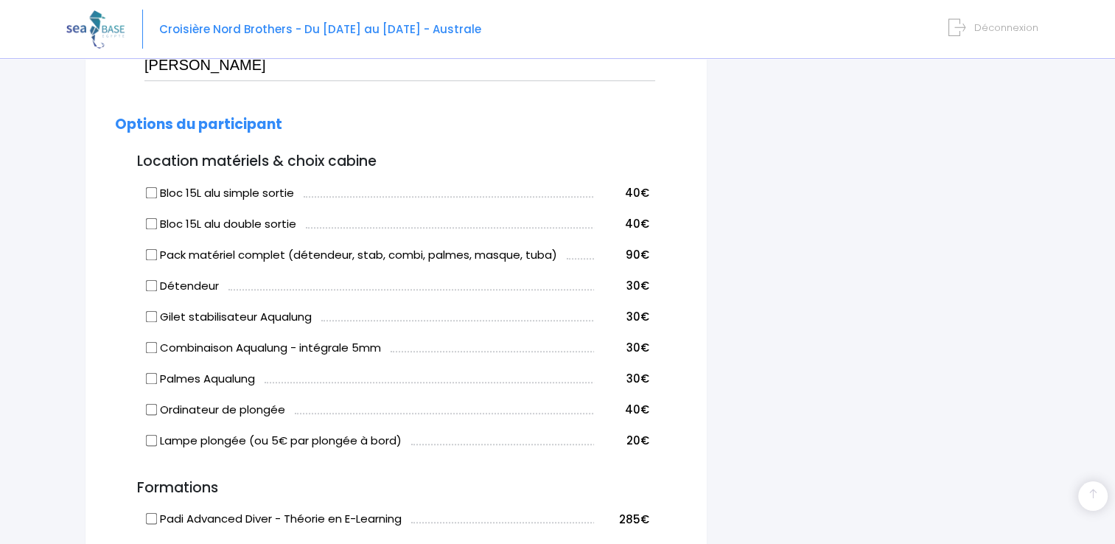
click at [148, 190] on input "Bloc 15L alu simple sortie" at bounding box center [152, 193] width 12 height 12
checkbox input "true"
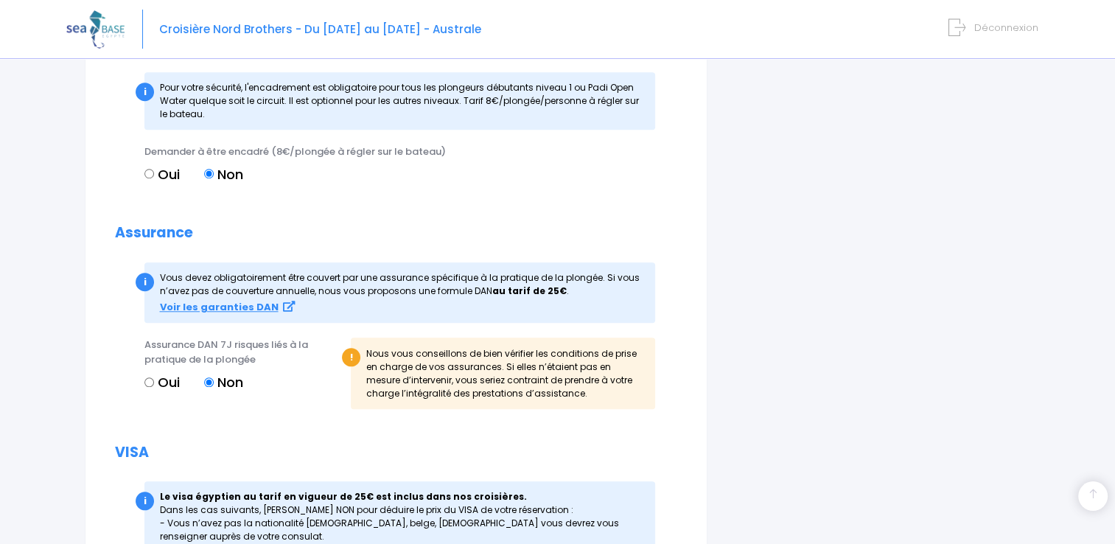
scroll to position [1552, 0]
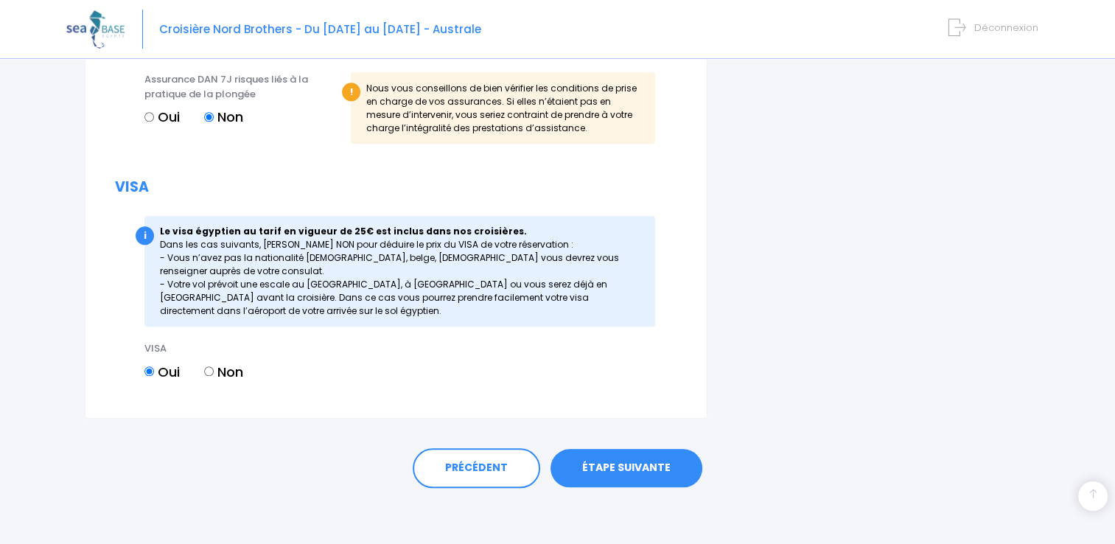
click at [635, 462] on link "ÉTAPE SUIVANTE" at bounding box center [627, 468] width 152 height 38
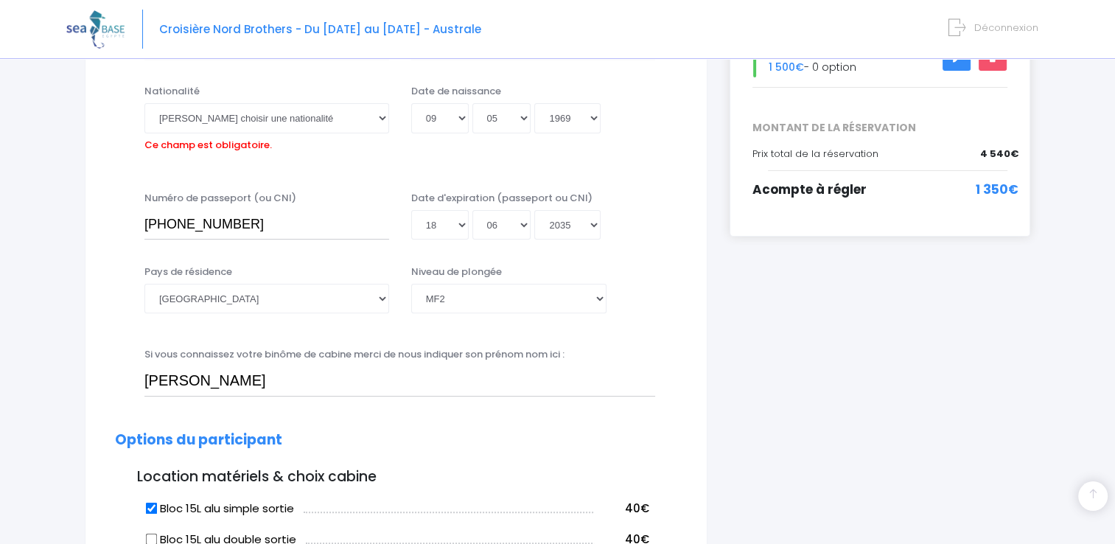
scroll to position [365, 0]
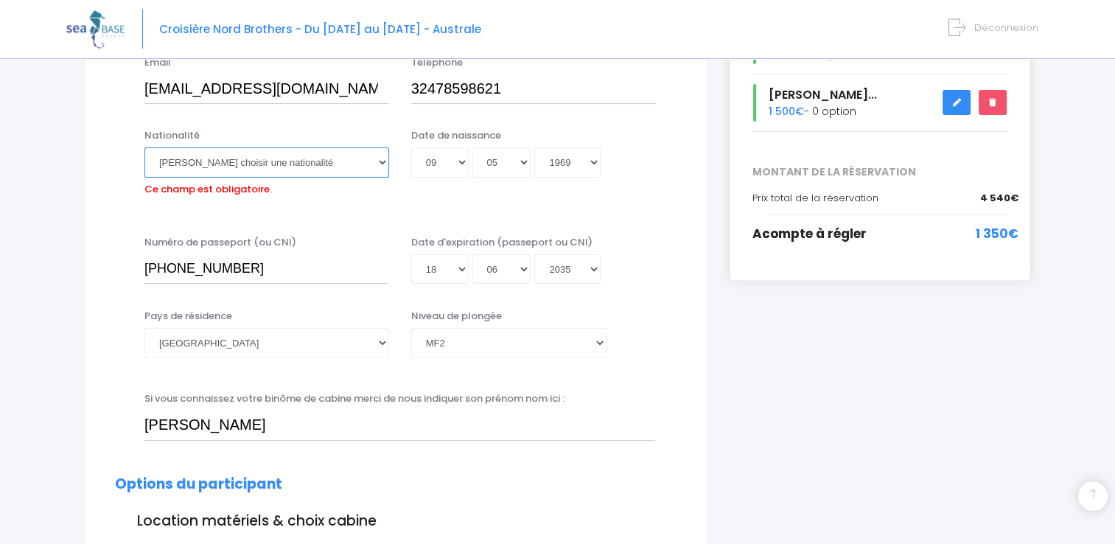
click at [380, 157] on select "Veuillez choisir une nationalité [DEMOGRAPHIC_DATA] Algerienne Allemande [GEOGR…" at bounding box center [267, 161] width 245 height 29
select select "Belge"
click at [145, 147] on select "Veuillez choisir une nationalité [DEMOGRAPHIC_DATA] Algerienne Allemande [GEOGR…" at bounding box center [267, 161] width 245 height 29
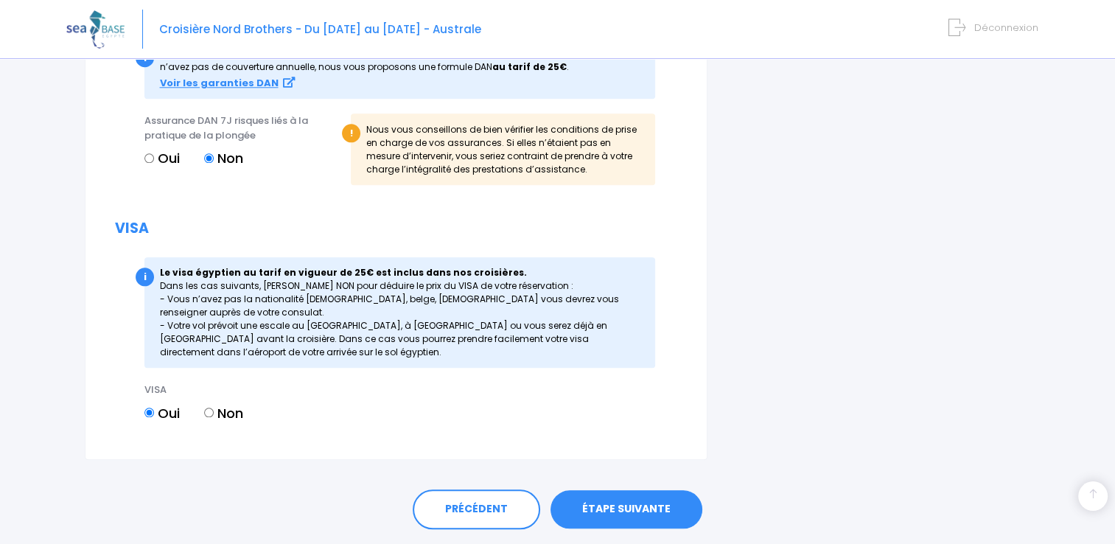
scroll to position [1552, 0]
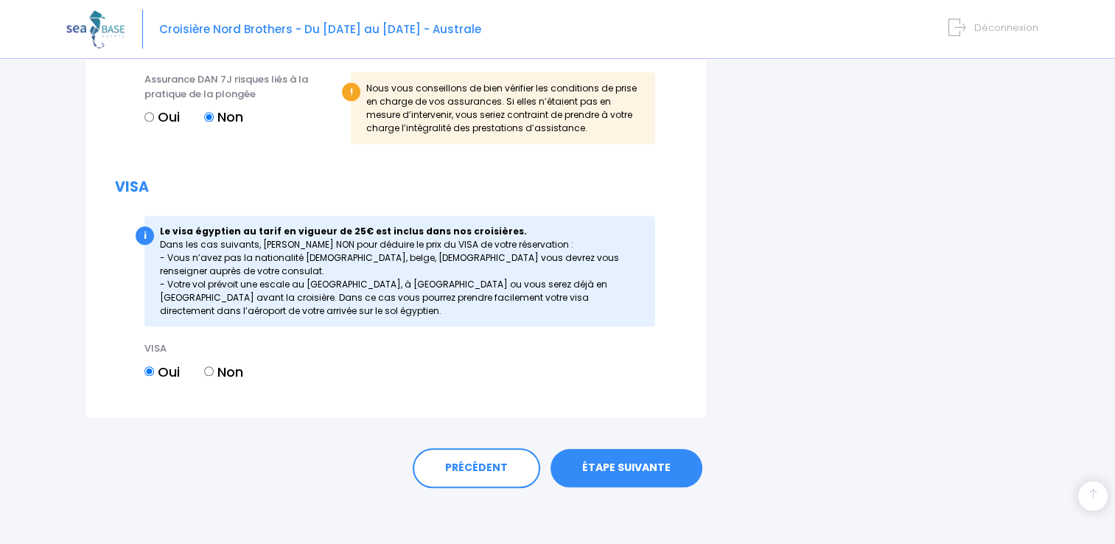
click at [644, 458] on link "ÉTAPE SUIVANTE" at bounding box center [627, 468] width 152 height 38
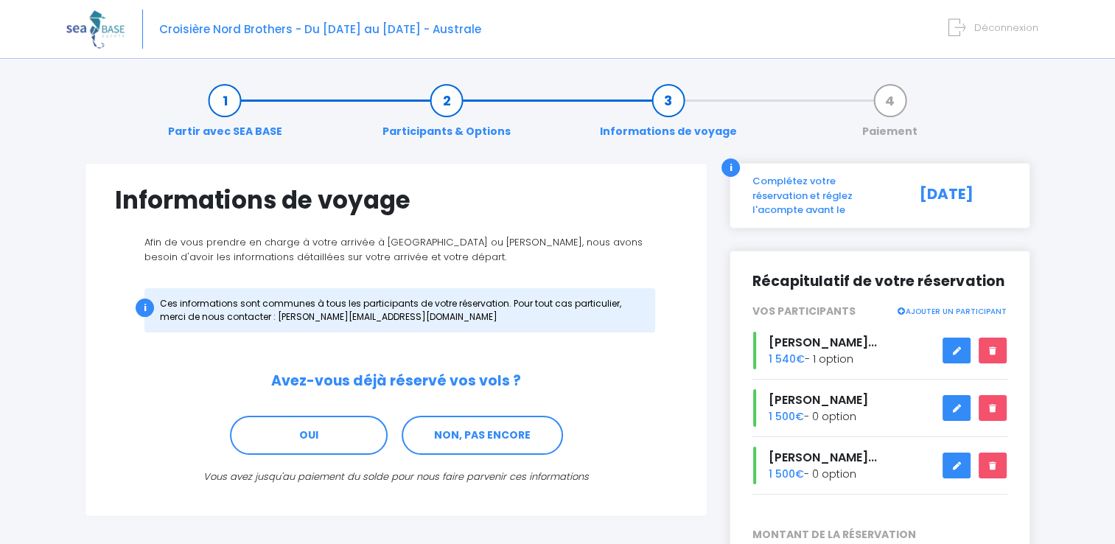
click at [958, 408] on icon at bounding box center [957, 408] width 10 height 0
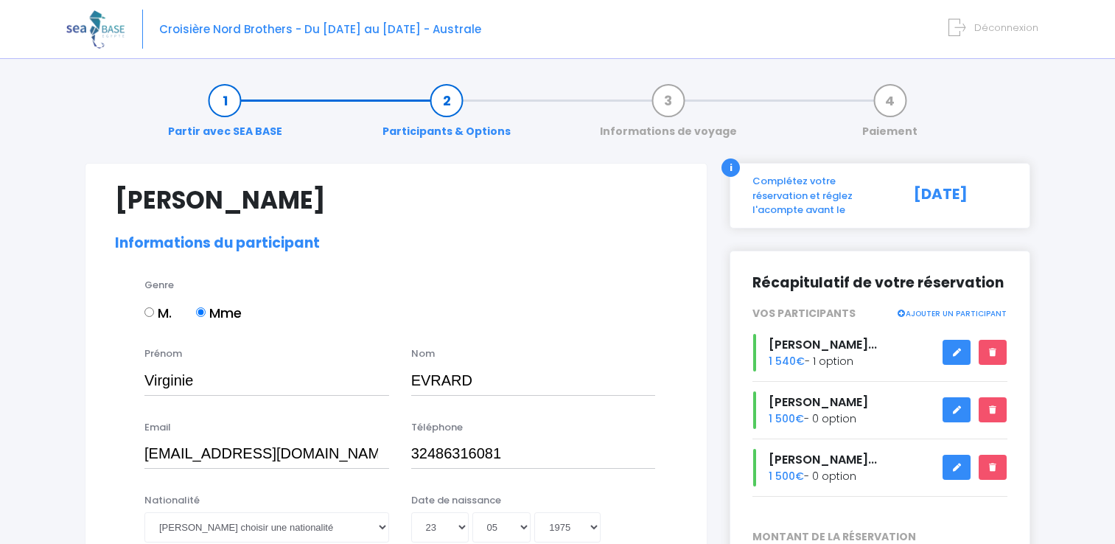
select select "France"
select select "MF1"
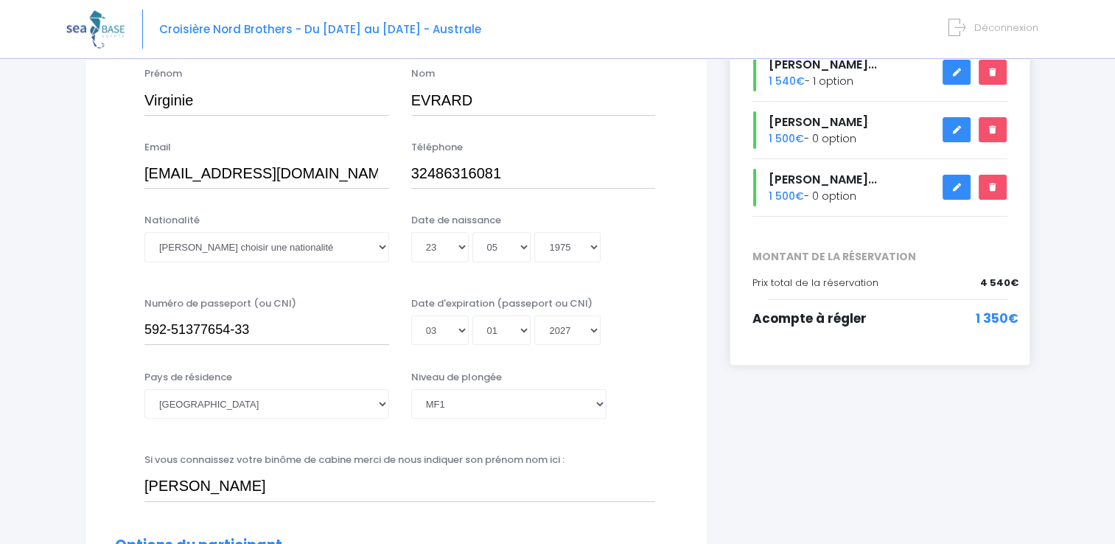
scroll to position [282, 0]
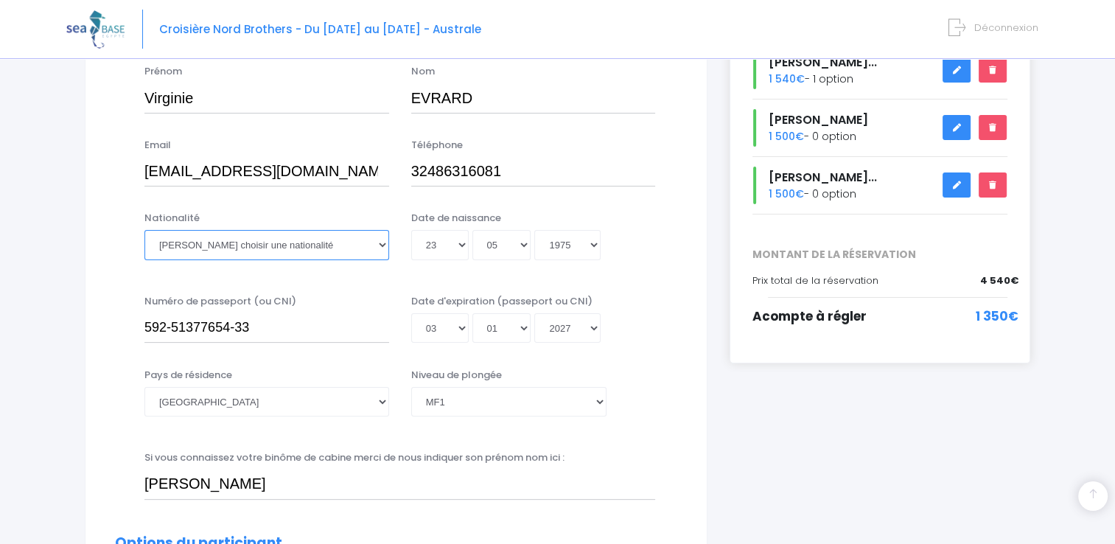
click at [380, 251] on select "Veuillez choisir une nationalité Afghane Albanaise Algerienne Allemande America…" at bounding box center [267, 244] width 245 height 29
select select "Belge"
click at [145, 230] on select "Veuillez choisir une nationalité Afghane Albanaise Algerienne Allemande America…" at bounding box center [267, 244] width 245 height 29
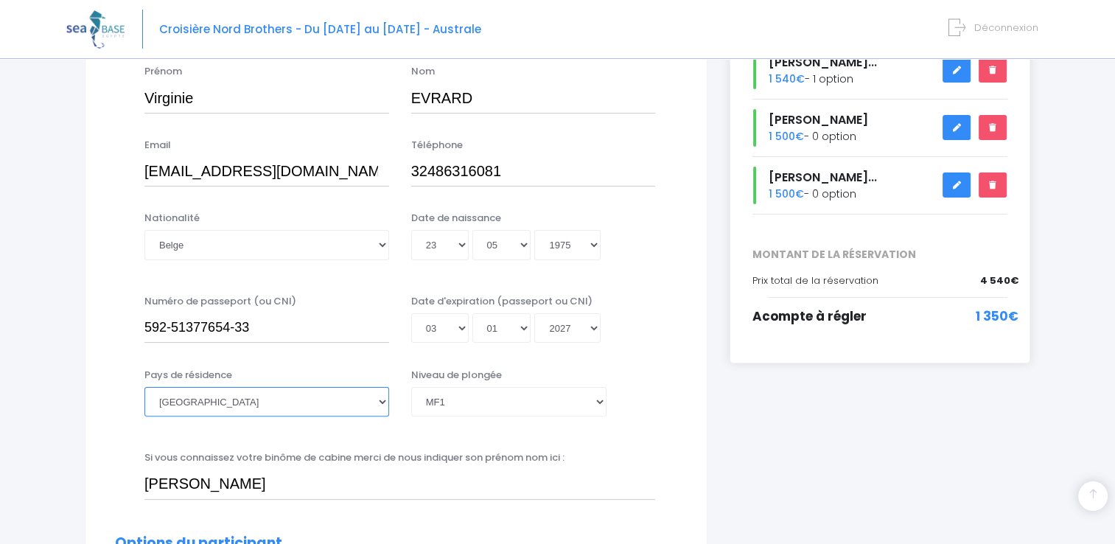
click at [380, 400] on select "Afghanistan Afrique du Sud Albanie Algérie Allemagne Andorre Angola Anguilla An…" at bounding box center [267, 401] width 245 height 29
select select "Belgique"
click at [145, 387] on select "Afghanistan Afrique du Sud Albanie Algérie Allemagne Andorre Angola Anguilla An…" at bounding box center [267, 401] width 245 height 29
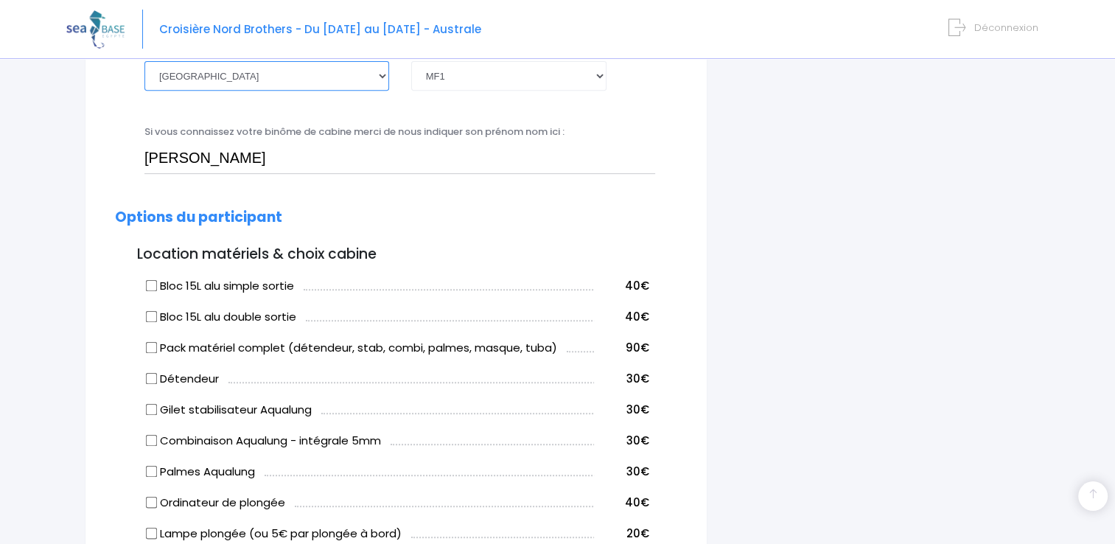
scroll to position [689, 0]
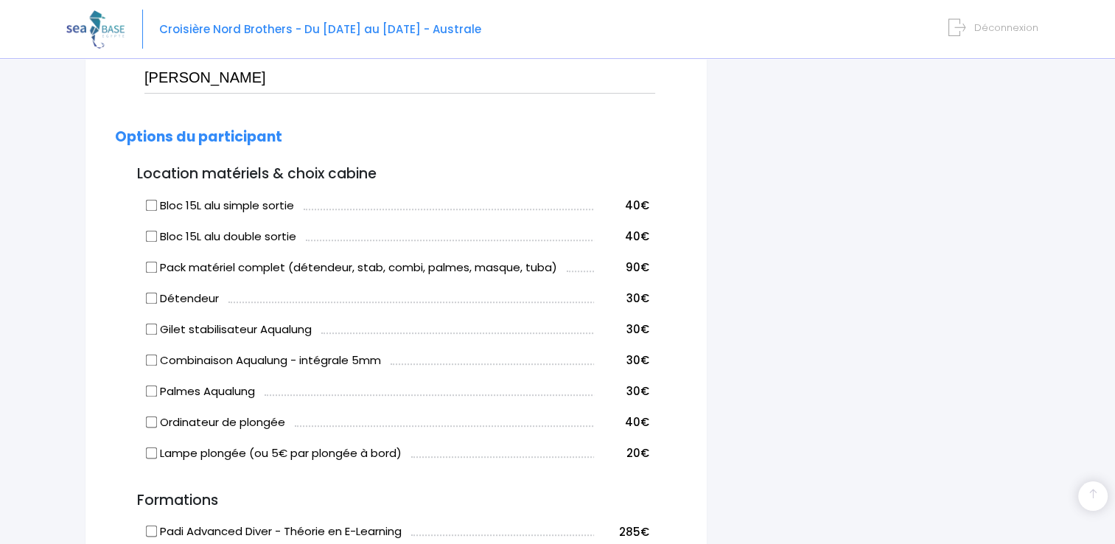
click at [150, 202] on input "Bloc 15L alu simple sortie" at bounding box center [152, 205] width 12 height 12
checkbox input "true"
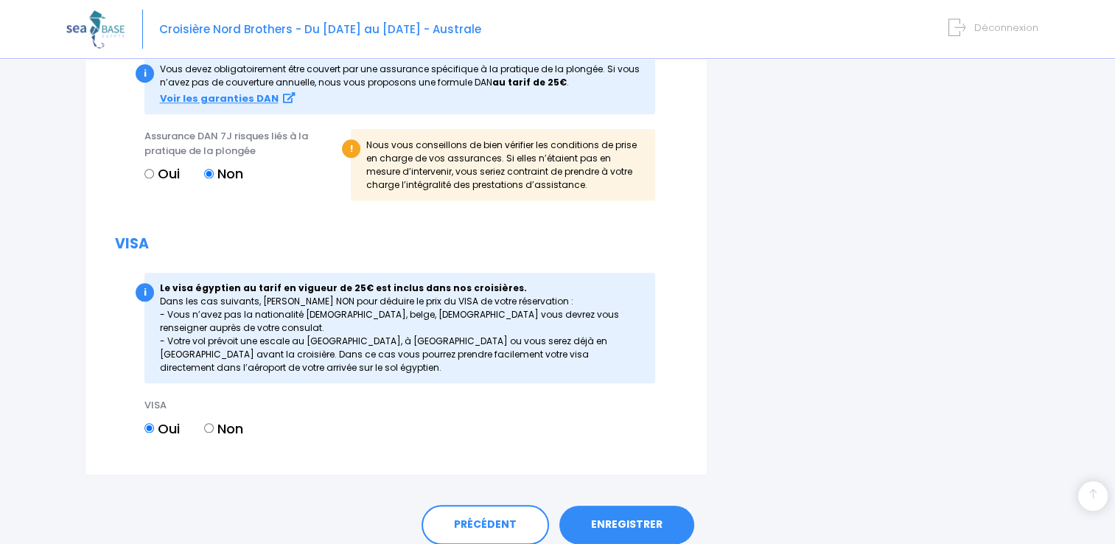
scroll to position [1552, 0]
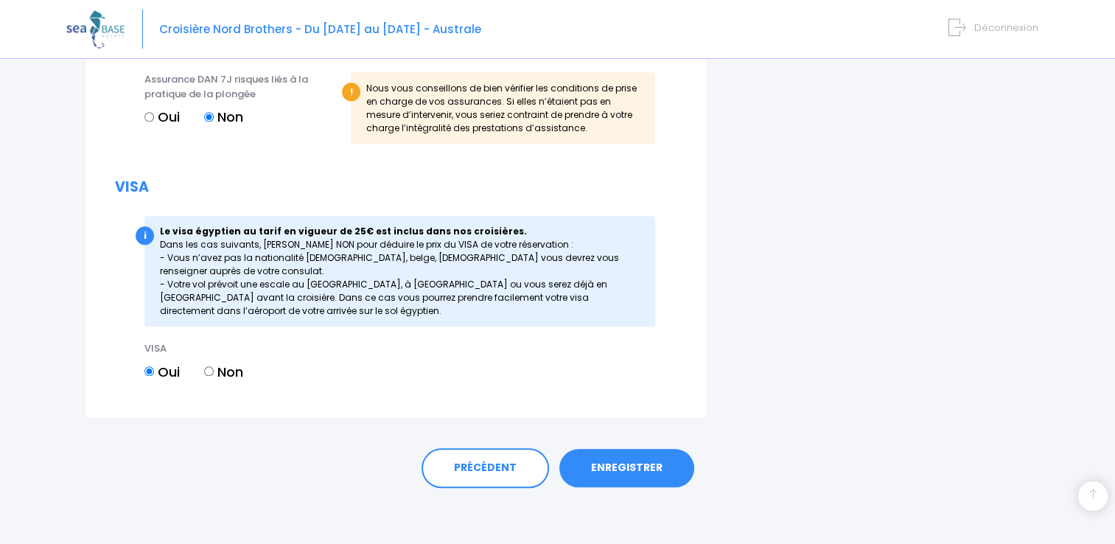
click at [622, 465] on link "ENREGISTRER" at bounding box center [627, 468] width 135 height 38
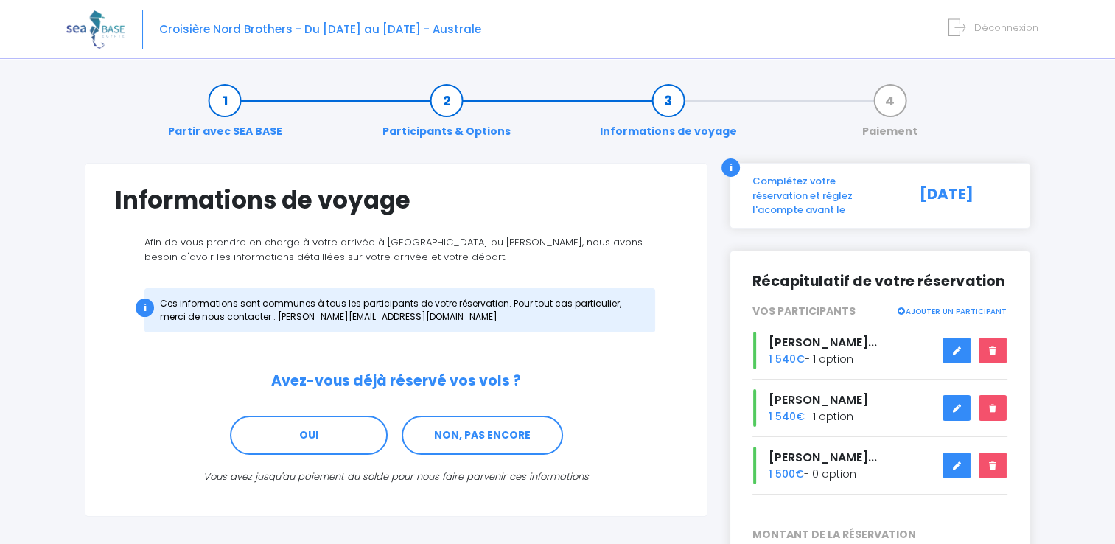
click at [953, 466] on icon at bounding box center [957, 466] width 10 height 0
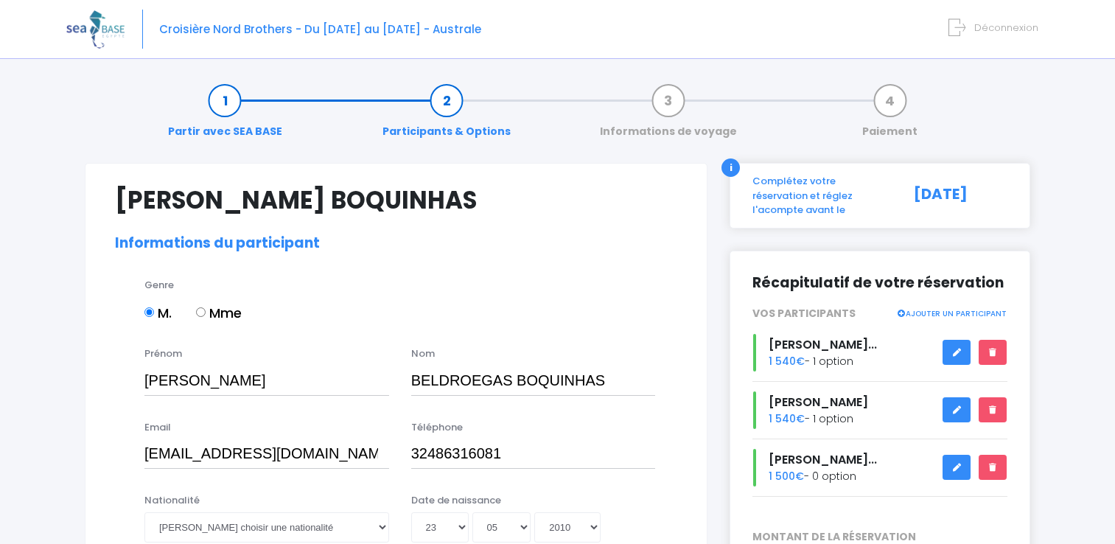
select select "[GEOGRAPHIC_DATA]"
select select "N2"
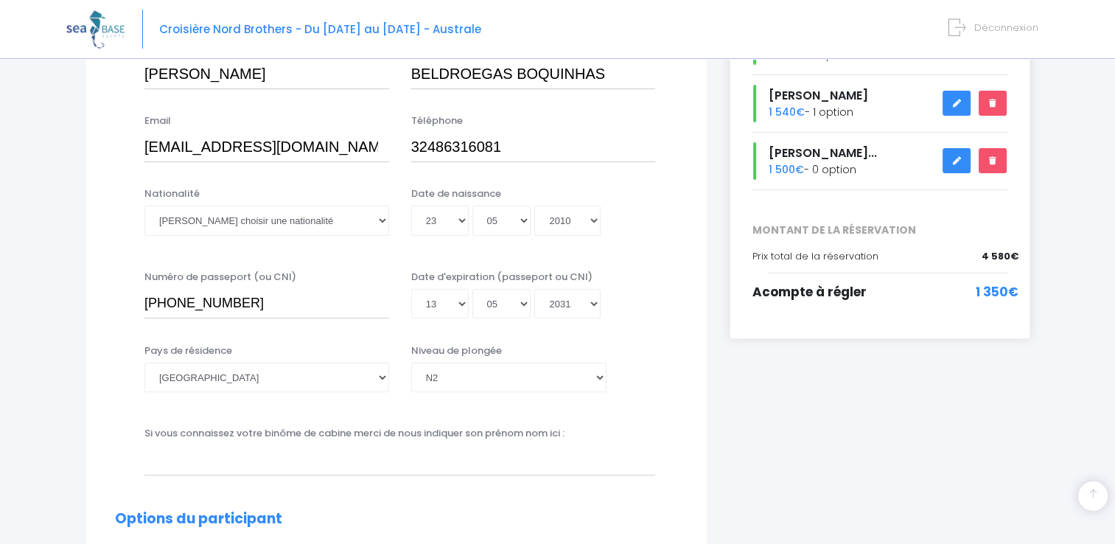
scroll to position [311, 0]
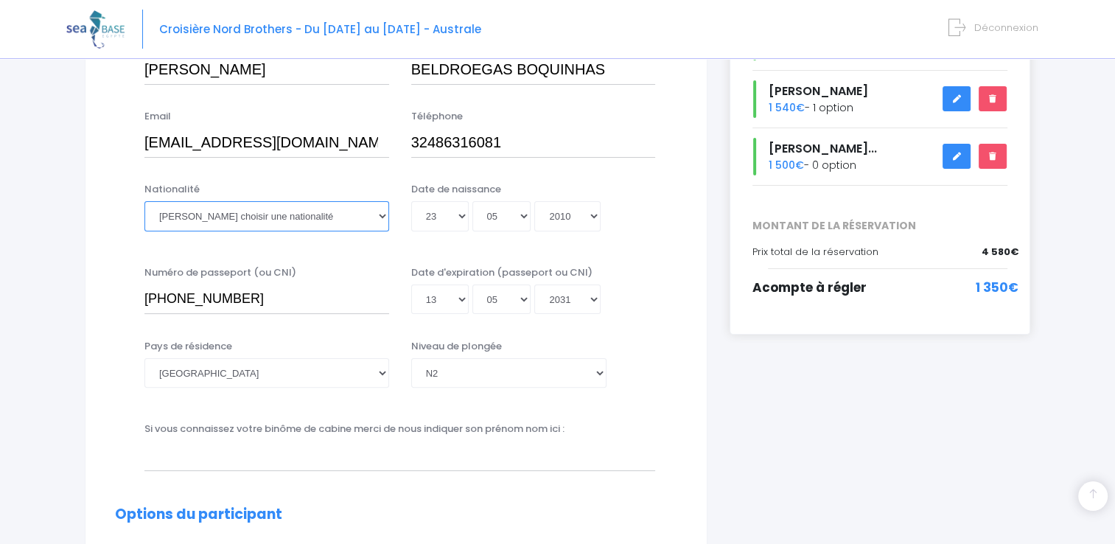
click at [380, 222] on select "Veuillez choisir une nationalité [DEMOGRAPHIC_DATA] Algerienne Allemande [GEOGR…" at bounding box center [267, 215] width 245 height 29
select select "Belge"
click at [145, 201] on select "Veuillez choisir une nationalité [DEMOGRAPHIC_DATA] Algerienne Allemande [GEOGR…" at bounding box center [267, 215] width 245 height 29
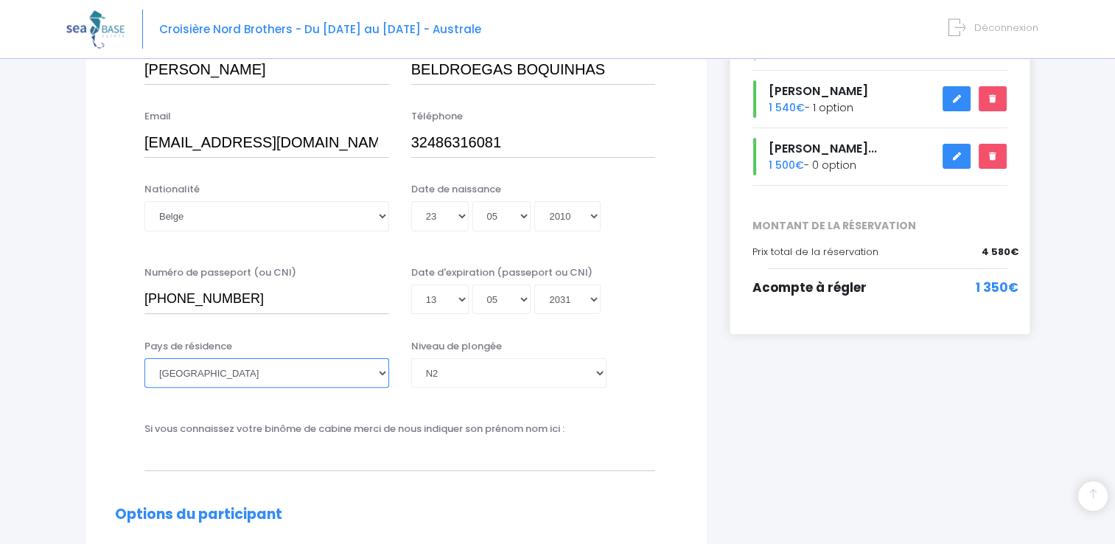
click at [380, 372] on select "[GEOGRAPHIC_DATA] [GEOGRAPHIC_DATA] [GEOGRAPHIC_DATA] [GEOGRAPHIC_DATA] [GEOGRA…" at bounding box center [267, 372] width 245 height 29
select select "[GEOGRAPHIC_DATA]"
click at [145, 358] on select "[GEOGRAPHIC_DATA] [GEOGRAPHIC_DATA] [GEOGRAPHIC_DATA] [GEOGRAPHIC_DATA] [GEOGRA…" at bounding box center [267, 372] width 245 height 29
click at [175, 78] on input "Julien" at bounding box center [267, 69] width 245 height 29
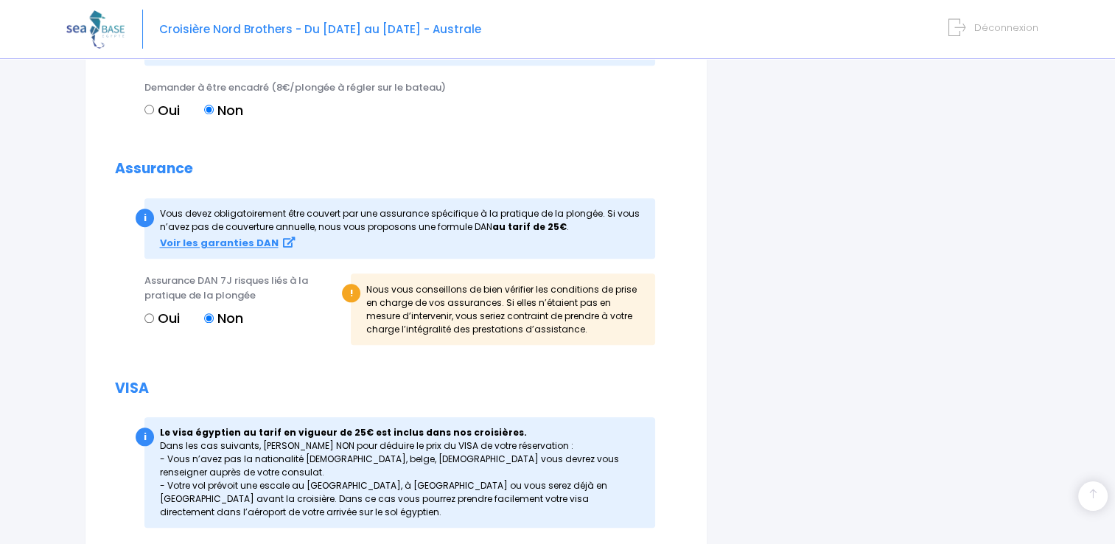
scroll to position [1552, 0]
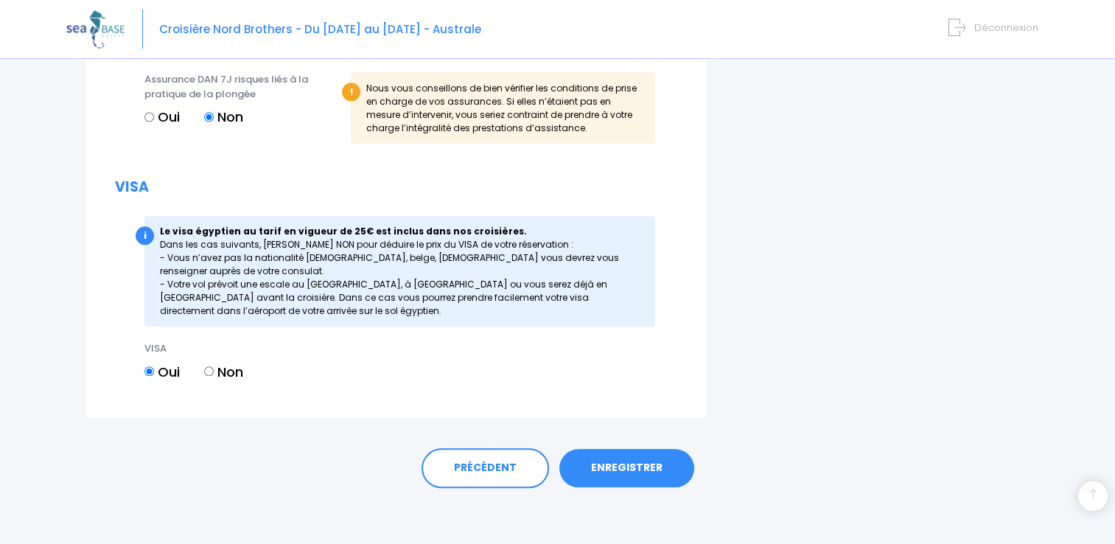
click at [634, 470] on link "ENREGISTRER" at bounding box center [627, 468] width 135 height 38
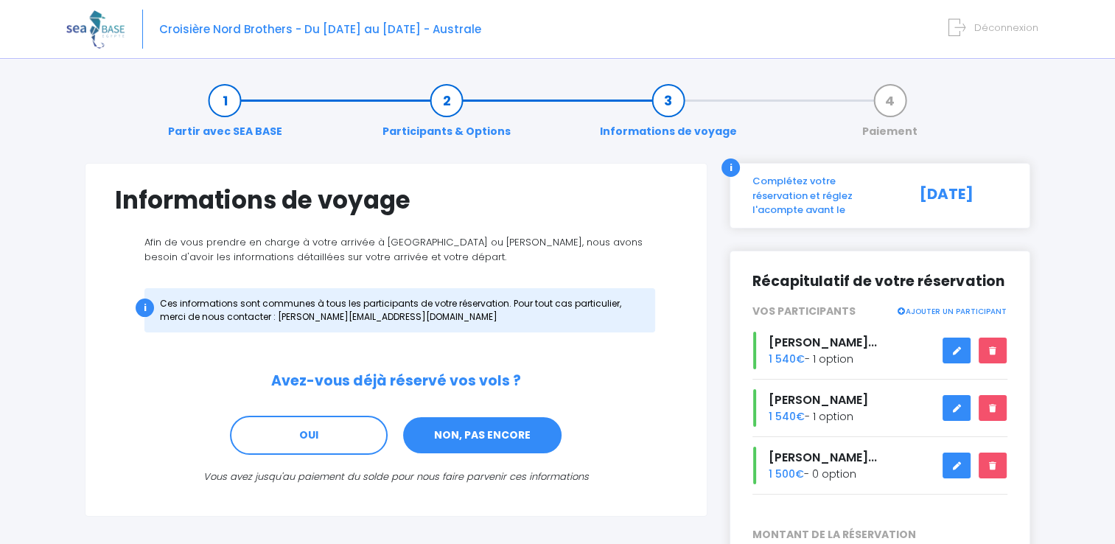
click at [473, 441] on link "NON, PAS ENCORE" at bounding box center [482, 436] width 161 height 40
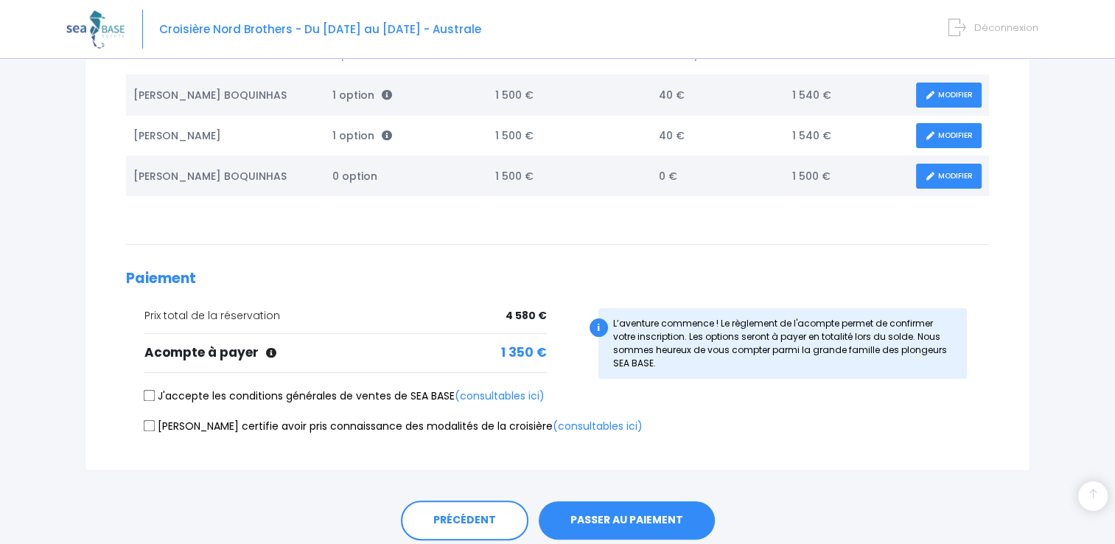
scroll to position [325, 0]
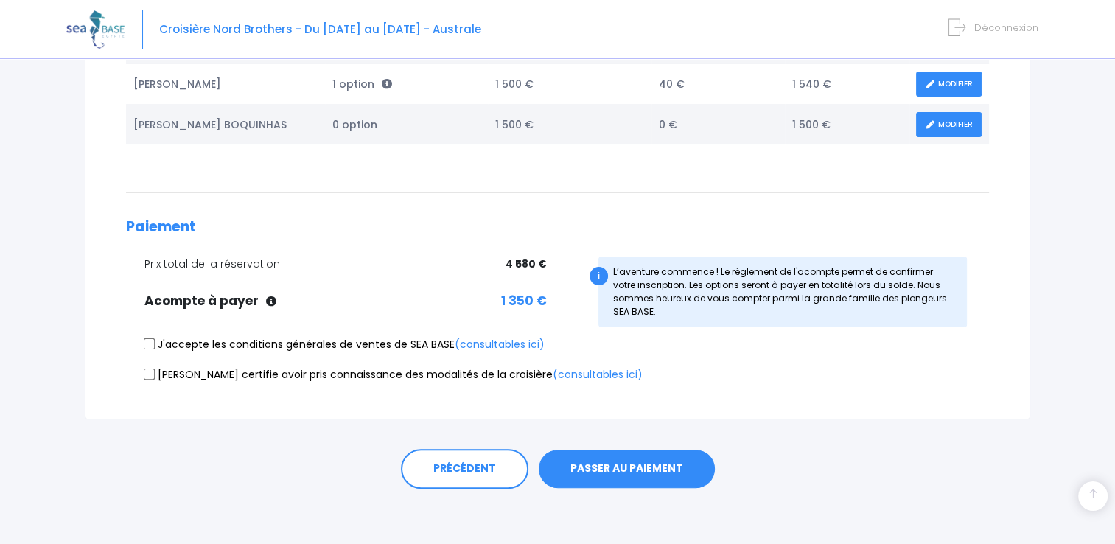
click at [146, 341] on input "J'accepte les conditions générales de ventes de SEA BASE (consultables ici)" at bounding box center [150, 344] width 12 height 12
checkbox input "true"
click at [150, 370] on input "[PERSON_NAME] certifie avoir pris connaissance des modalités de la croisière (c…" at bounding box center [150, 374] width 12 height 12
checkbox input "true"
click at [610, 470] on button "PASSER AU PAIEMENT" at bounding box center [627, 469] width 176 height 38
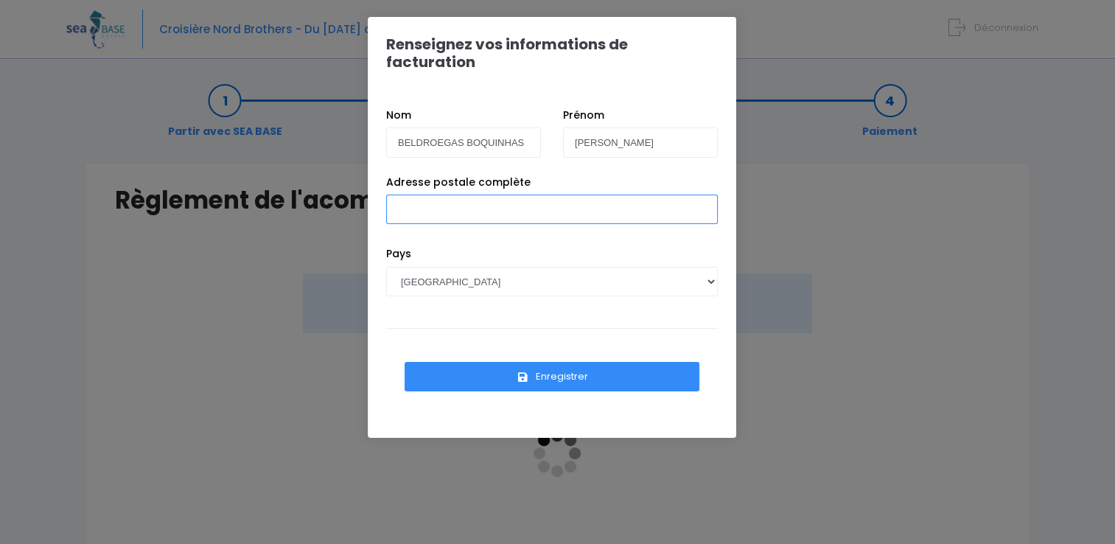
click at [465, 197] on input "Adresse postale complète" at bounding box center [552, 209] width 332 height 29
type input "rue des Chaineux 106"
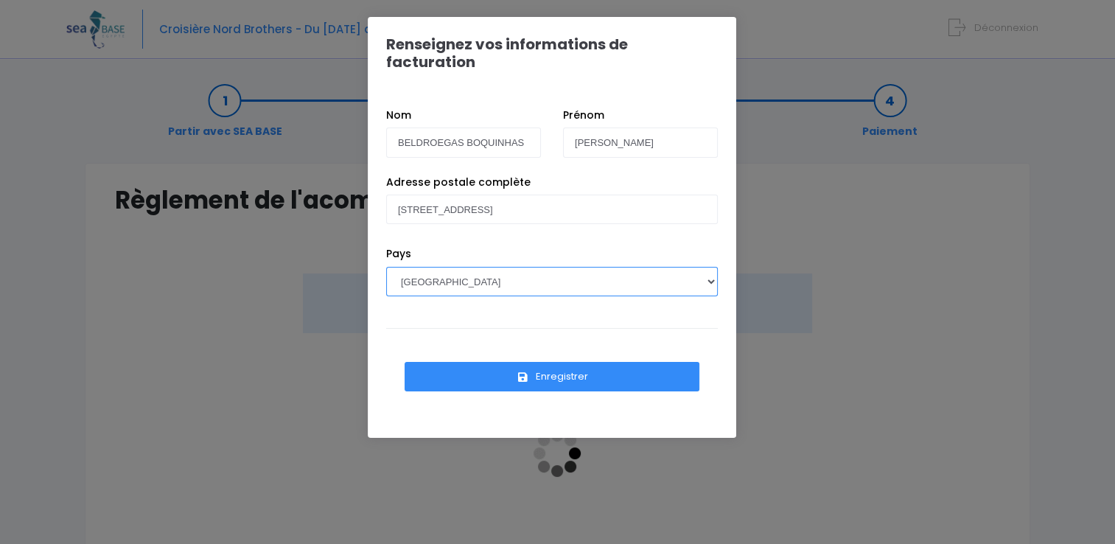
select select "BE"
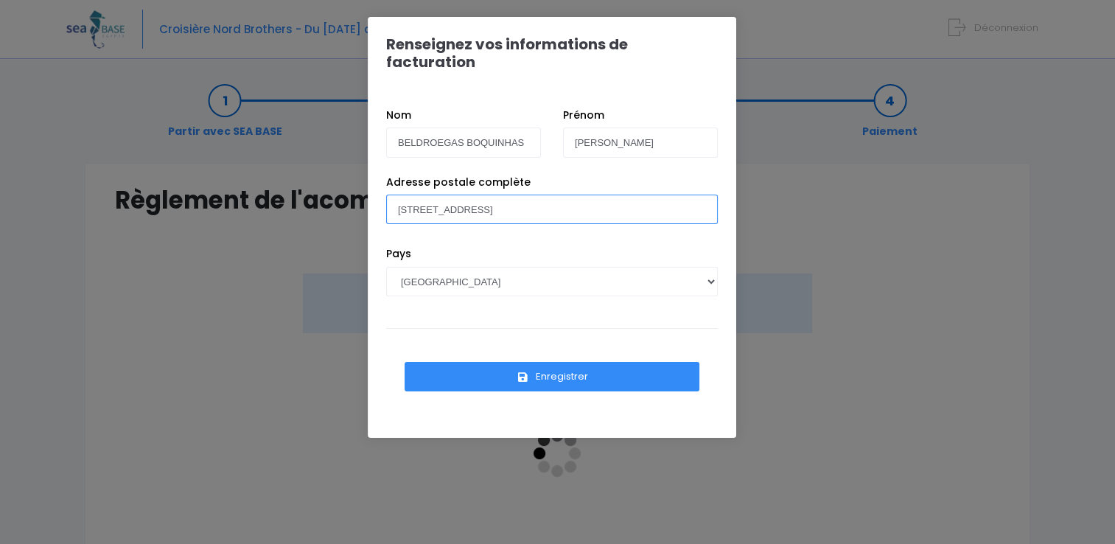
click at [551, 195] on input "rue des Chaineux 106" at bounding box center [552, 209] width 332 height 29
type input "[GEOGRAPHIC_DATA] 106 à 4032 LIEGE"
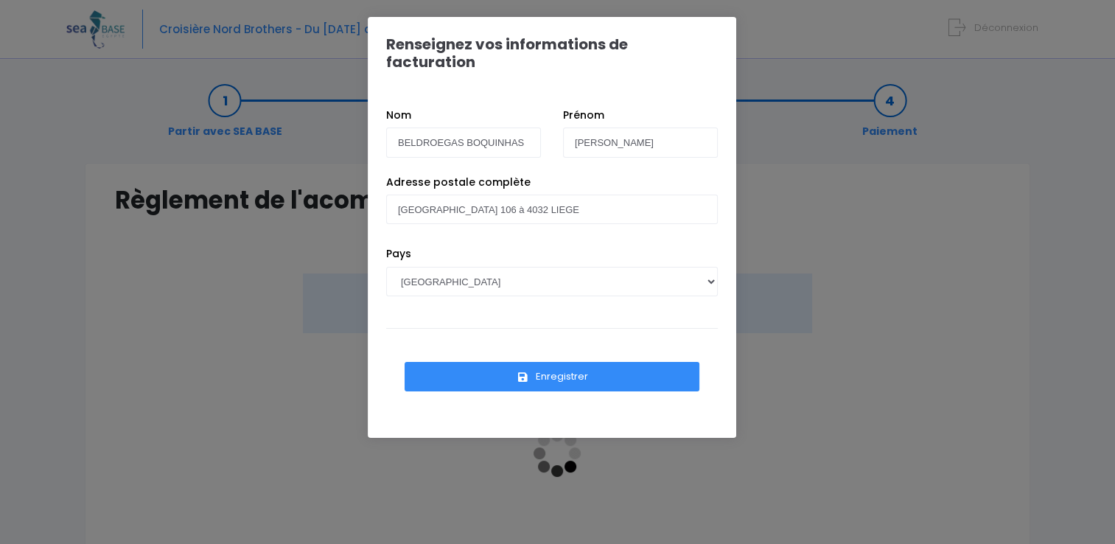
click at [572, 362] on button "Enregistrer" at bounding box center [552, 376] width 295 height 29
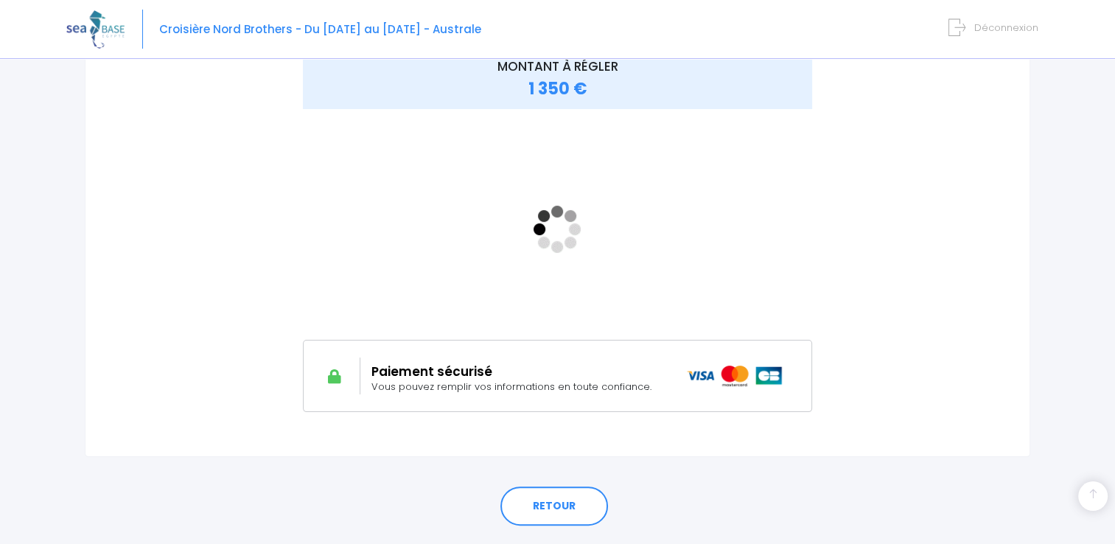
scroll to position [263, 0]
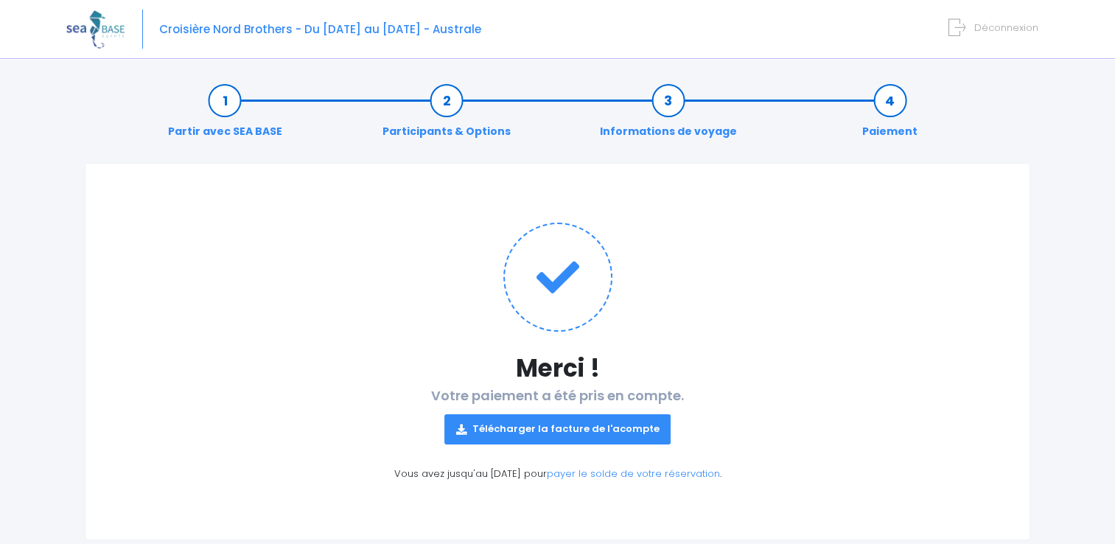
click at [597, 425] on link "Télécharger la facture de l'acompte" at bounding box center [558, 428] width 227 height 29
